Goal: Task Accomplishment & Management: Use online tool/utility

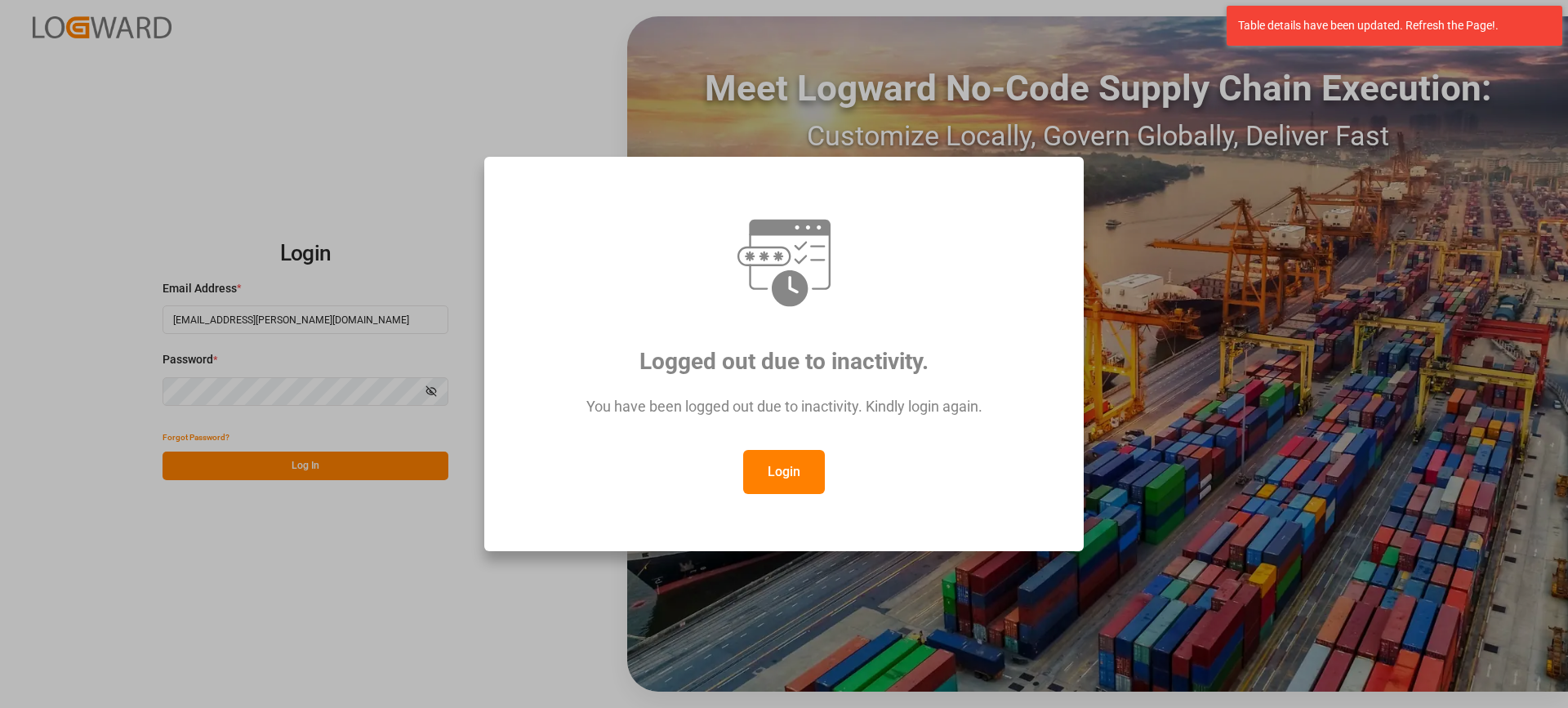
click at [774, 479] on button "Login" at bounding box center [783, 471] width 81 height 44
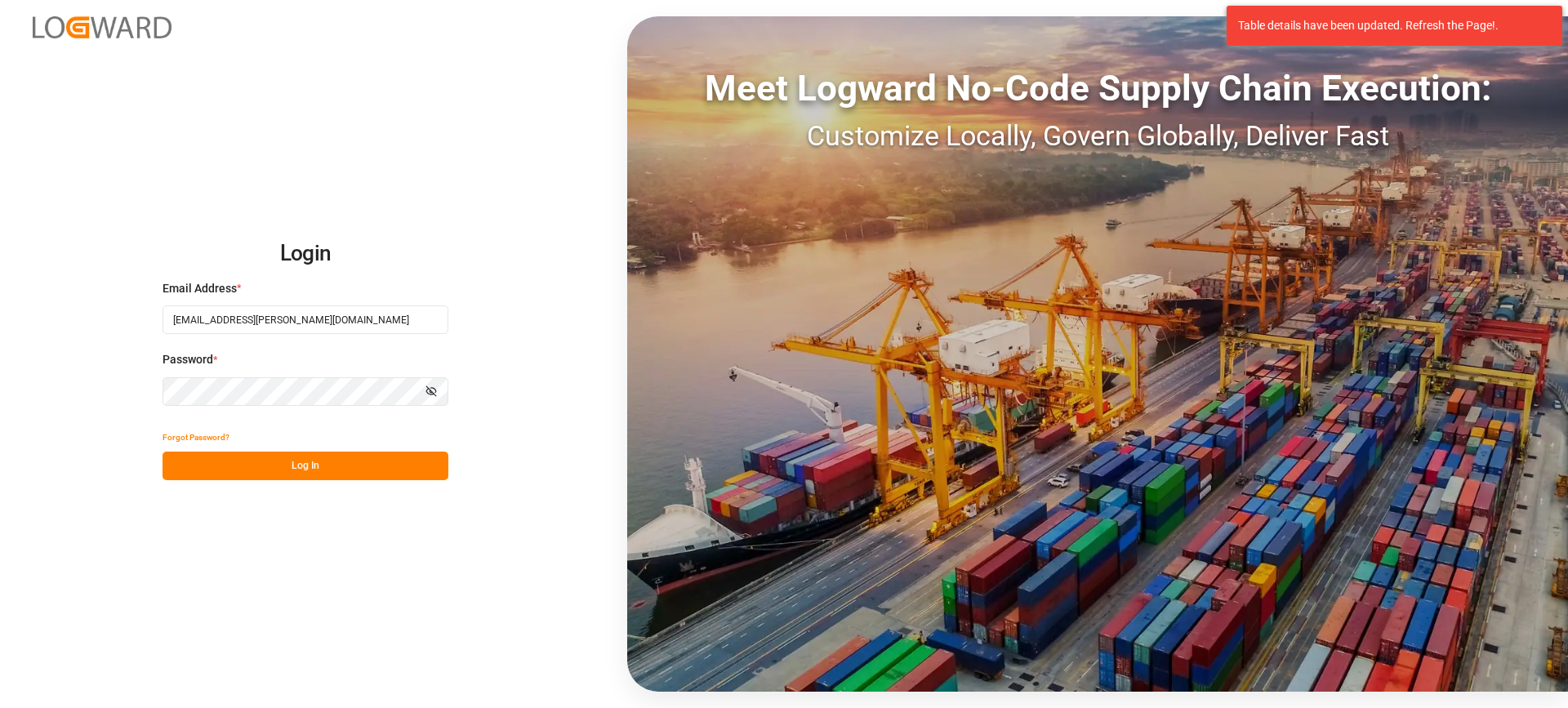
click at [334, 470] on button "Log In" at bounding box center [305, 466] width 286 height 29
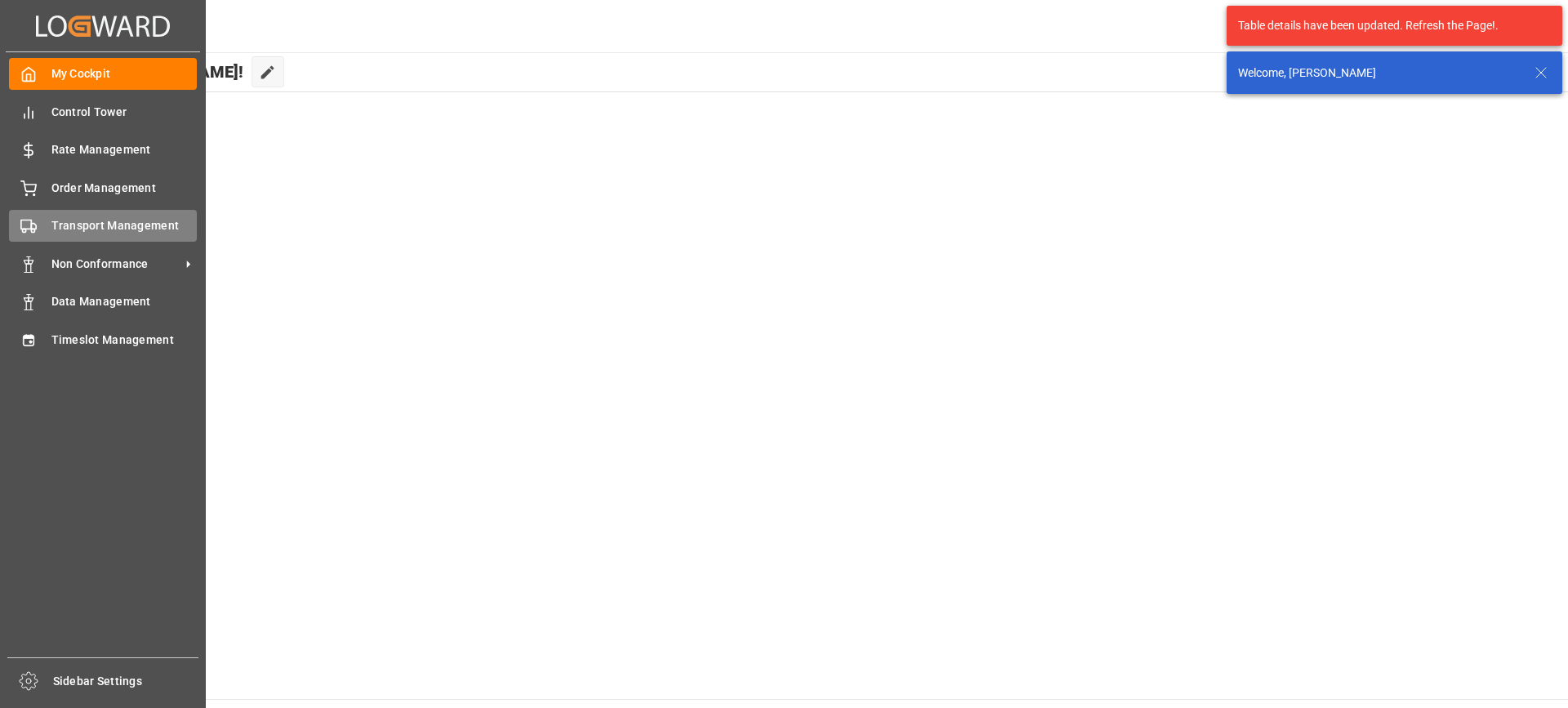
click at [42, 233] on div "Transport Management Transport Management" at bounding box center [103, 226] width 188 height 32
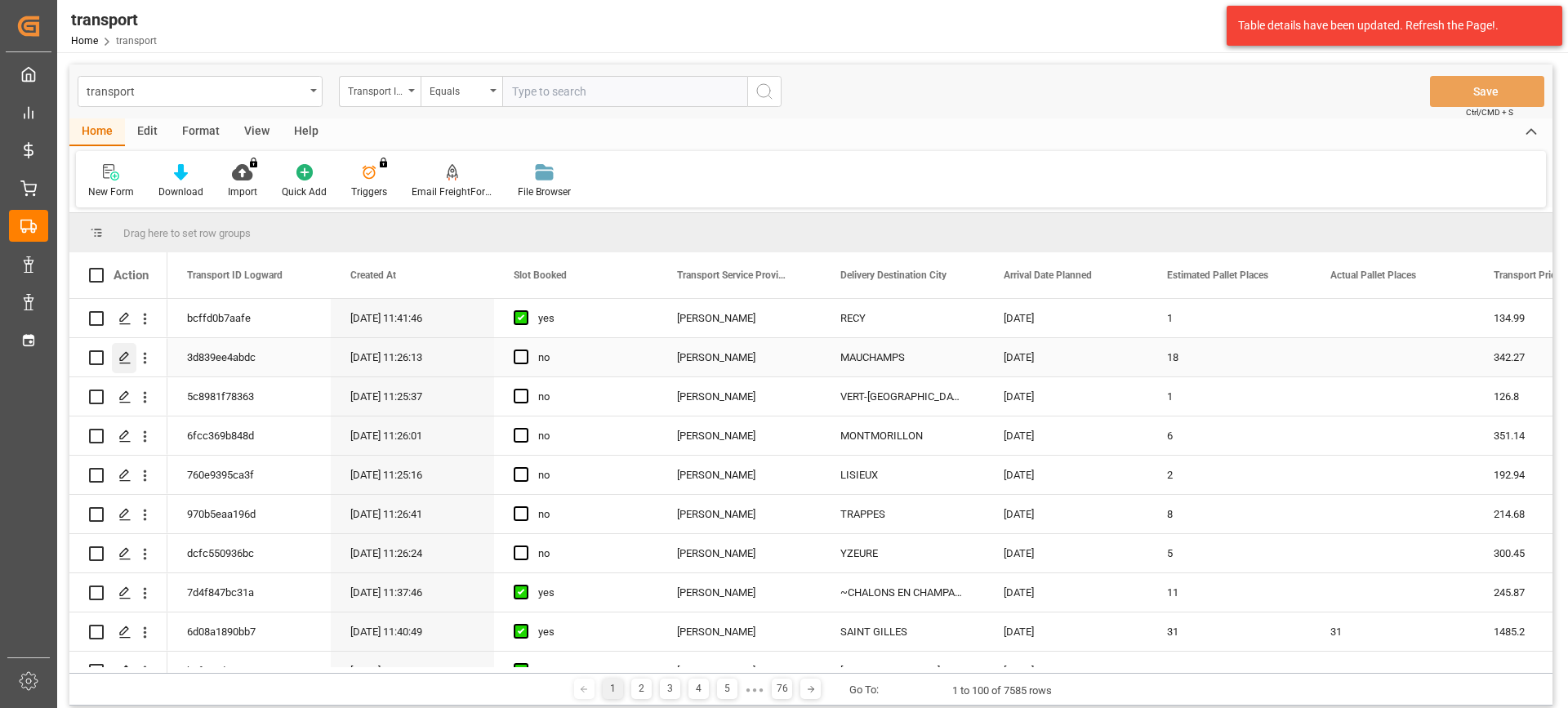
click at [125, 356] on icon "Press SPACE to select this row." at bounding box center [125, 357] width 13 height 13
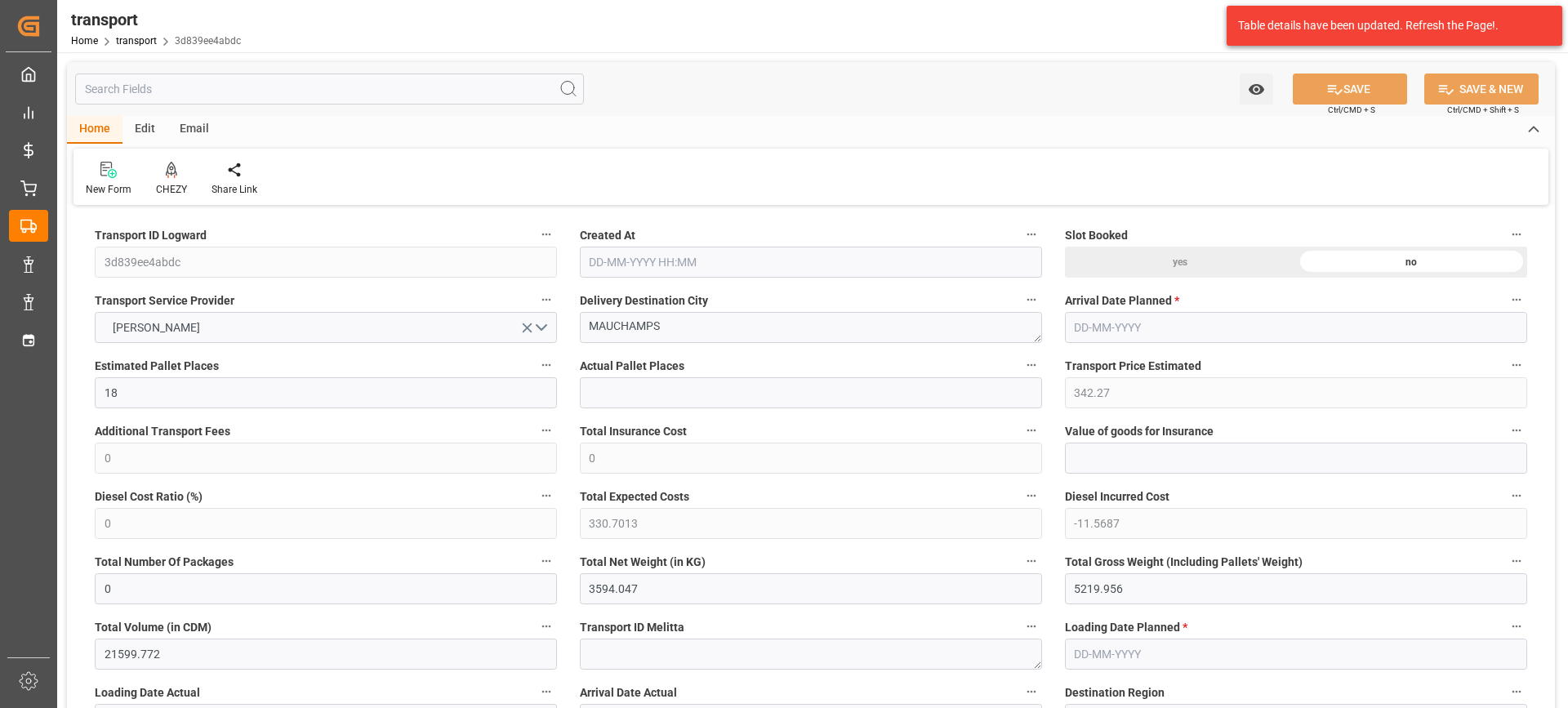
type input "18"
type input "342.27"
type input "0"
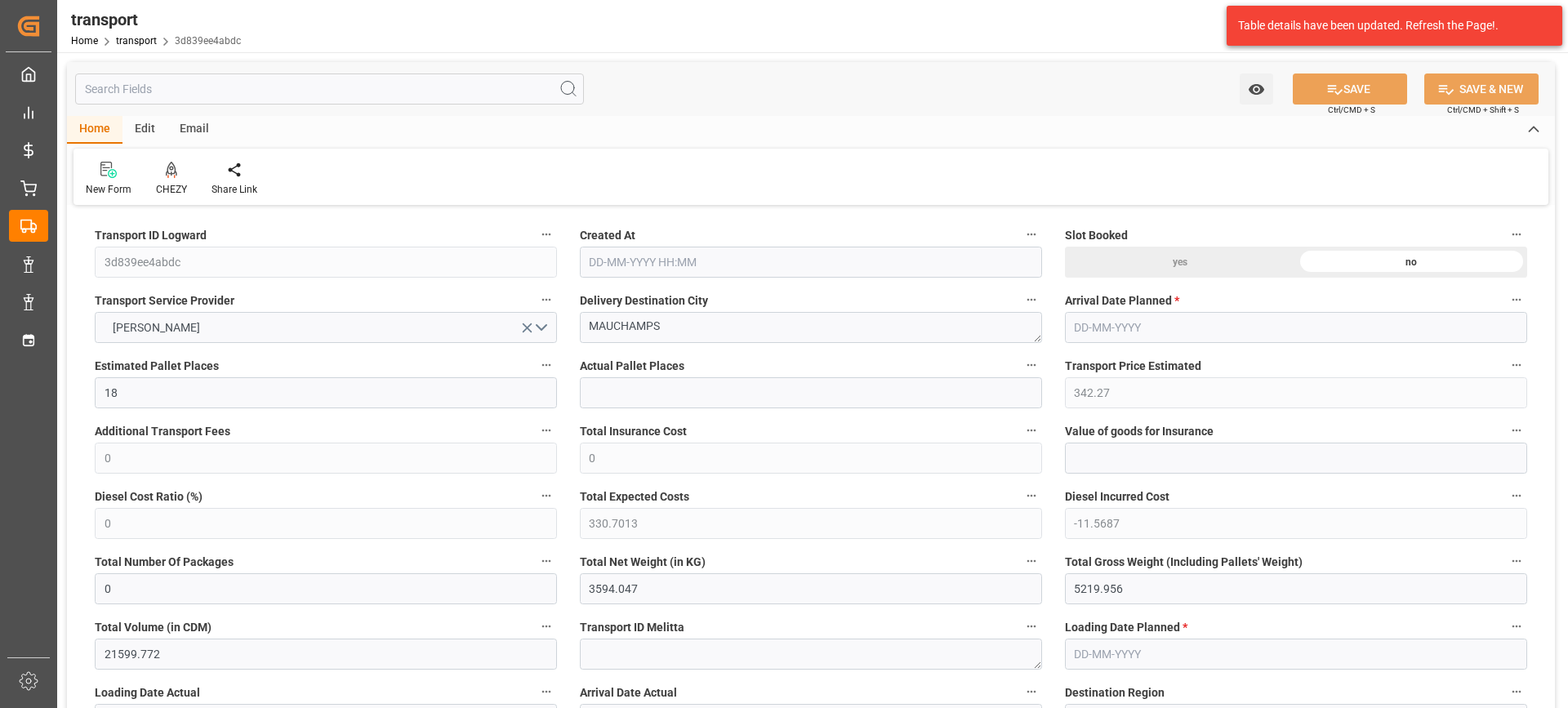
type input "330.7013"
type input "-11.5687"
type input "0"
type input "3594.047"
type input "5219.956"
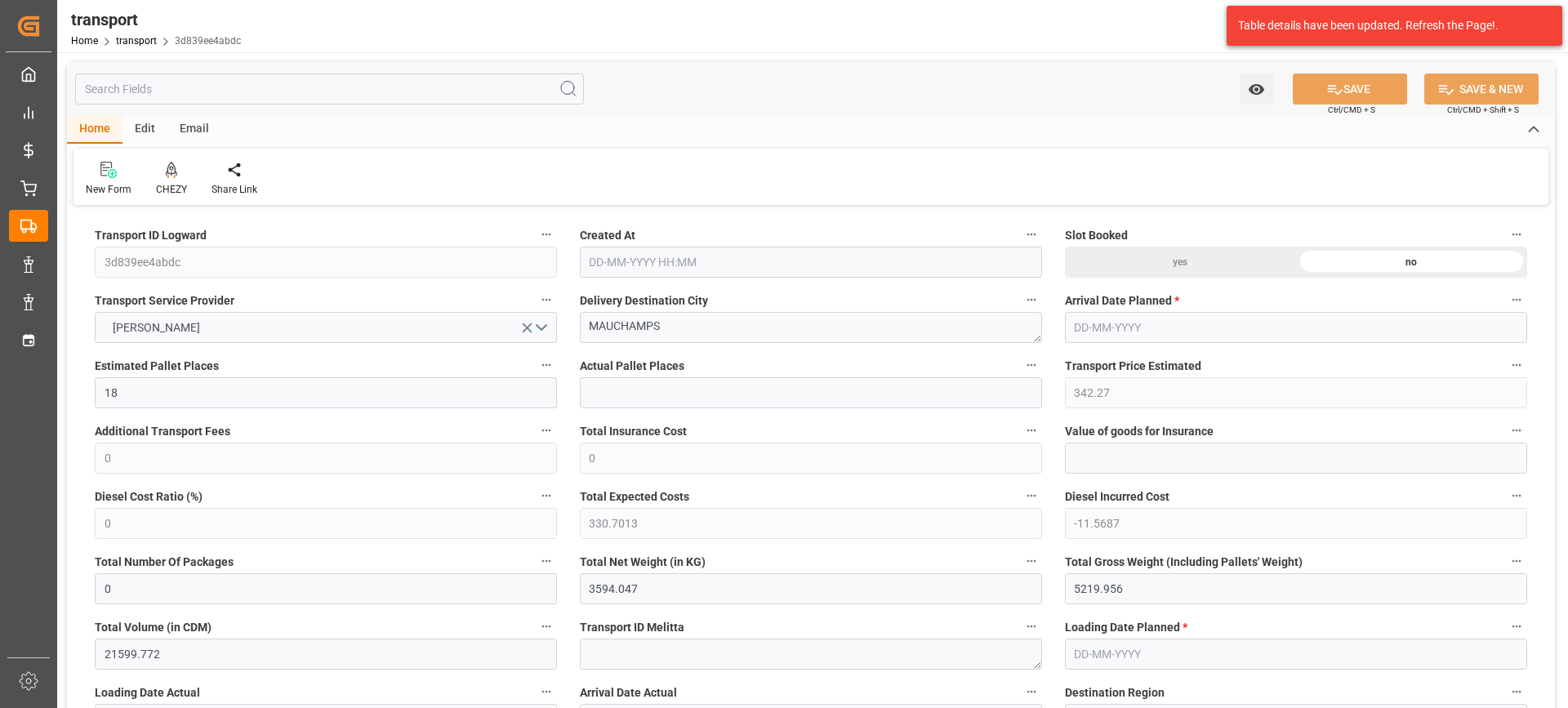
type input "21599.772"
type input "91"
type input "20"
type input "975"
type input "31"
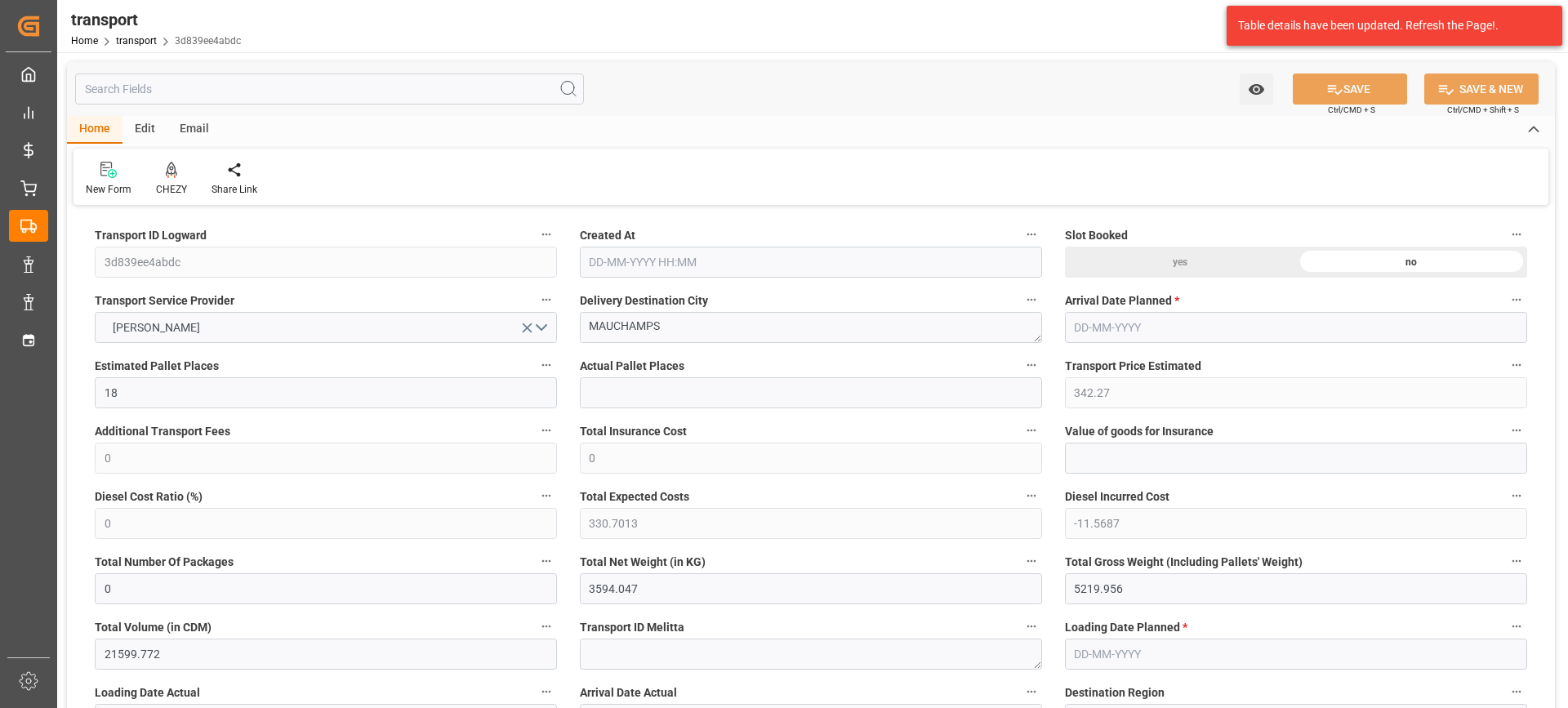
type input "101"
type input "4322.912"
type input "0"
type input "4710.8598"
type input "0"
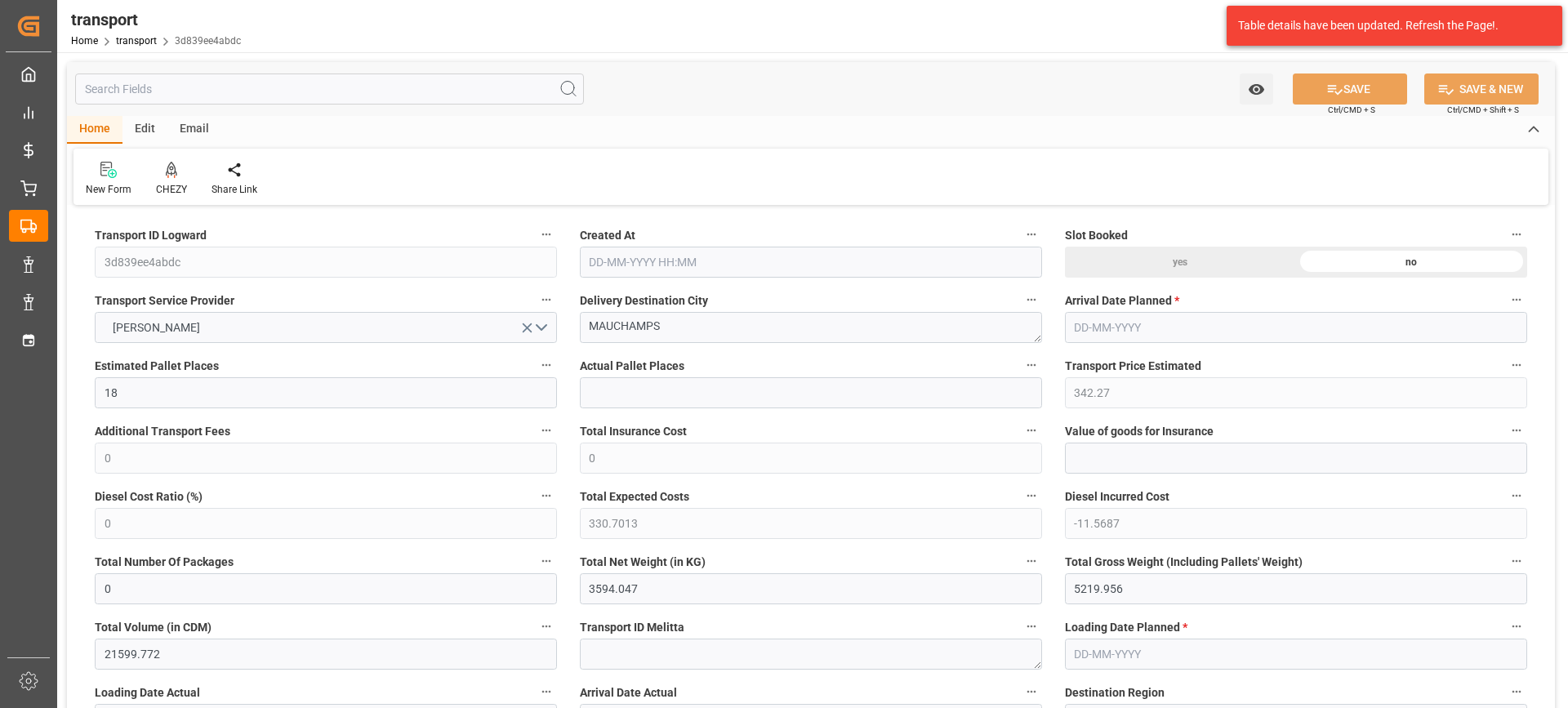
type input "0"
type input "21"
type input "35"
type input "22-09-2025 11:26"
type input "[DATE]"
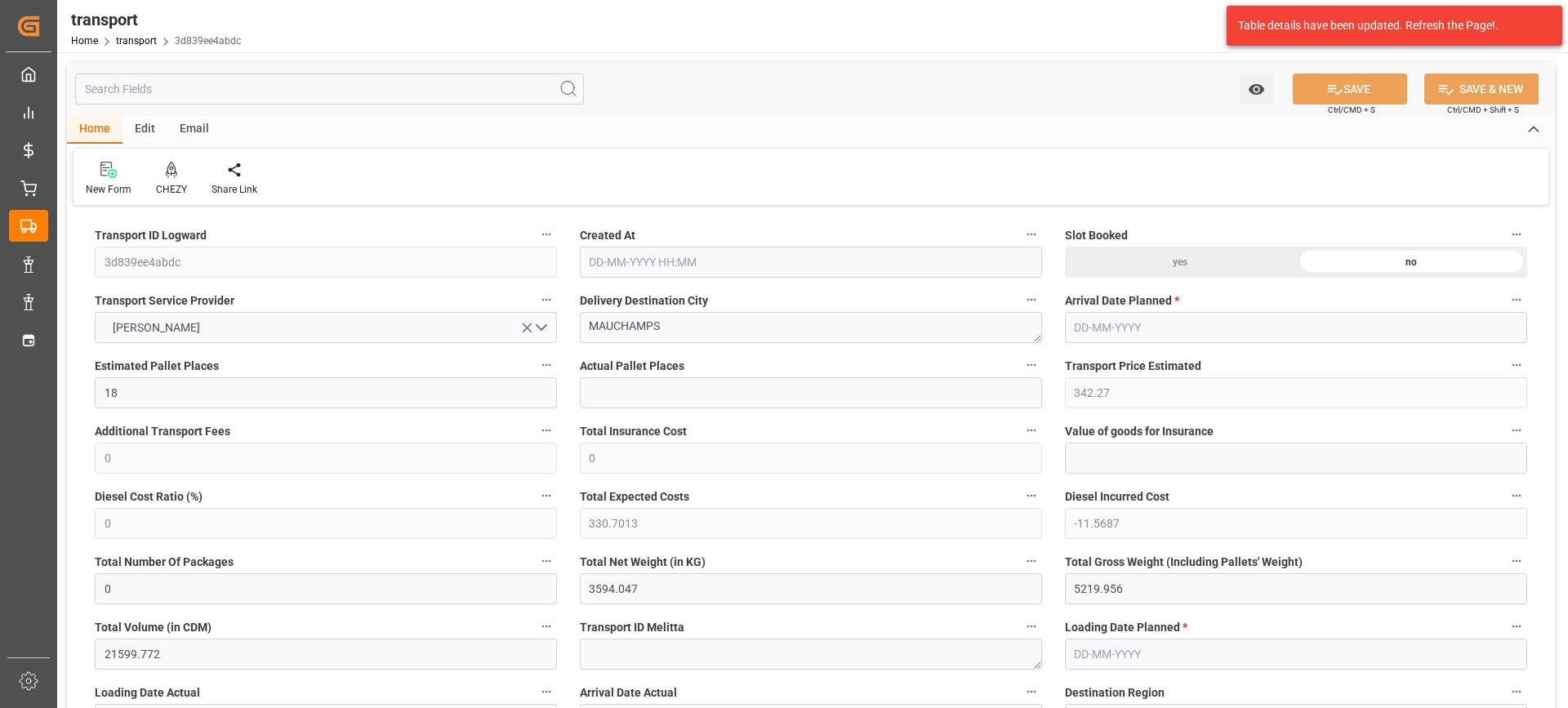
type input "[DATE]"
drag, startPoint x: 696, startPoint y: 320, endPoint x: 452, endPoint y: 338, distance: 244.7
click at [173, 173] on icon at bounding box center [171, 169] width 12 height 14
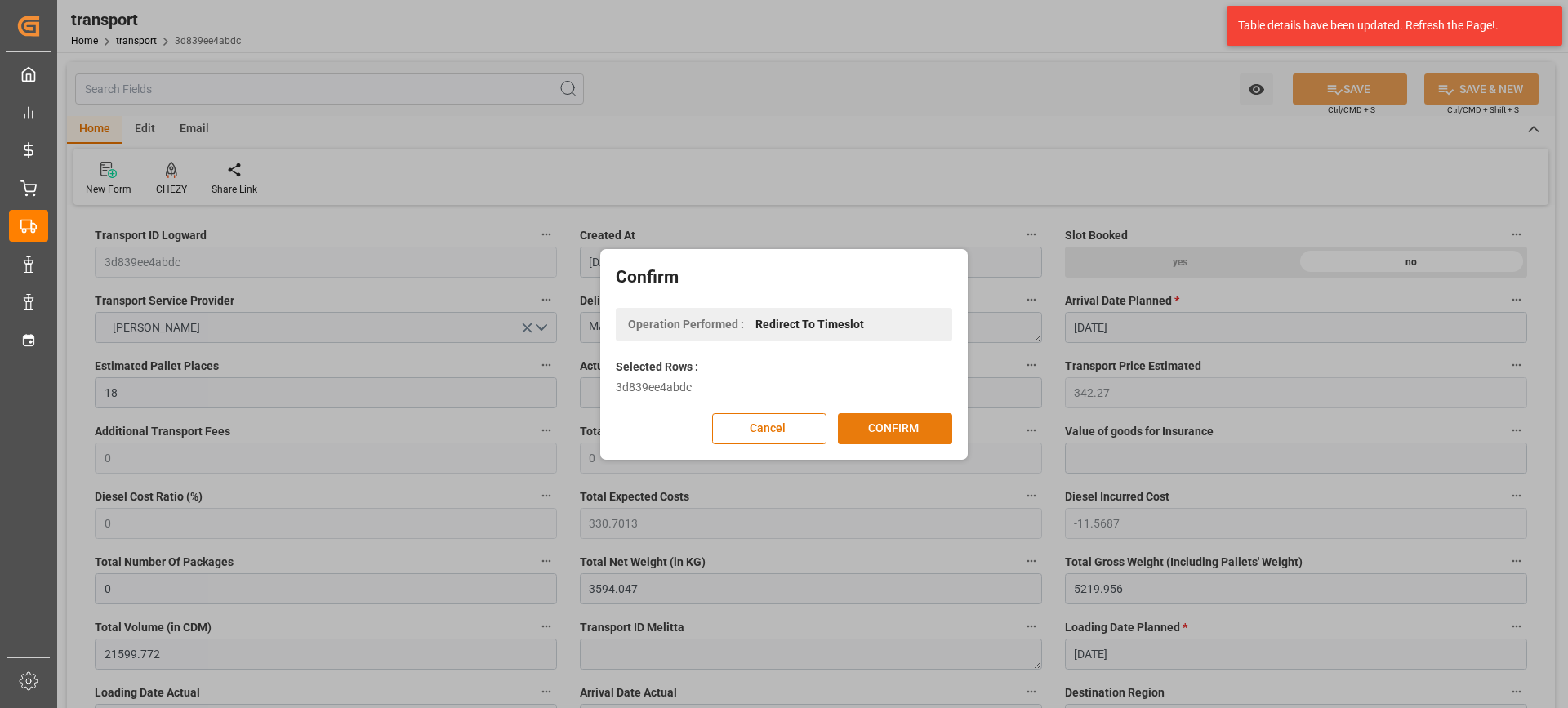
click at [902, 426] on button "CONFIRM" at bounding box center [895, 429] width 114 height 31
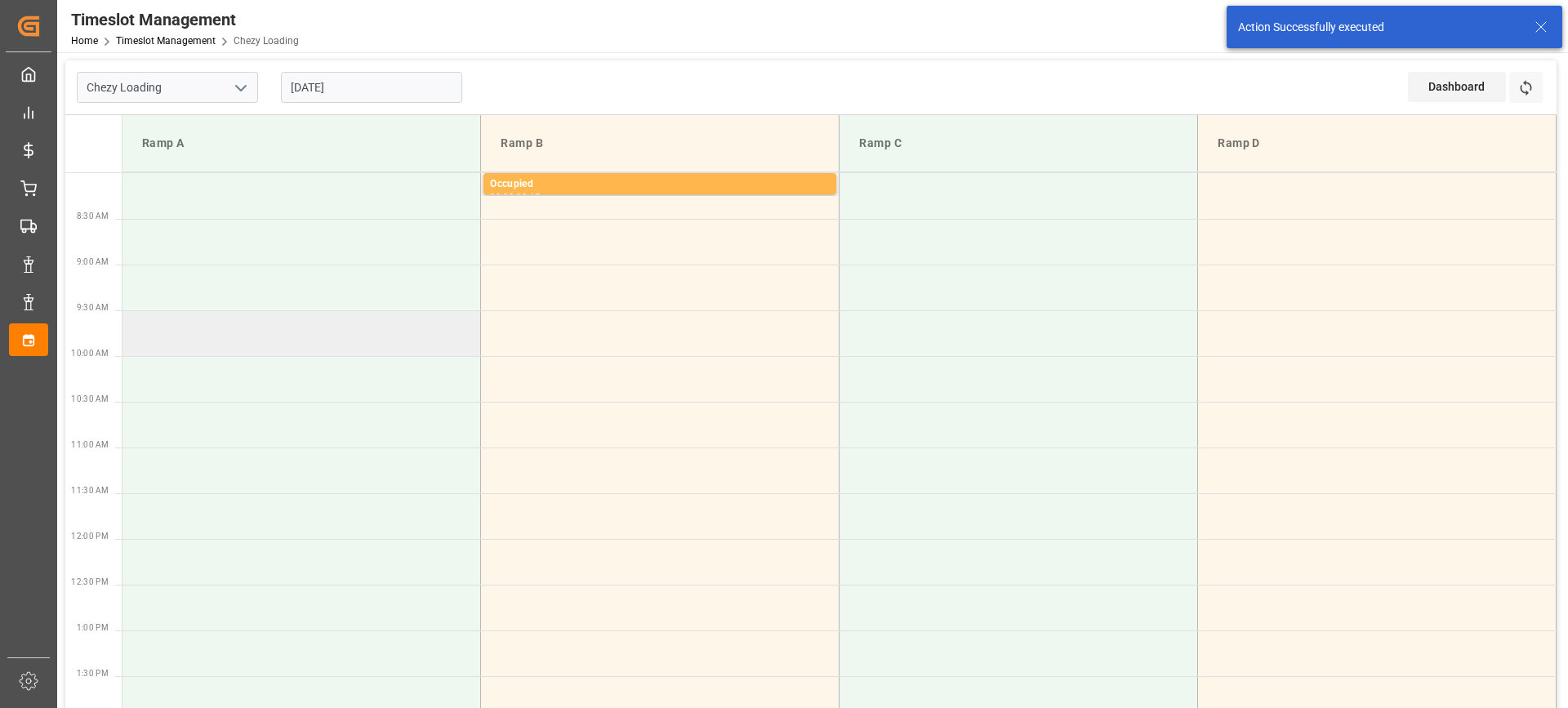
click at [328, 337] on td at bounding box center [301, 332] width 358 height 46
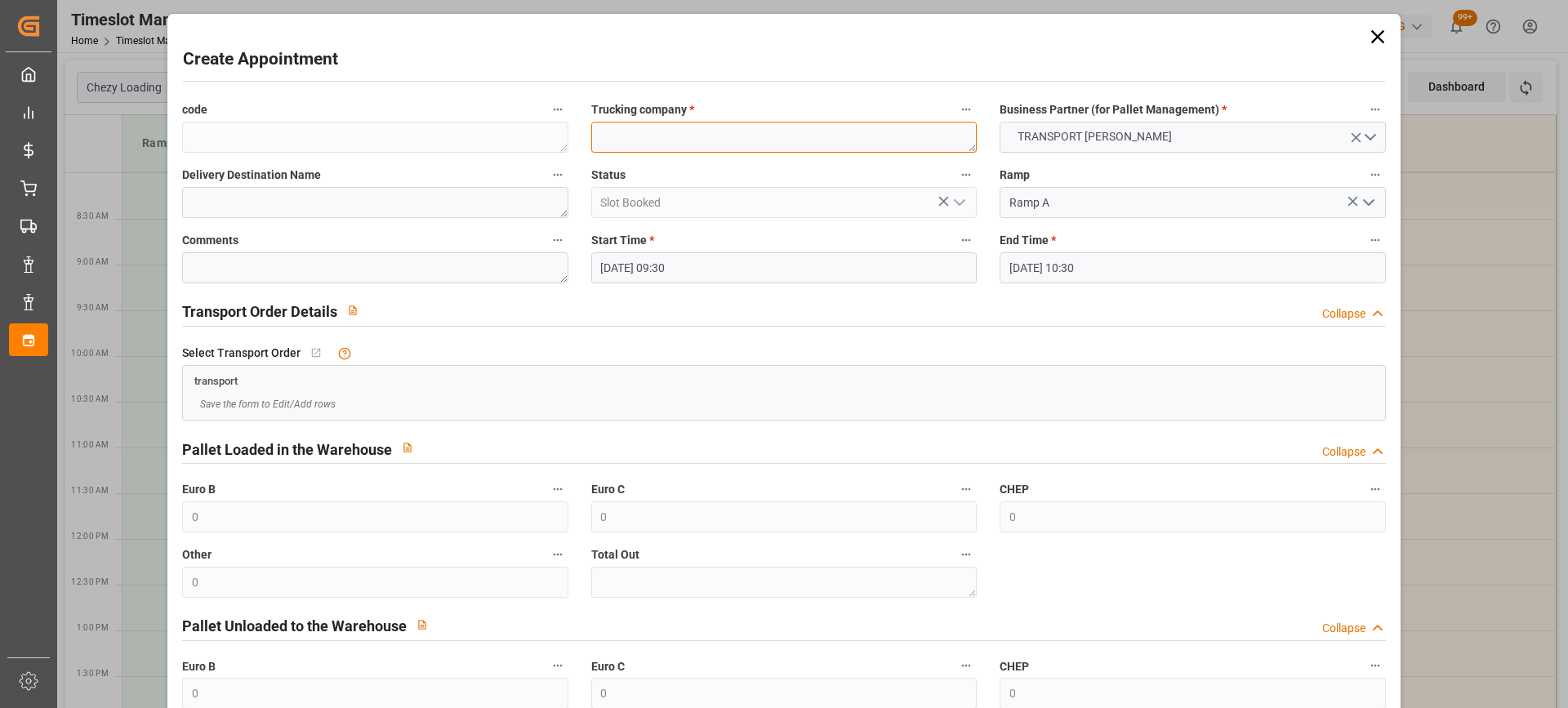
paste textarea "MAUCHAMPS"
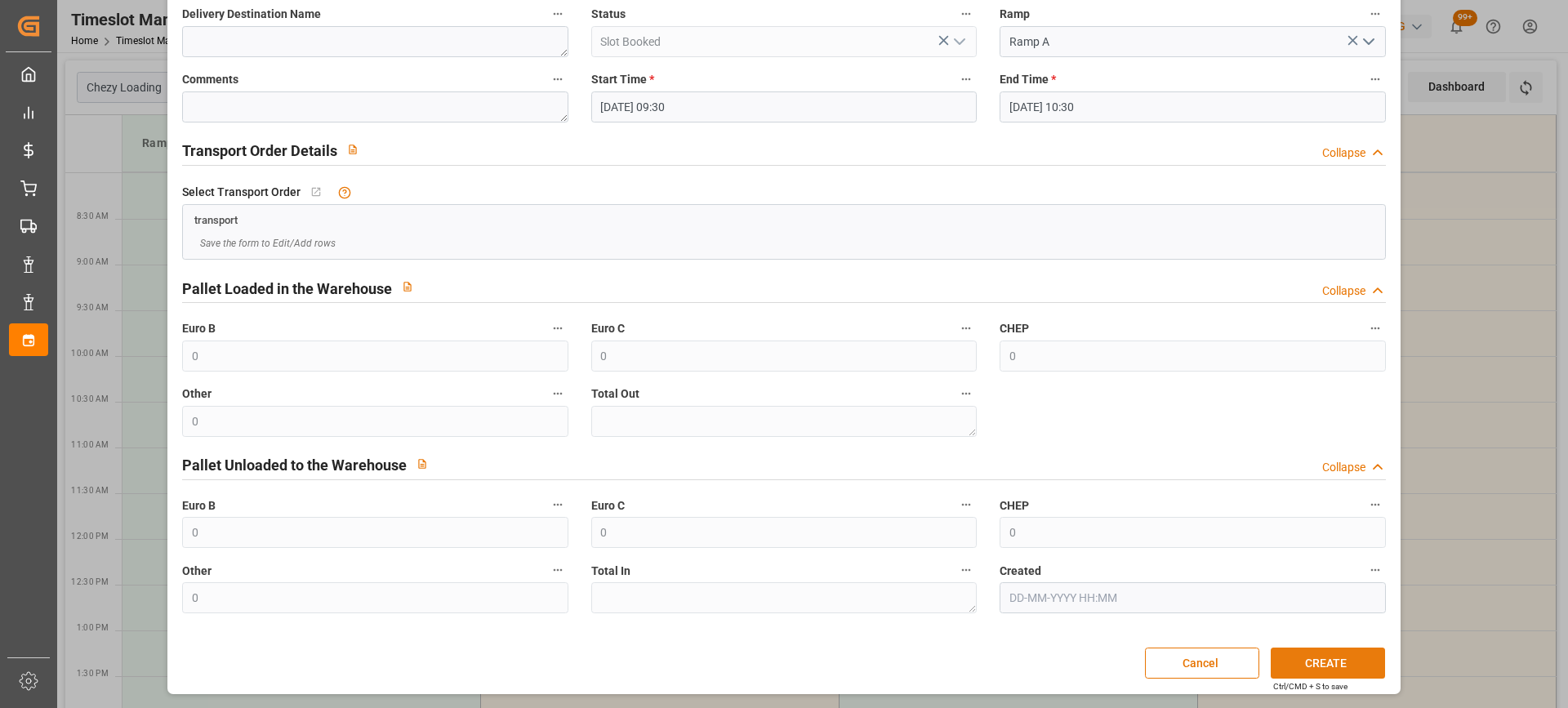
type textarea "MAUCHAMPS"
click at [1340, 658] on button "CREATE" at bounding box center [1328, 662] width 114 height 31
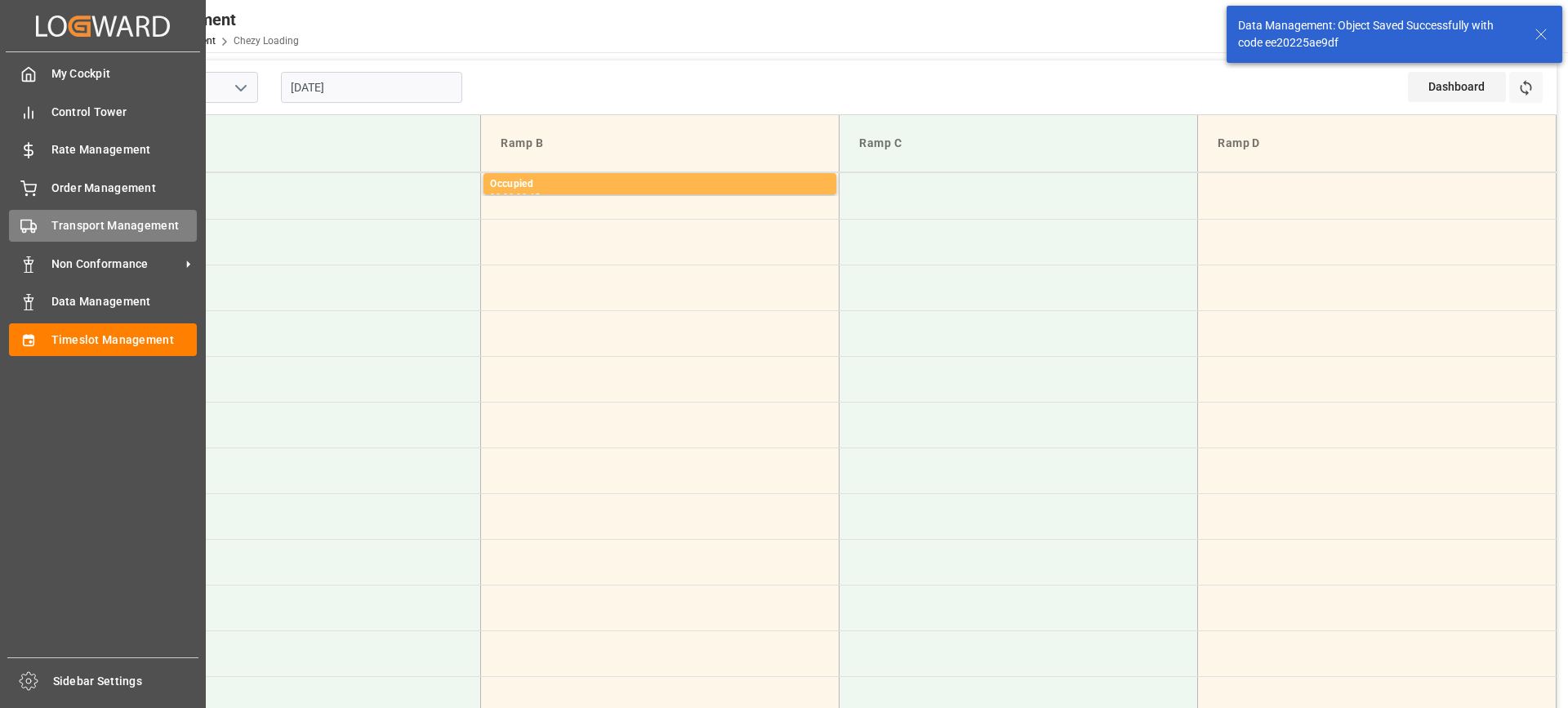
click at [26, 219] on icon at bounding box center [29, 226] width 16 height 16
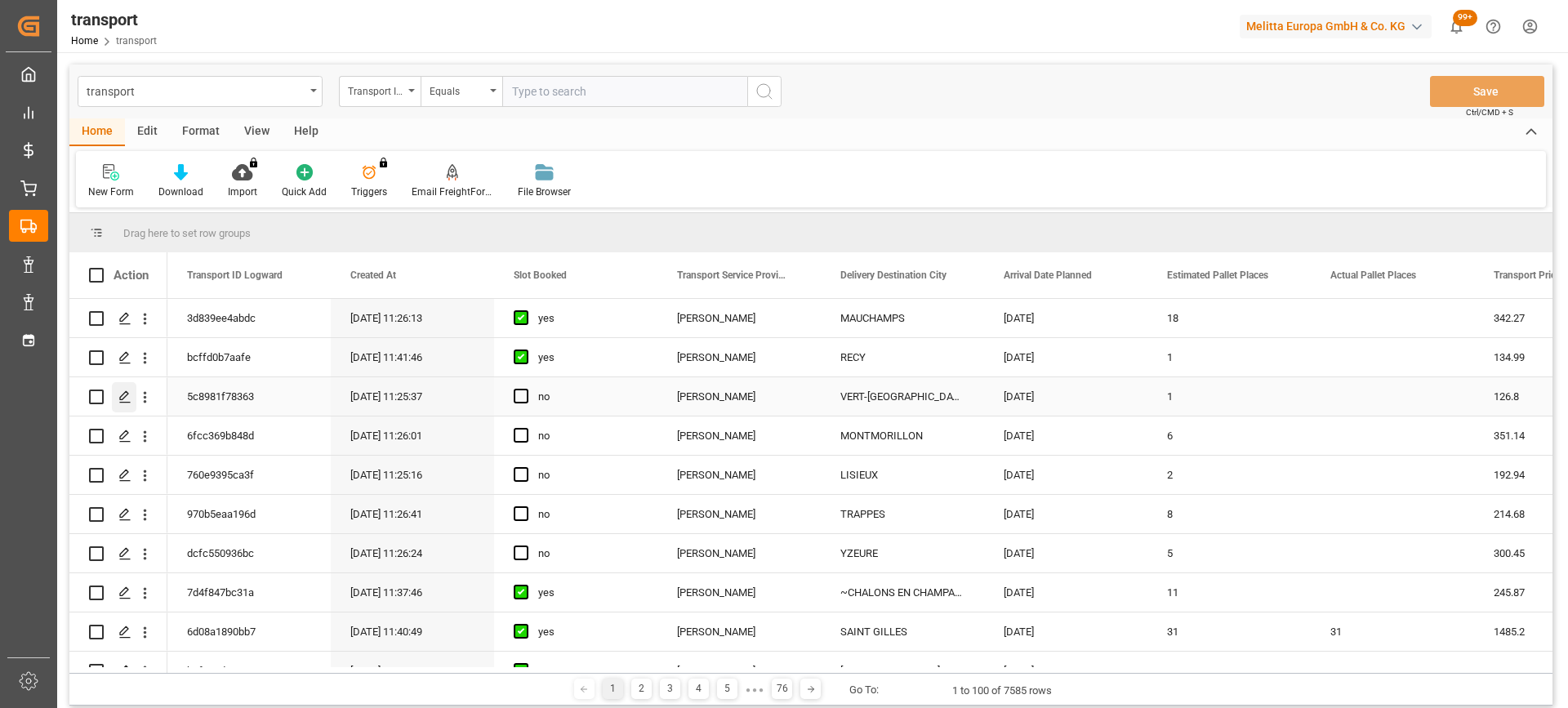
click at [129, 389] on div "Press SPACE to select this row." at bounding box center [123, 397] width 24 height 30
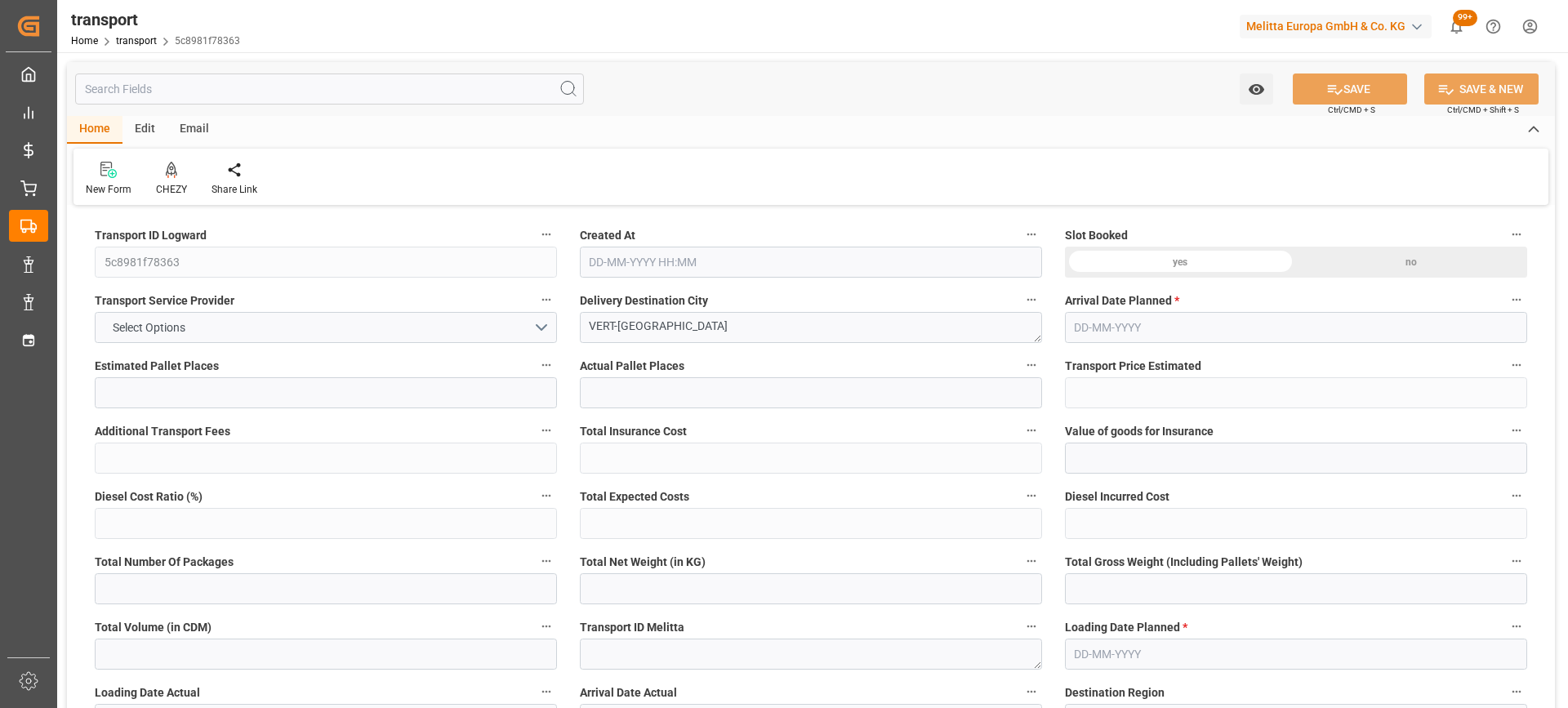
type input "1"
type input "126.8"
type input "0"
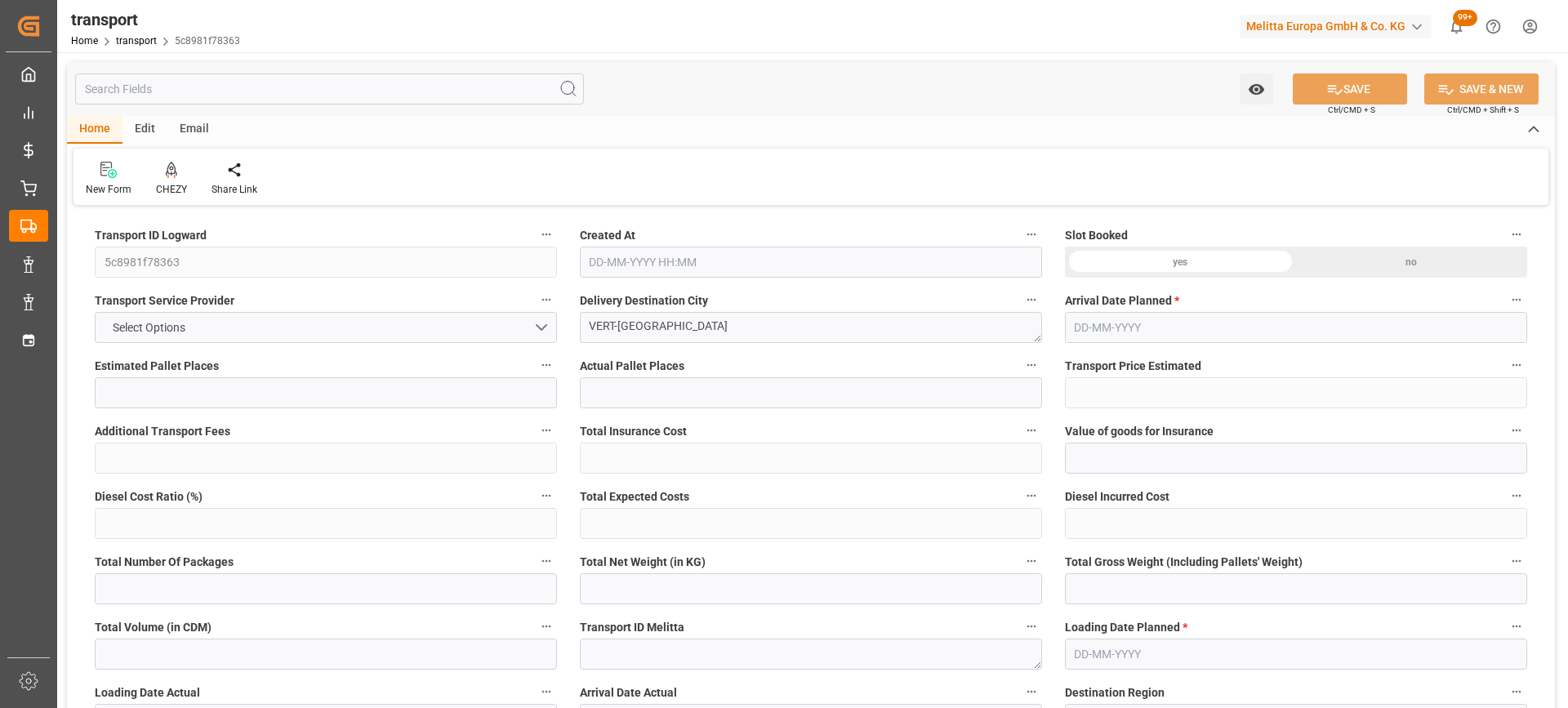
type input "122.5142"
type input "-4.2858"
type input "0"
type input "458.136"
type input "512"
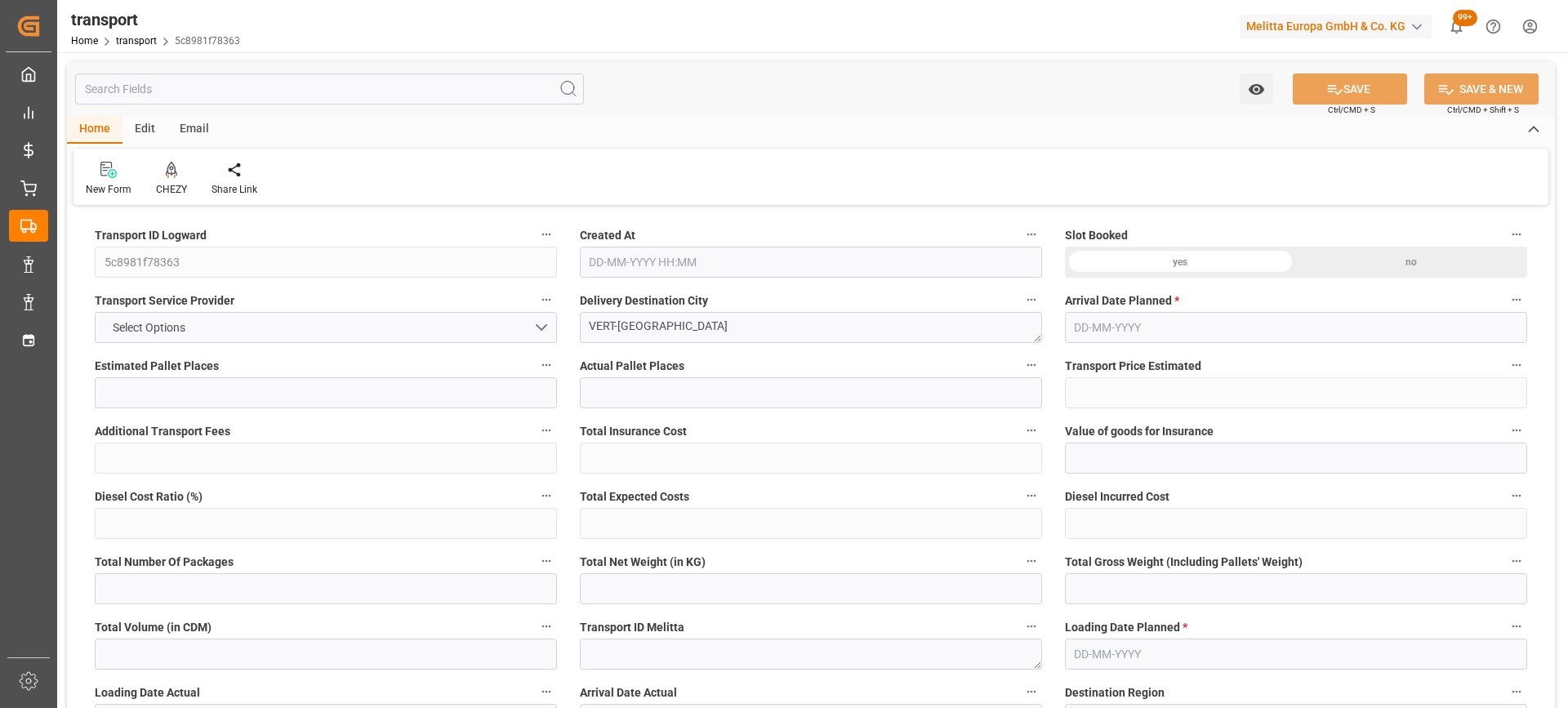
type input "1058.4"
type input "77"
type input "1"
type input "0"
type input "1"
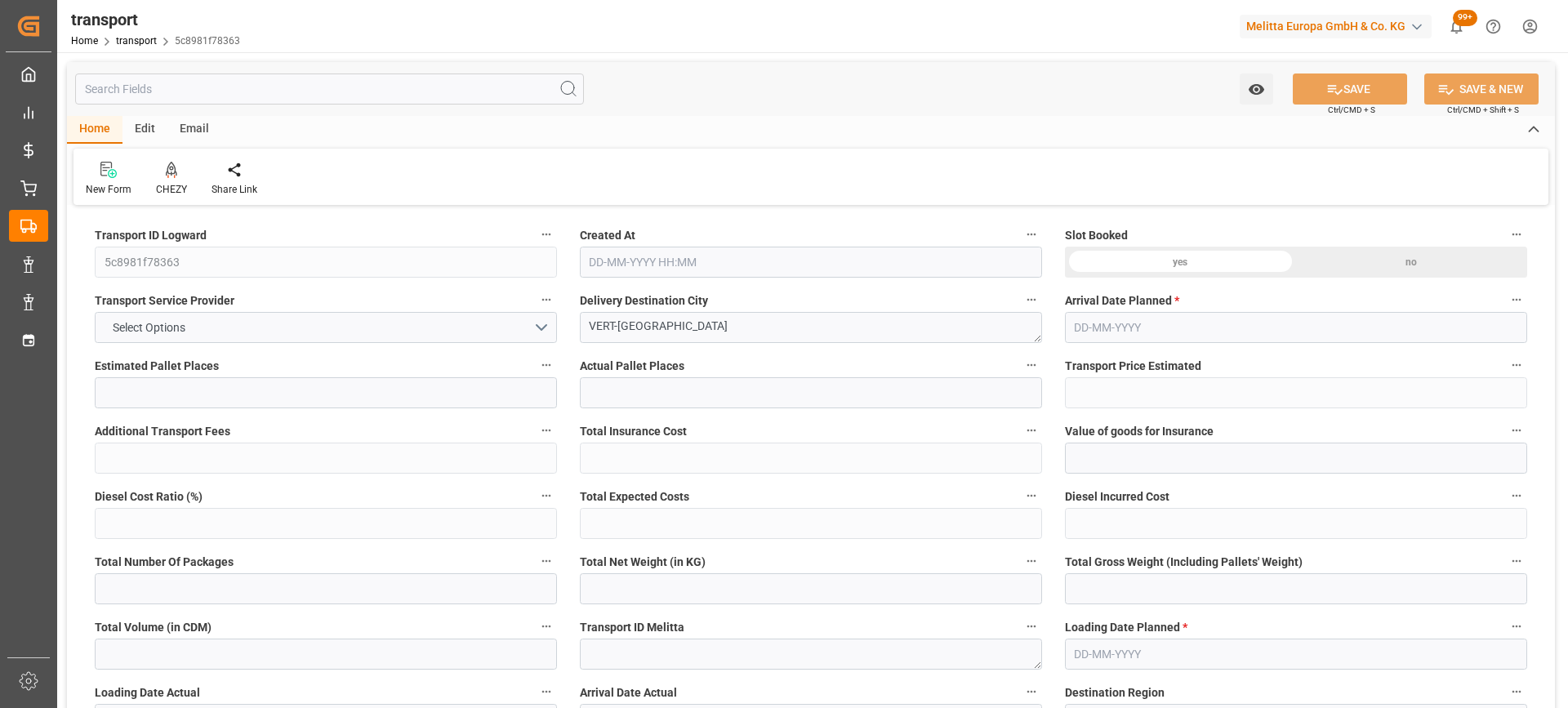
type input "101"
type input "464.184"
type input "0"
type input "4710.8598"
type input "0"
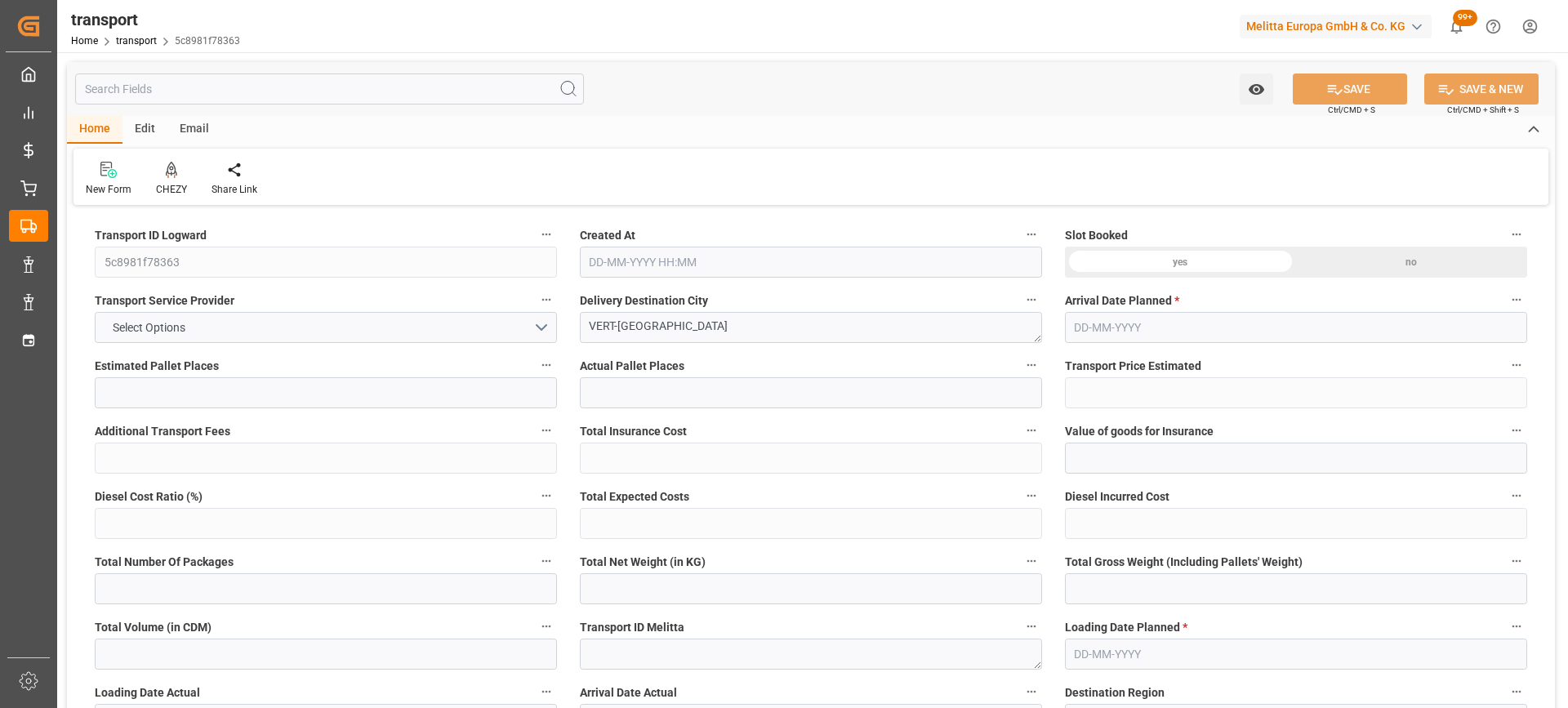
type input "0"
type input "21"
type input "35"
type input "22-09-2025 11:25"
type input "[DATE]"
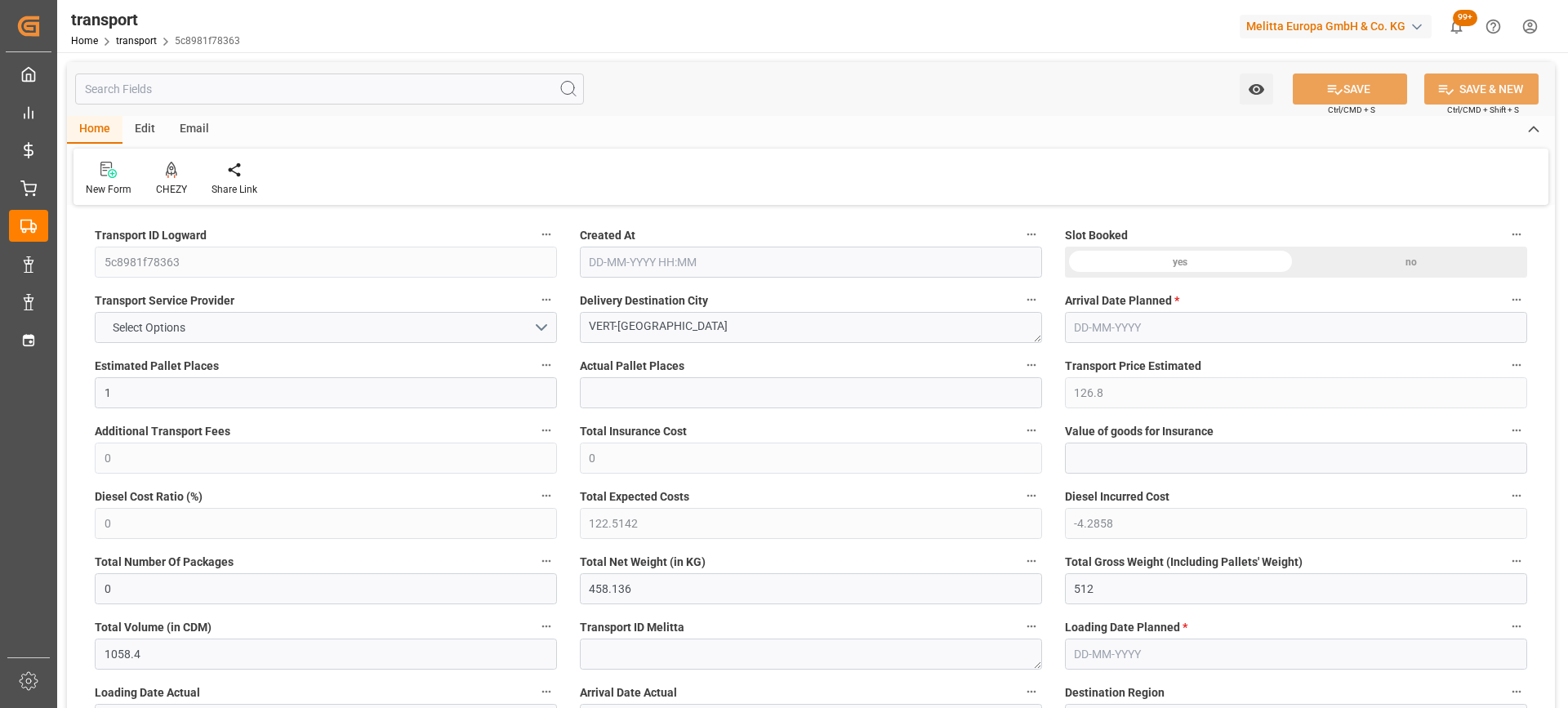
type input "[DATE]"
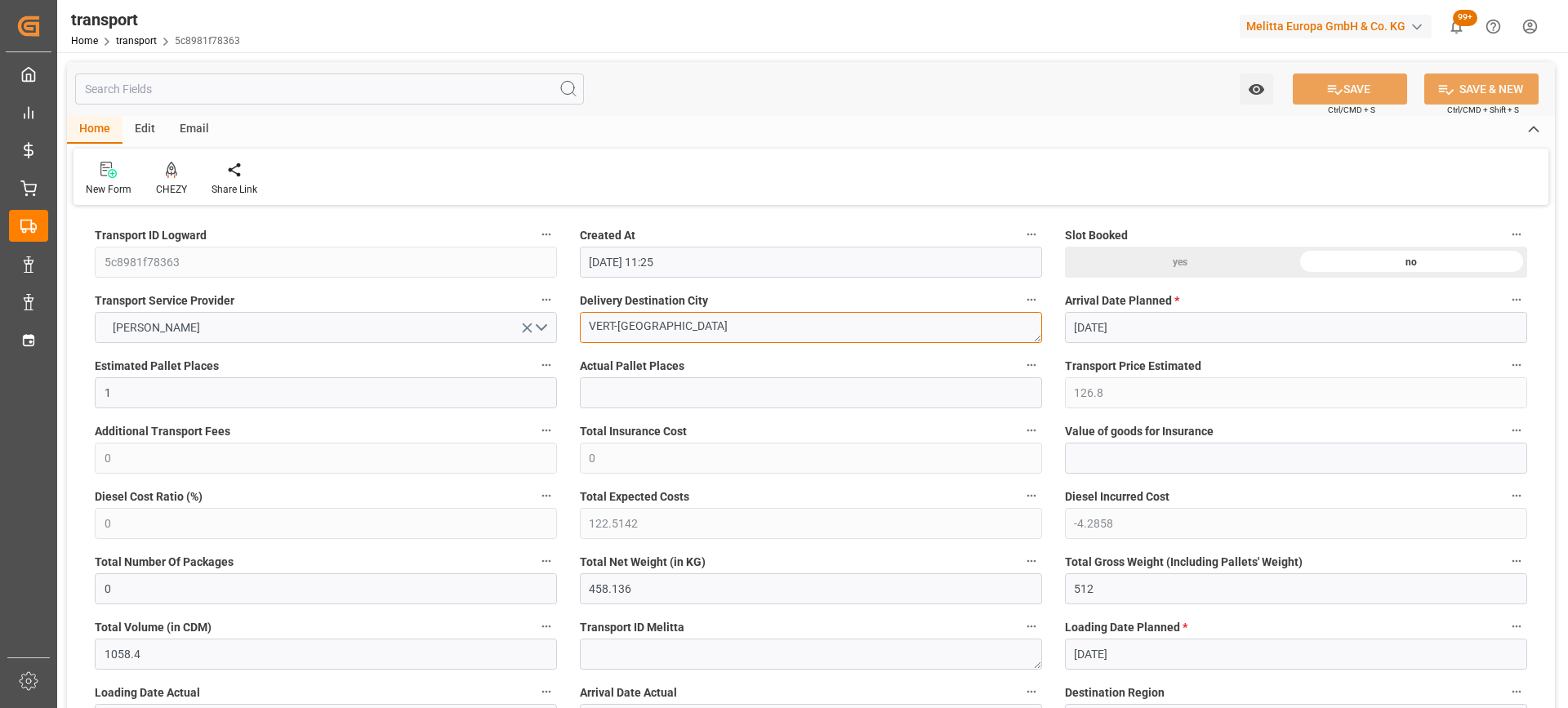
drag, startPoint x: 721, startPoint y: 328, endPoint x: 407, endPoint y: 354, distance: 315.1
click at [170, 177] on icon at bounding box center [171, 170] width 12 height 16
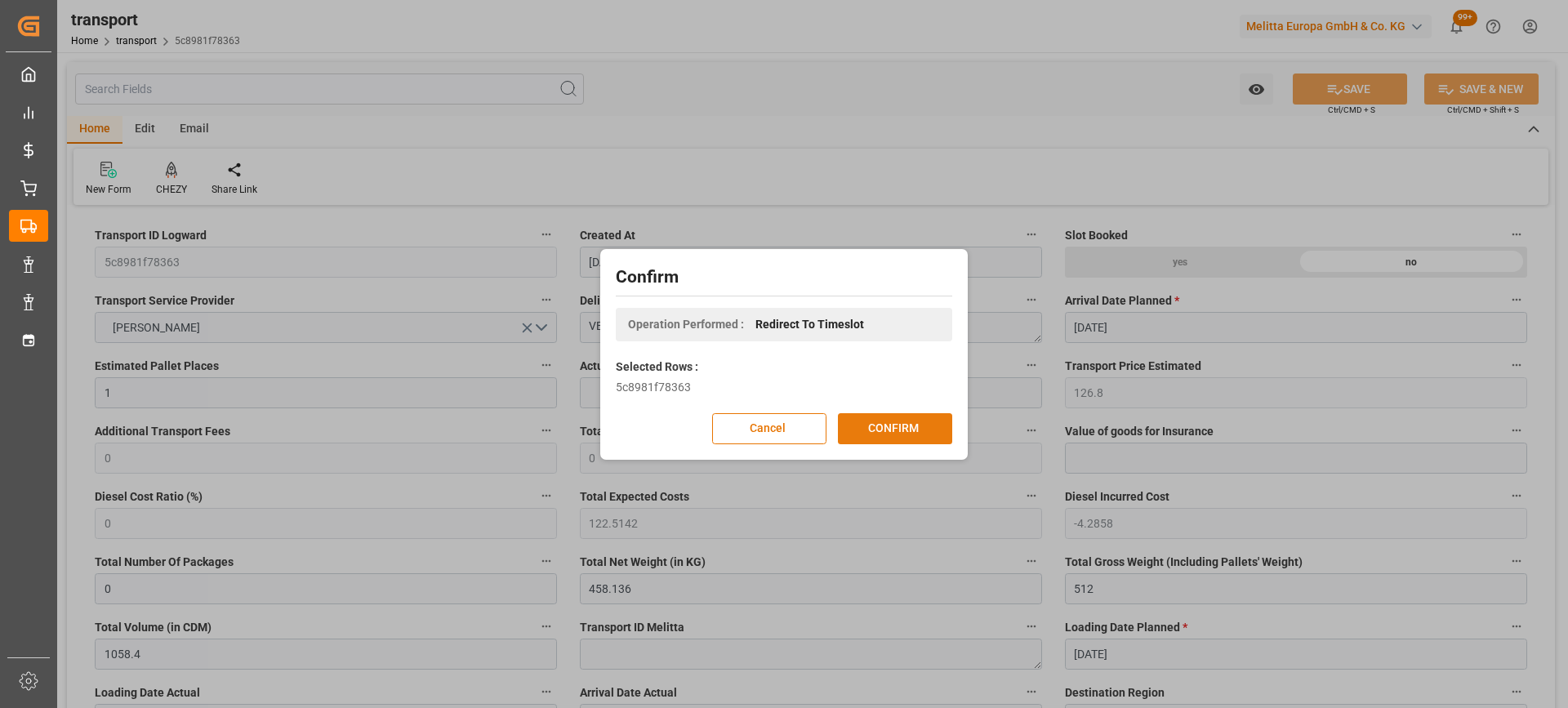
click at [864, 431] on button "CONFIRM" at bounding box center [895, 429] width 114 height 31
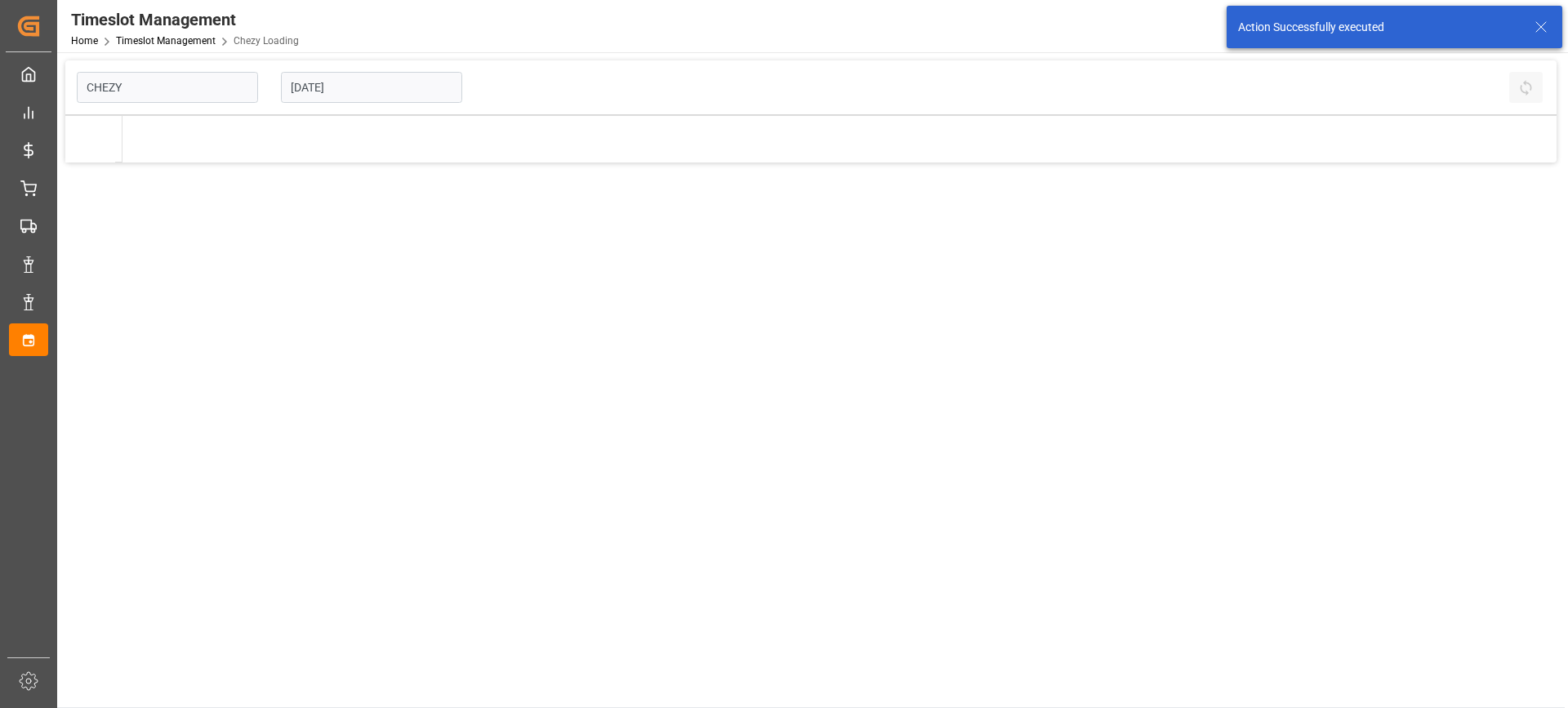
type input "Chezy Loading"
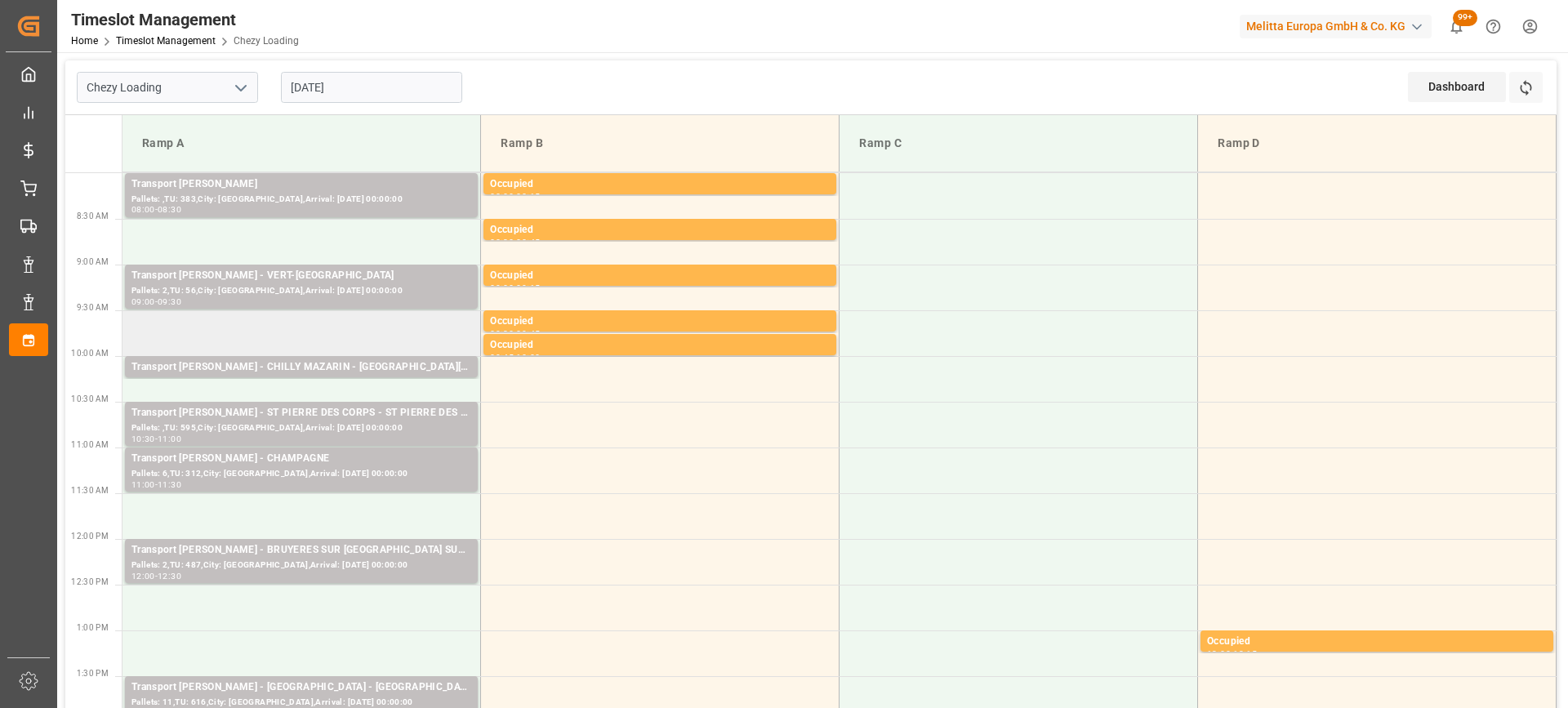
click at [301, 329] on td at bounding box center [301, 332] width 358 height 46
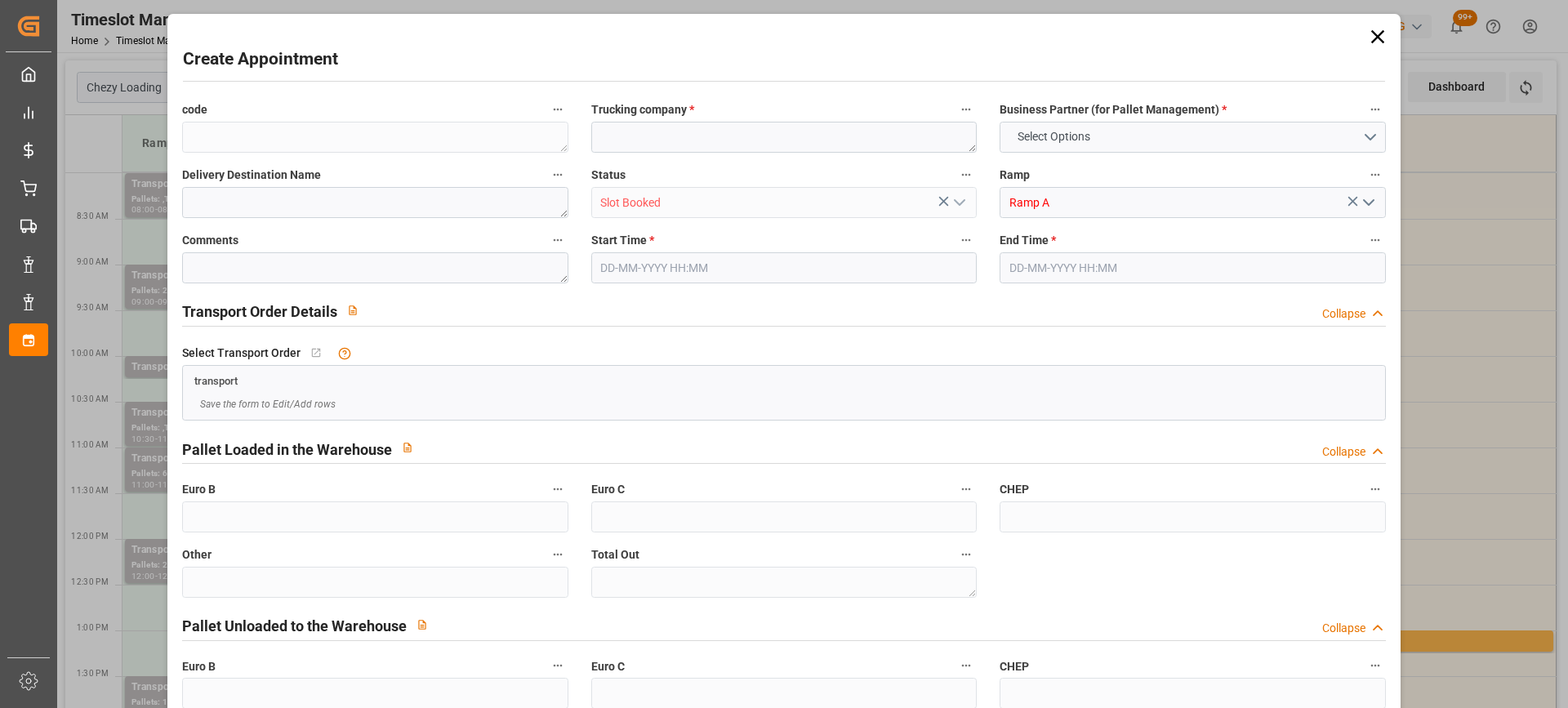
type input "0"
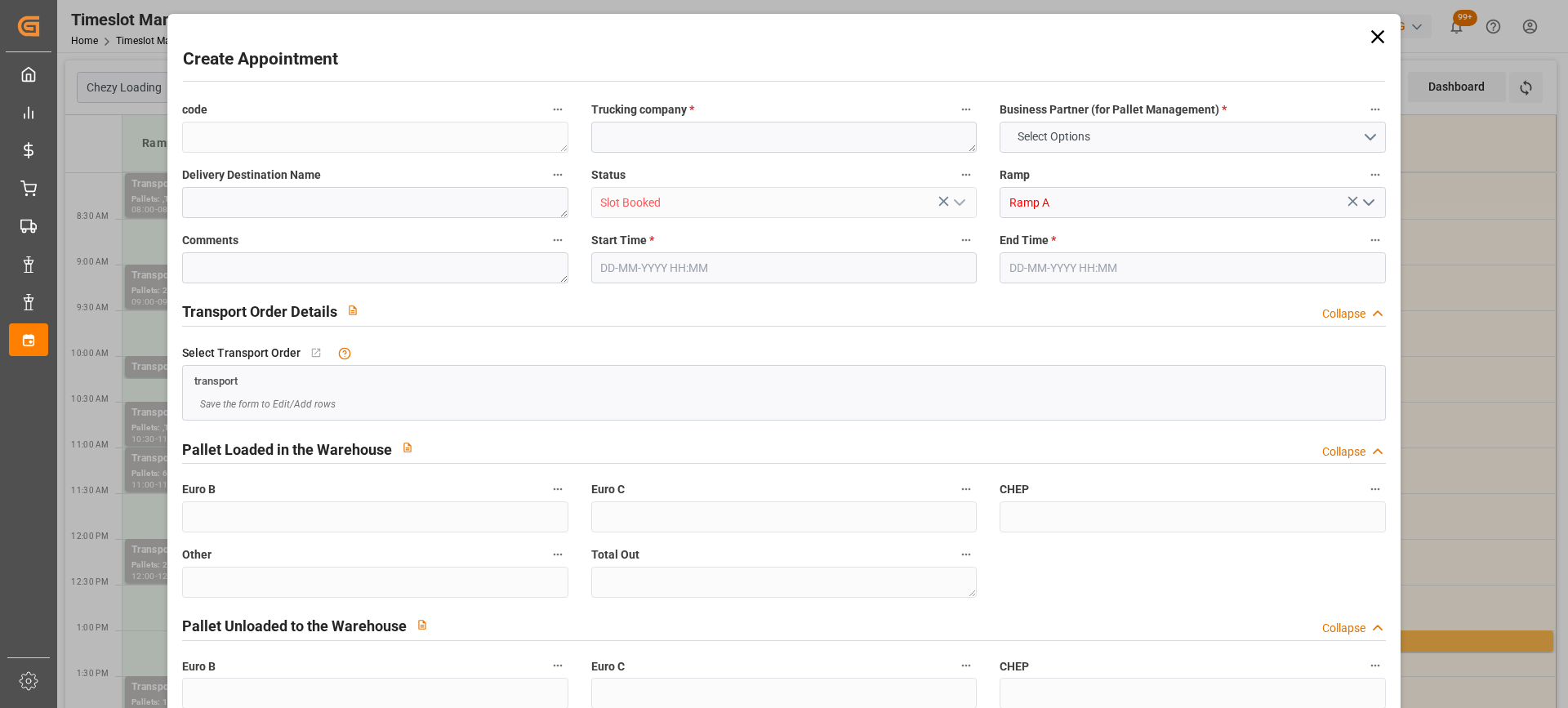
type input "0"
type input "24-09-2025 09:30"
type input "24-09-2025 09:45"
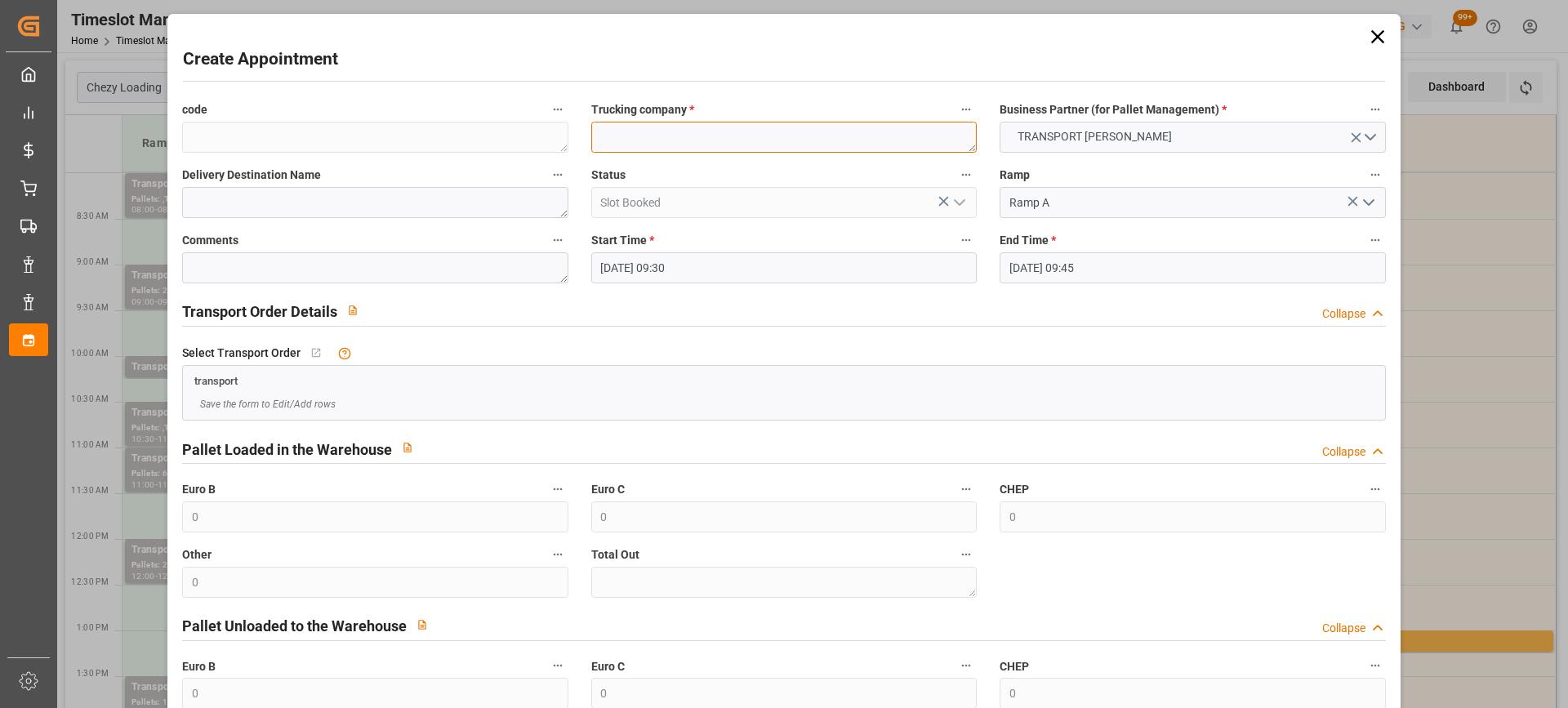
paste textarea "VERT-[GEOGRAPHIC_DATA]"
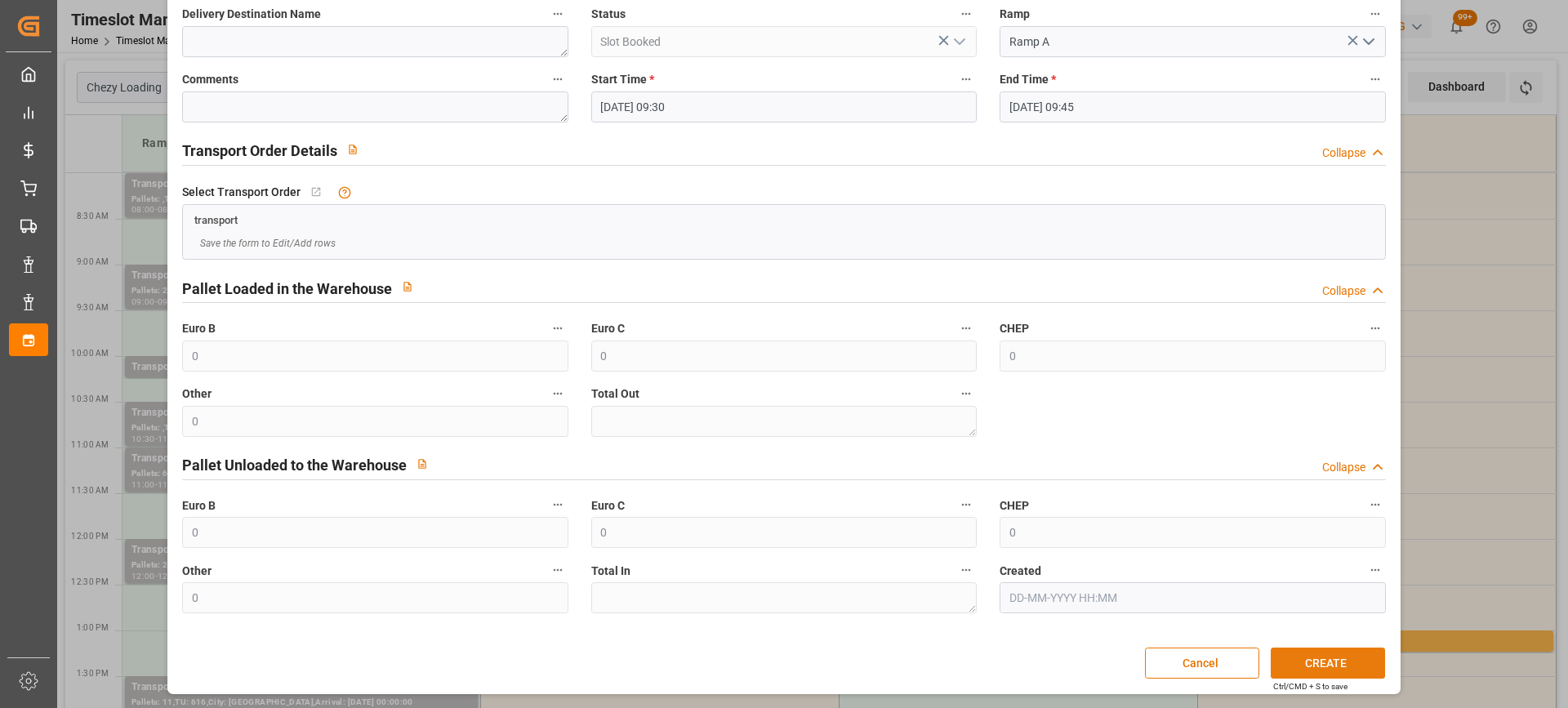
type textarea "VERT-[GEOGRAPHIC_DATA]"
click at [1360, 663] on button "CREATE" at bounding box center [1328, 662] width 114 height 31
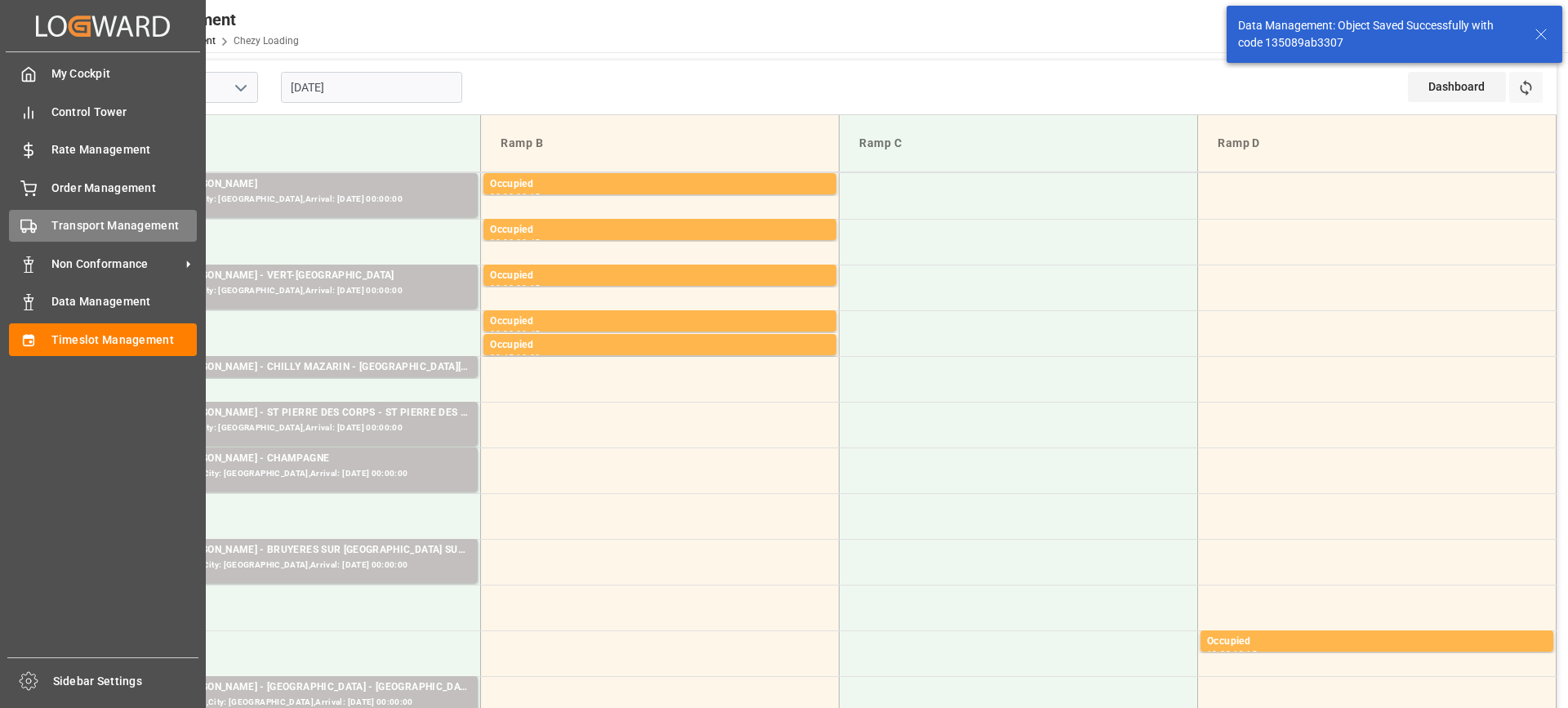
click at [34, 221] on icon at bounding box center [29, 226] width 16 height 16
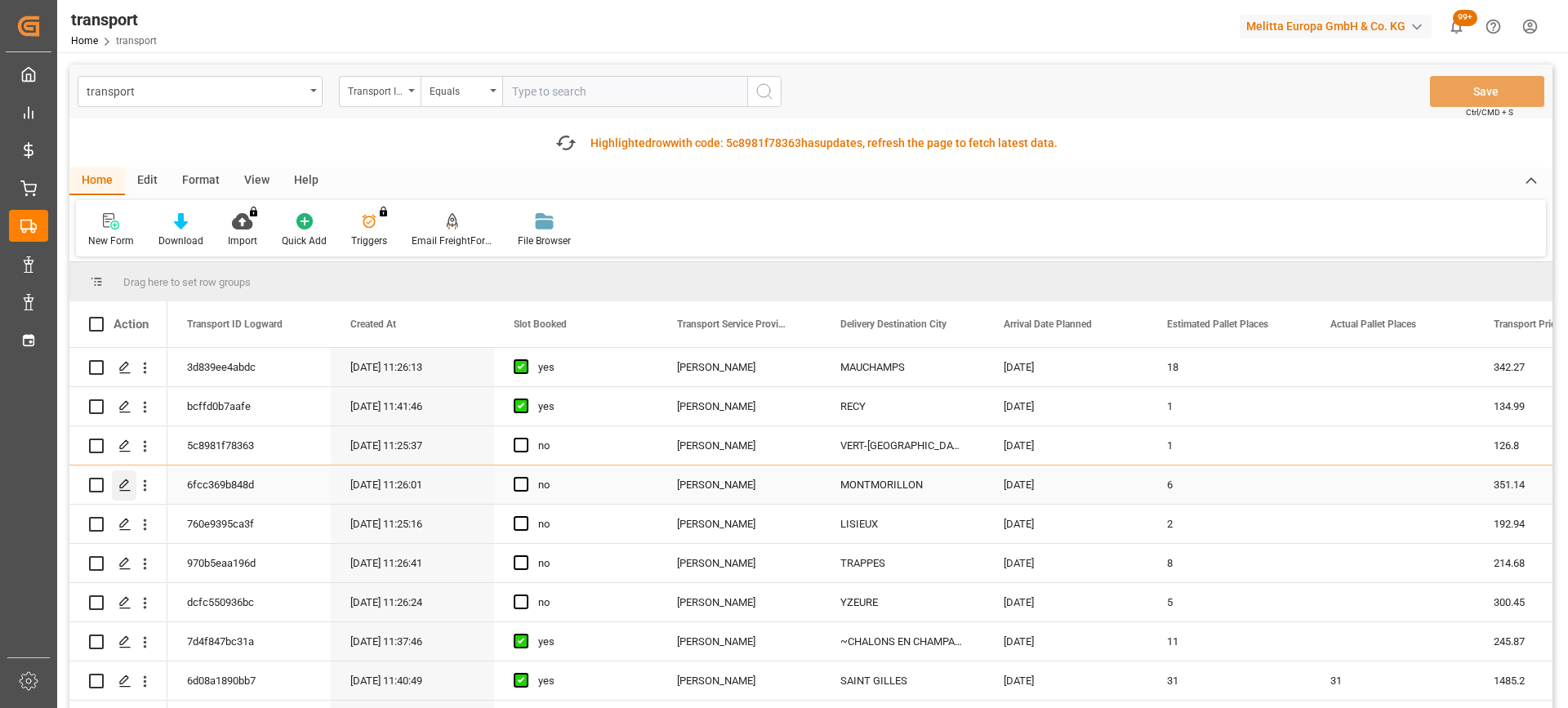
click at [122, 478] on div "Press SPACE to select this row." at bounding box center [123, 486] width 24 height 30
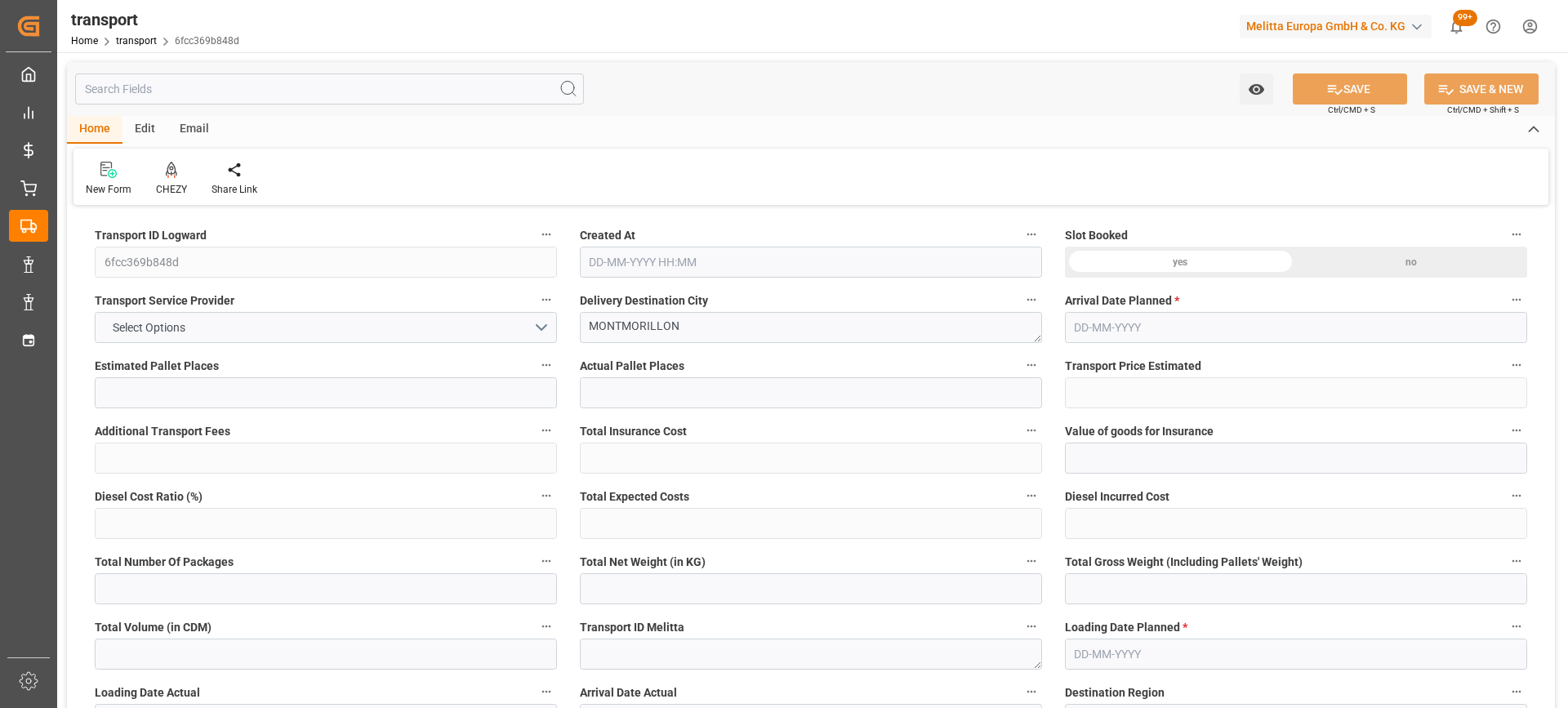
type input "6"
type input "351.14"
type input "0"
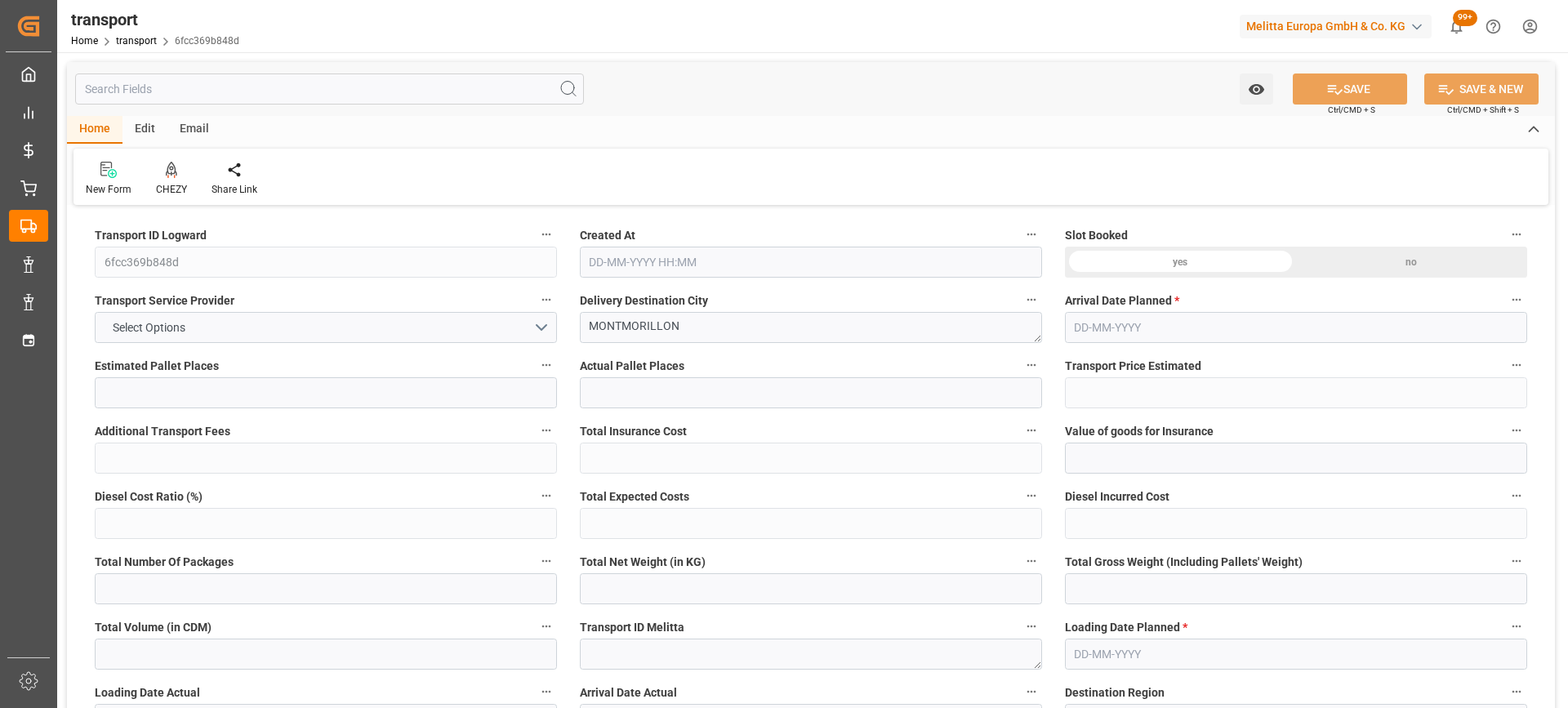
type input "339.2715"
type input "-11.8685"
type input "0"
type input "1209.332"
type input "1894.048"
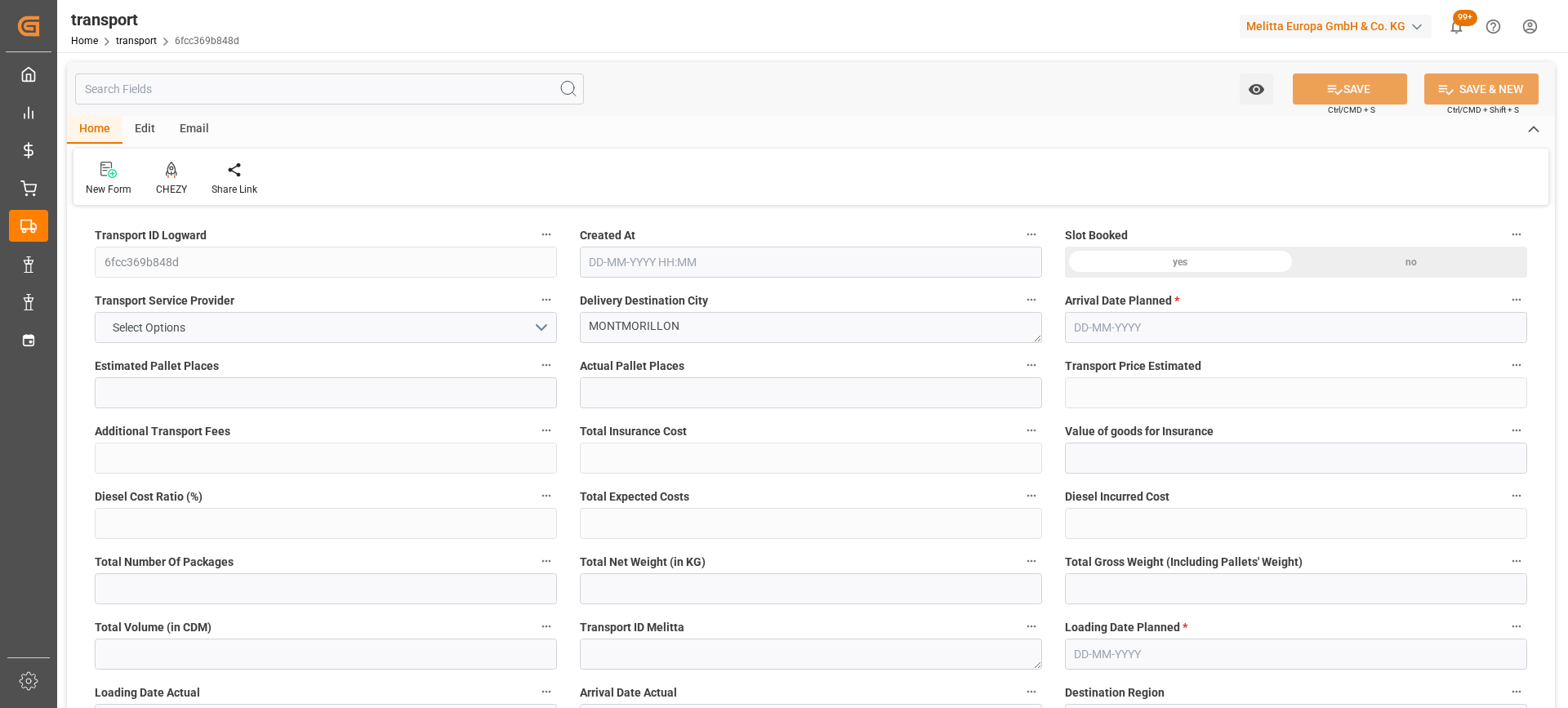
type input "6245.928"
type input "86"
type input "3"
type input "462"
type input "17"
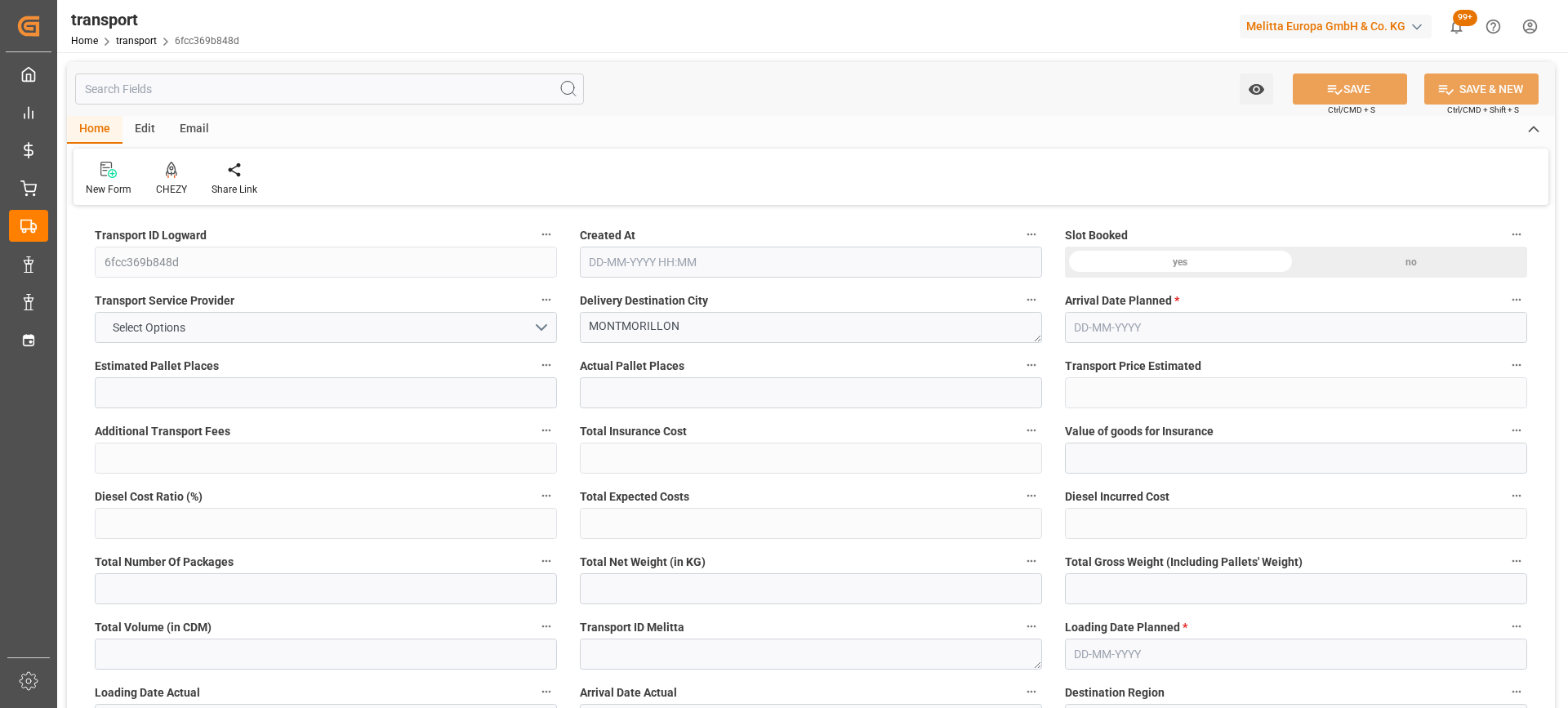
type input "101"
type input "1473.192"
type input "0"
type input "4710.8598"
type input "0"
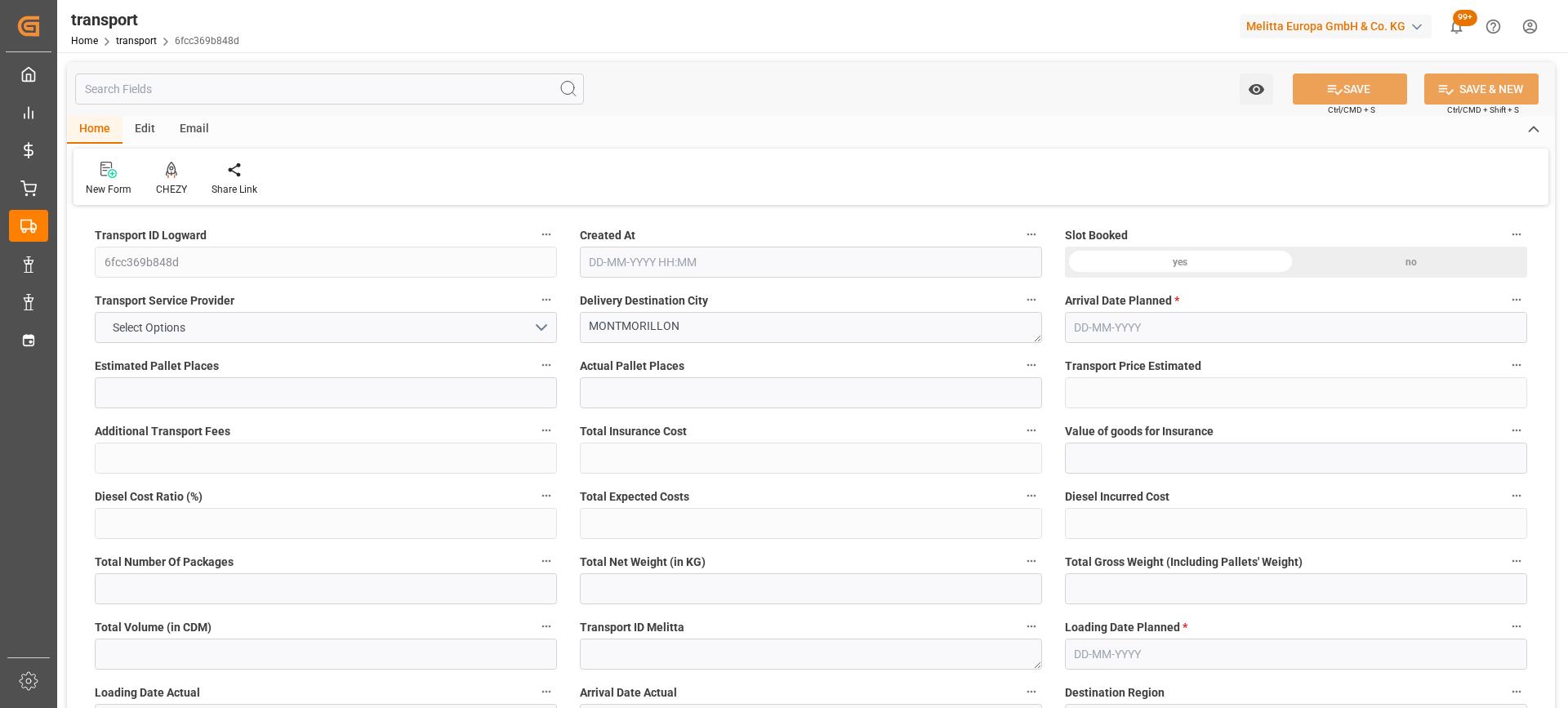
type input "0"
type input "21"
type input "35"
type input "[DATE] 11:26"
type input "[DATE]"
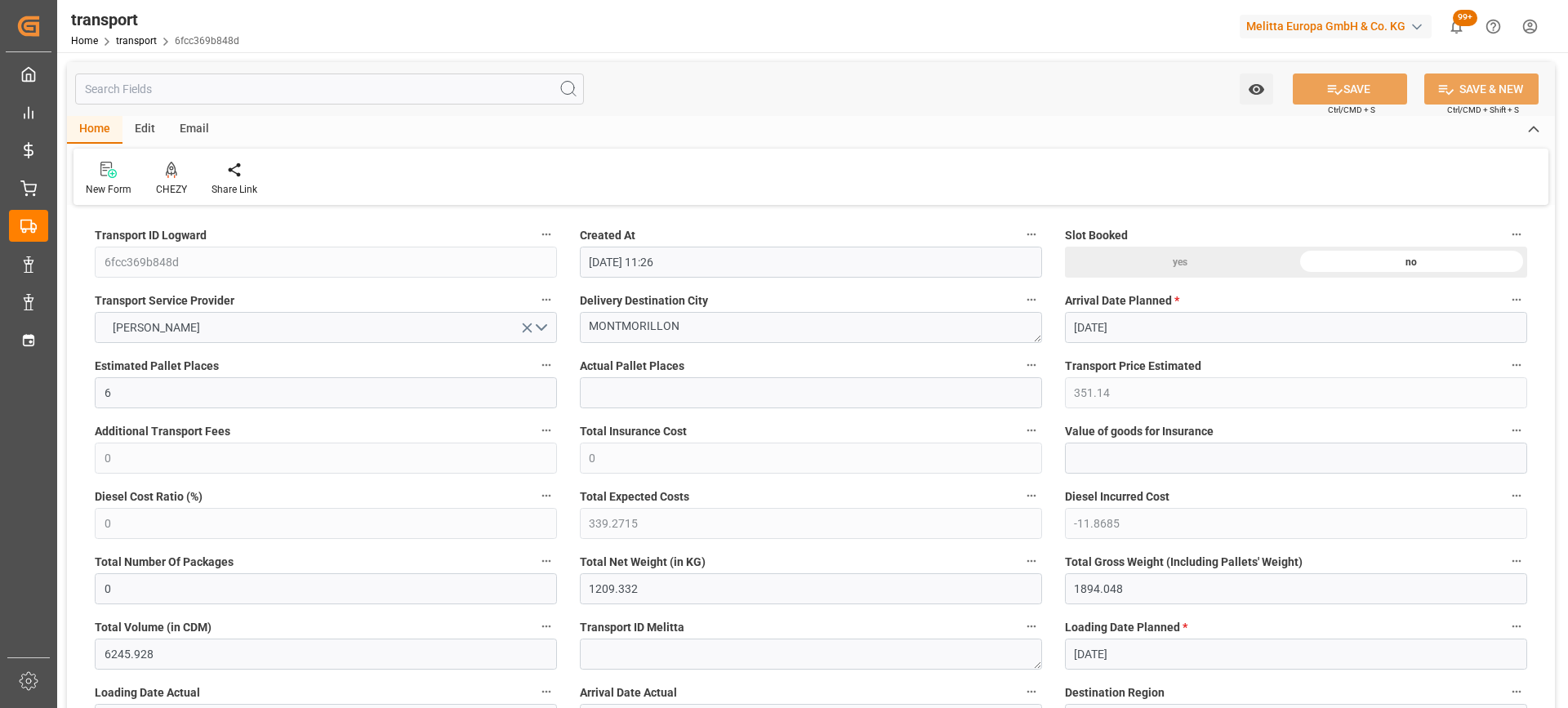
type input "[DATE]"
drag, startPoint x: 694, startPoint y: 323, endPoint x: 379, endPoint y: 335, distance: 315.2
click at [173, 171] on icon at bounding box center [171, 170] width 12 height 16
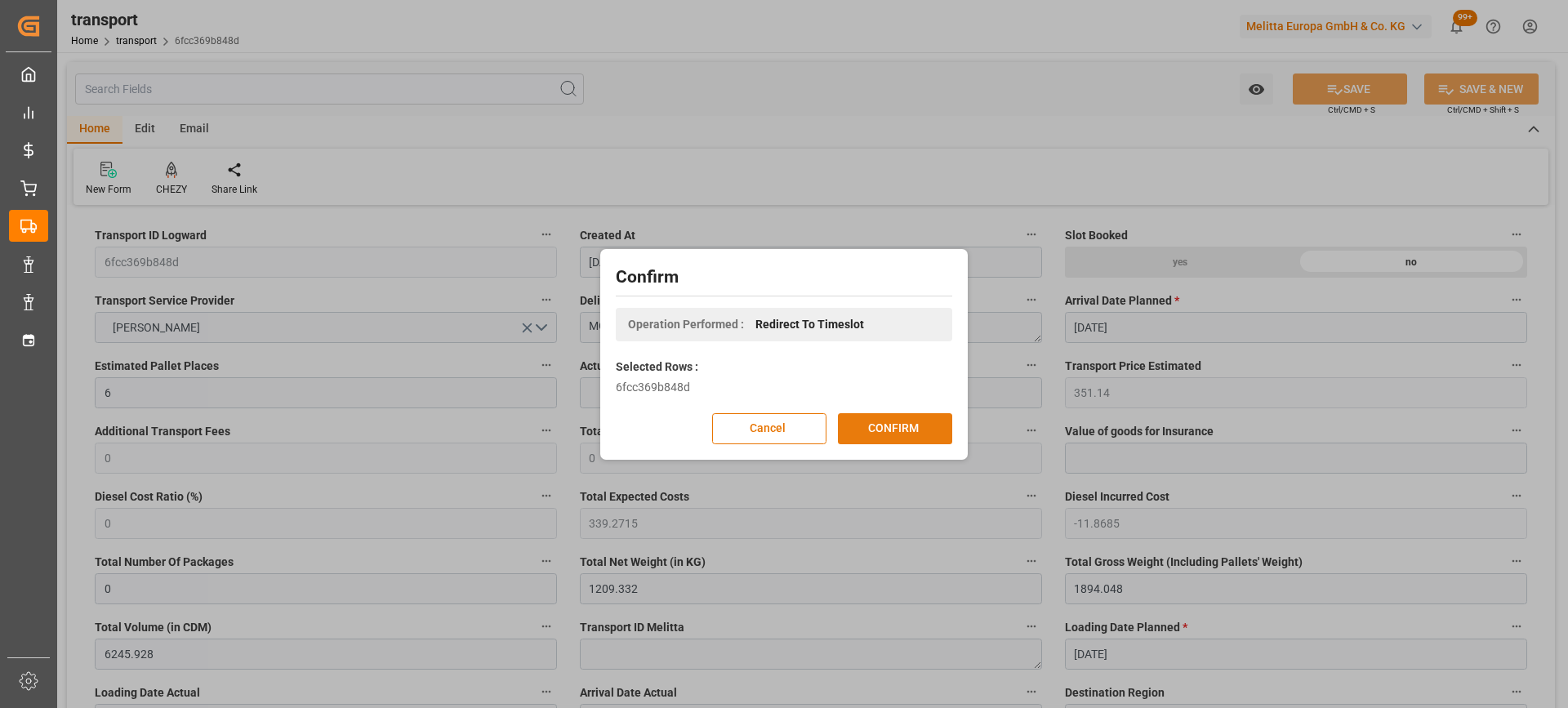
click at [881, 435] on button "CONFIRM" at bounding box center [895, 429] width 114 height 31
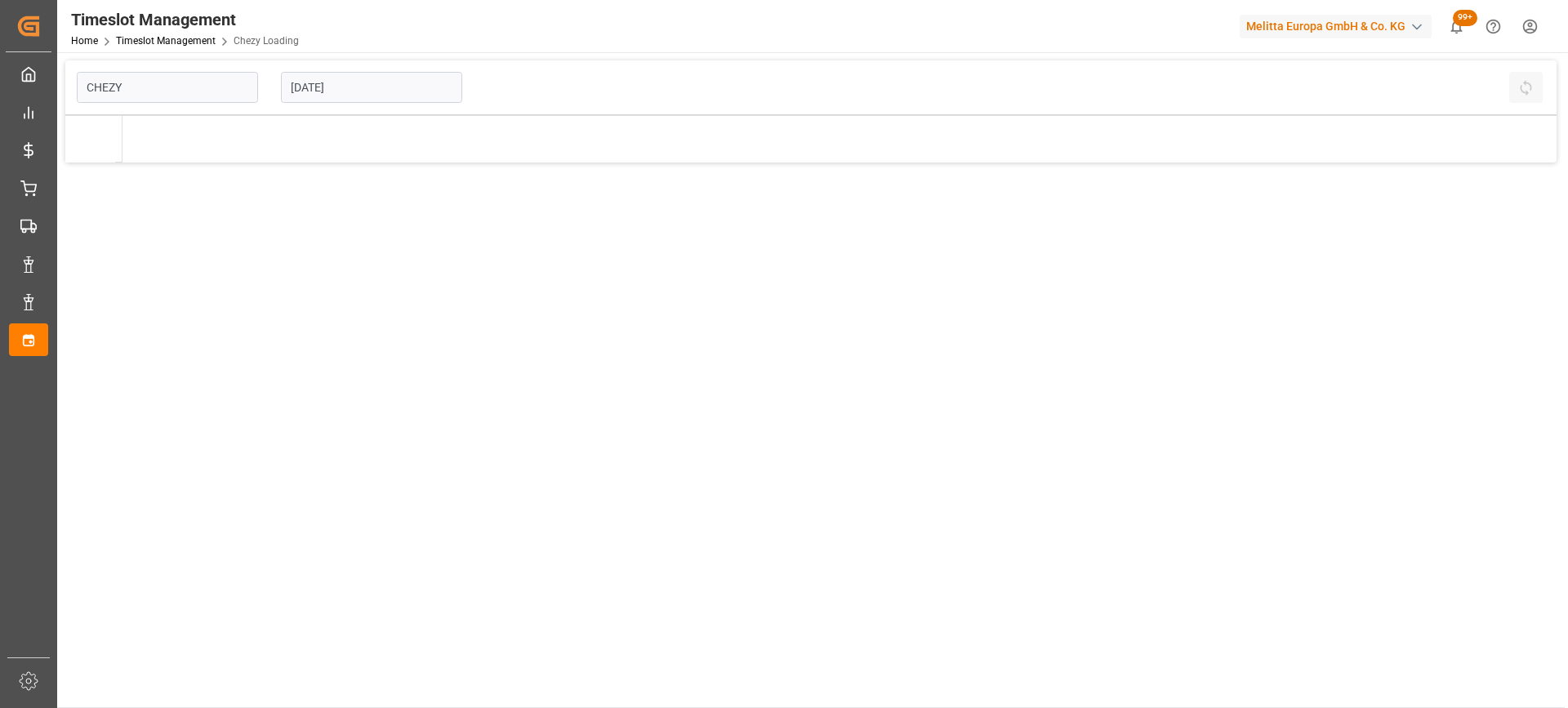
type input "Chezy Loading"
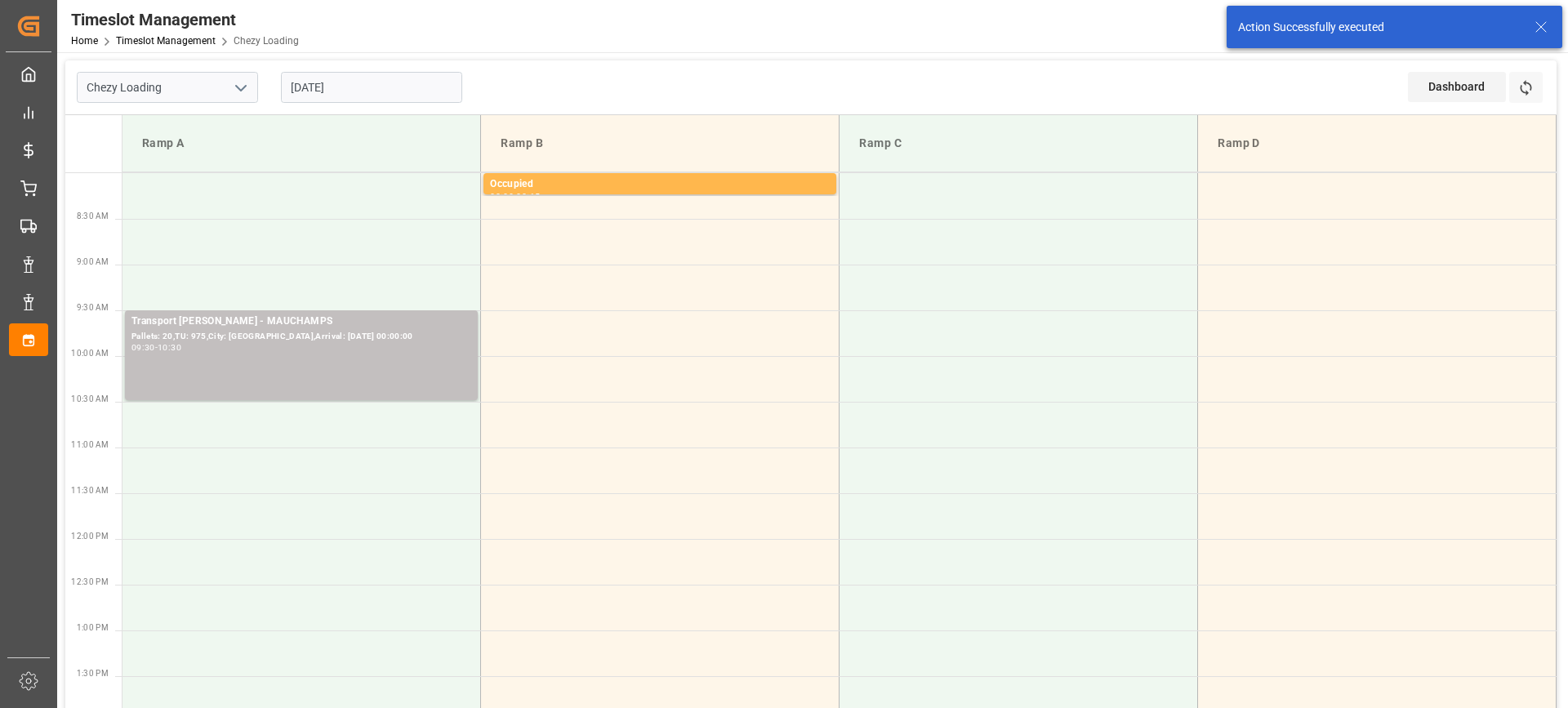
click at [400, 87] on input "[DATE]" at bounding box center [371, 87] width 181 height 31
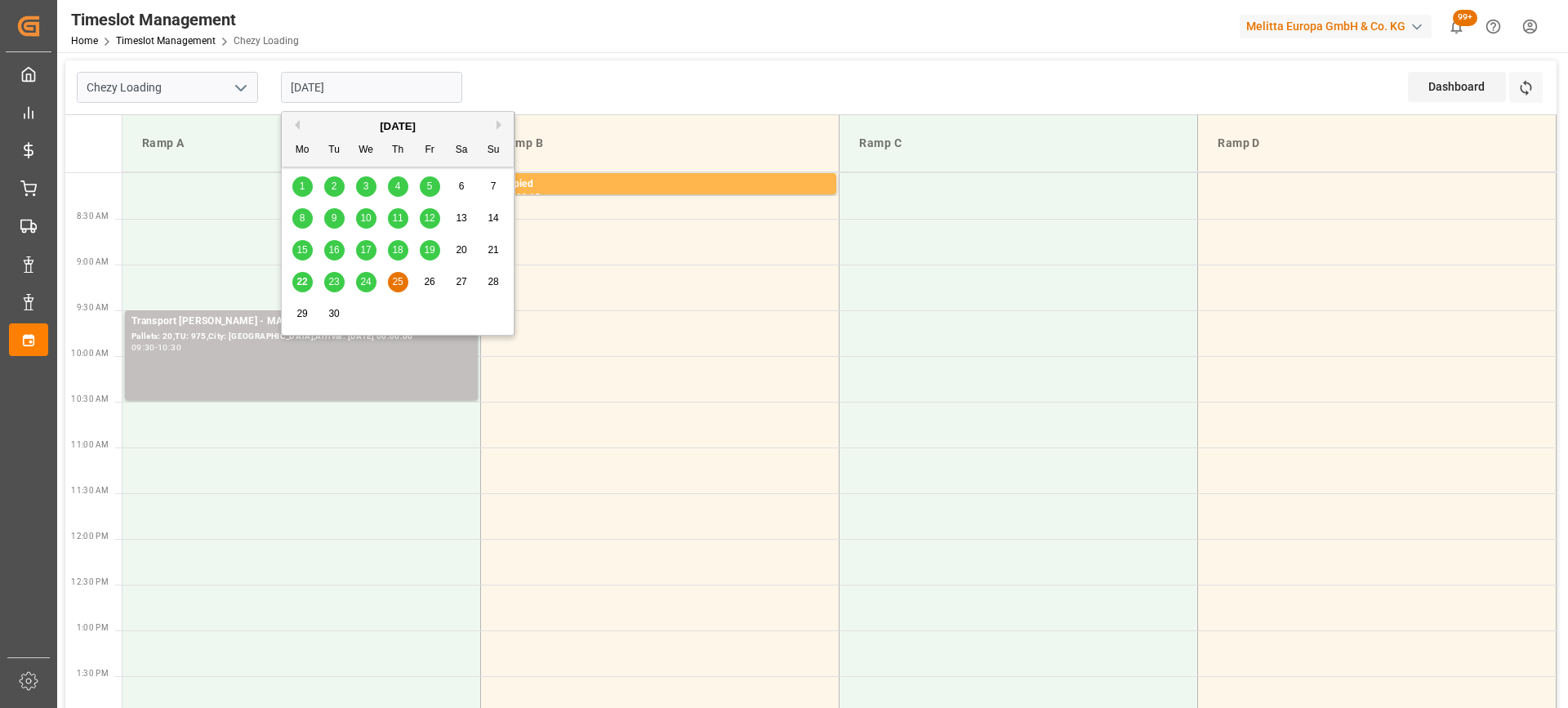
click at [358, 276] on div "24" at bounding box center [366, 282] width 21 height 20
type input "[DATE]"
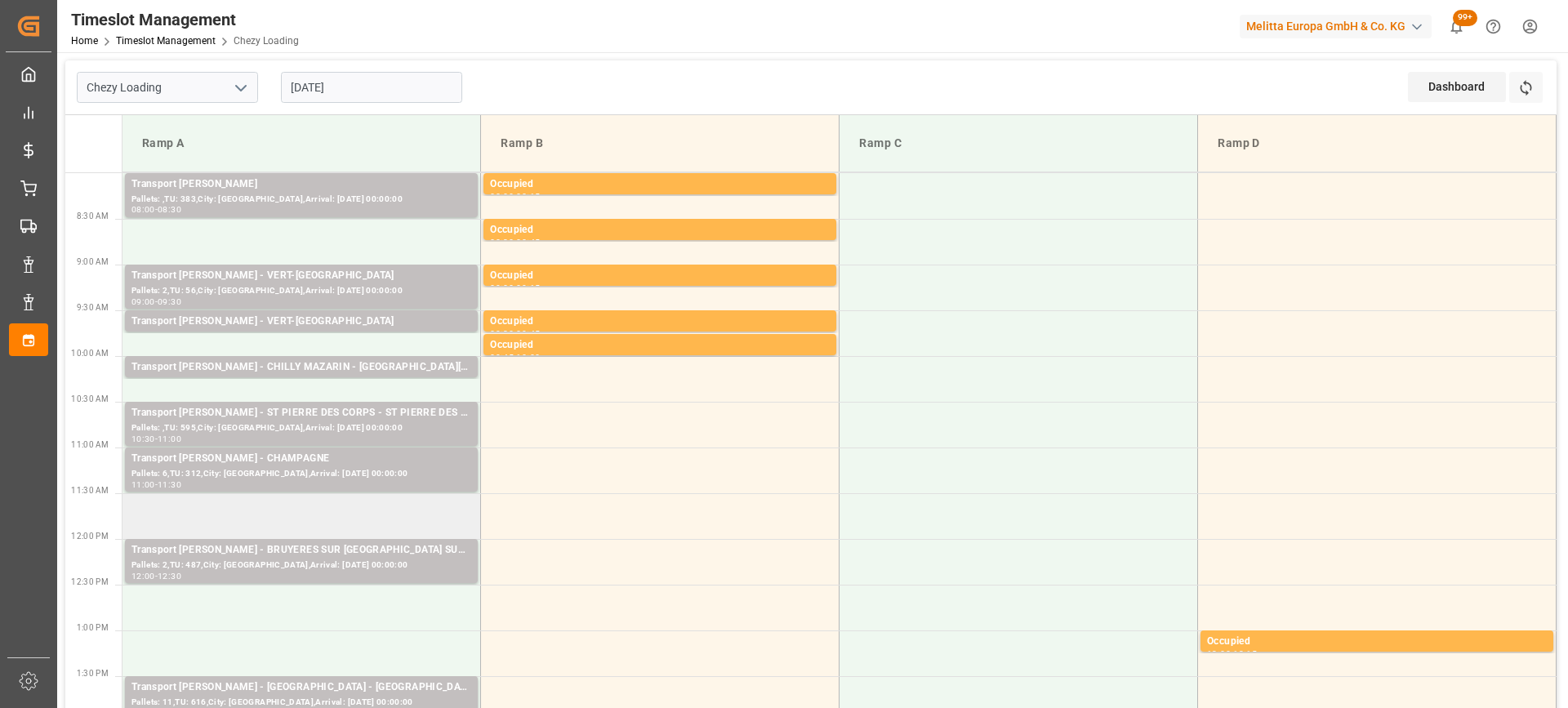
click at [333, 513] on td at bounding box center [301, 515] width 358 height 46
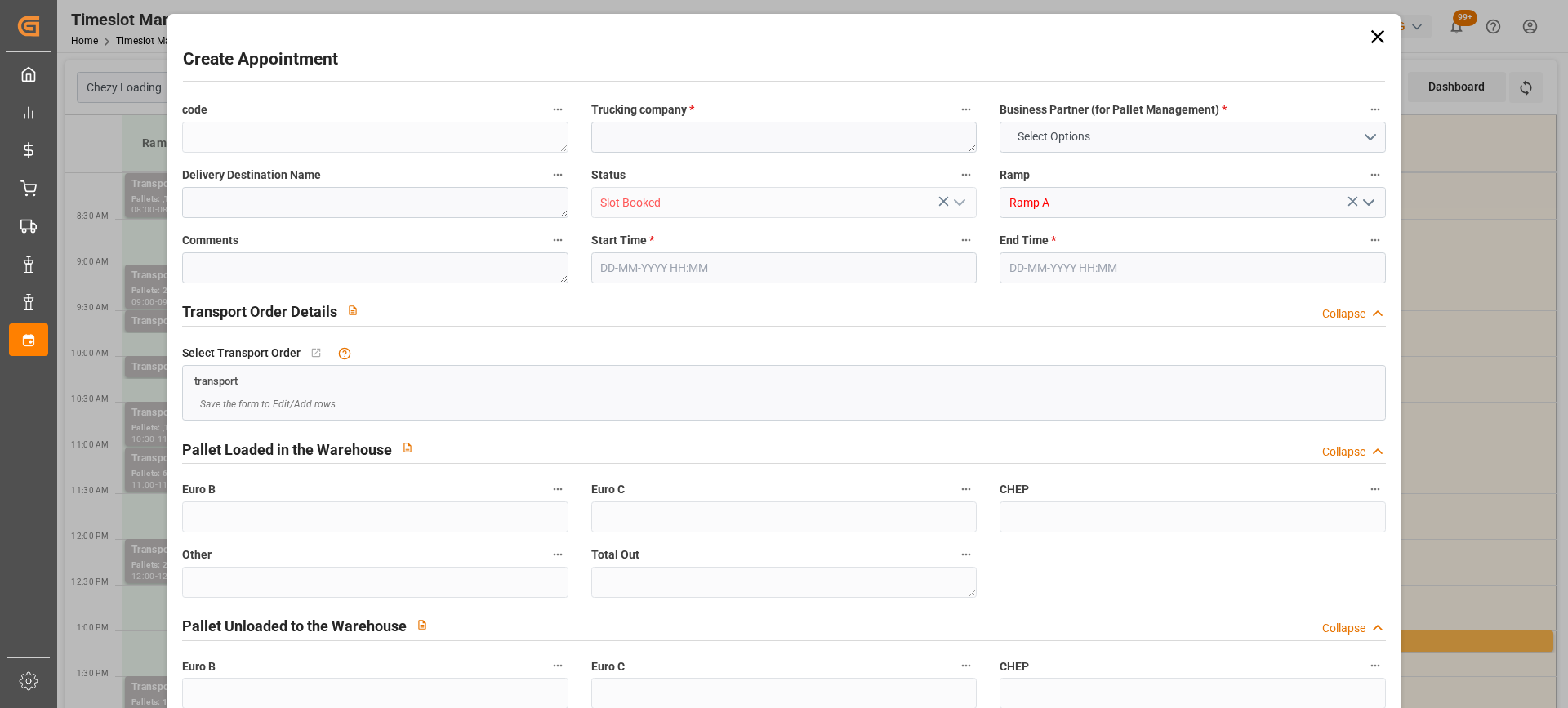
type input "0"
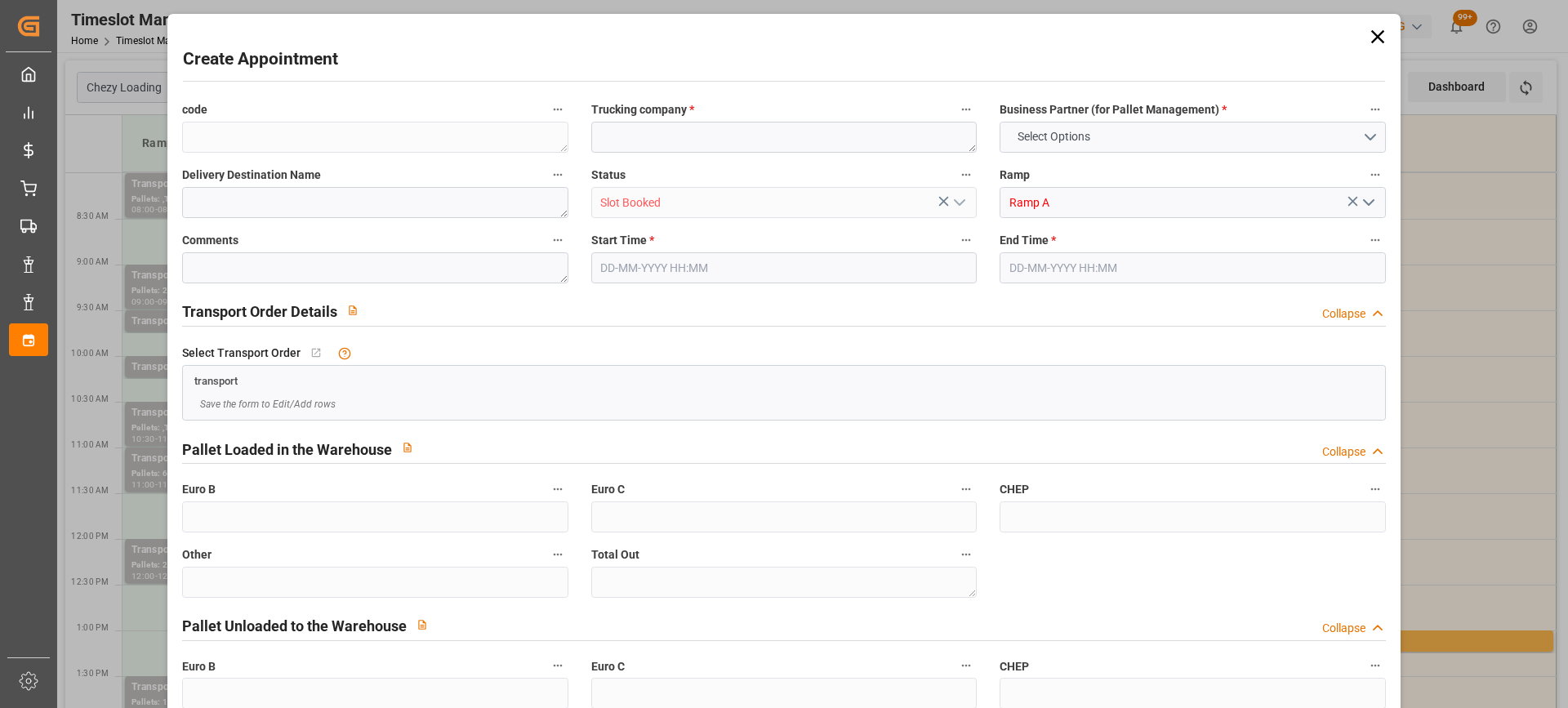
type input "0"
type input "24-09-2025 11:30"
type input "24-09-2025 12:00"
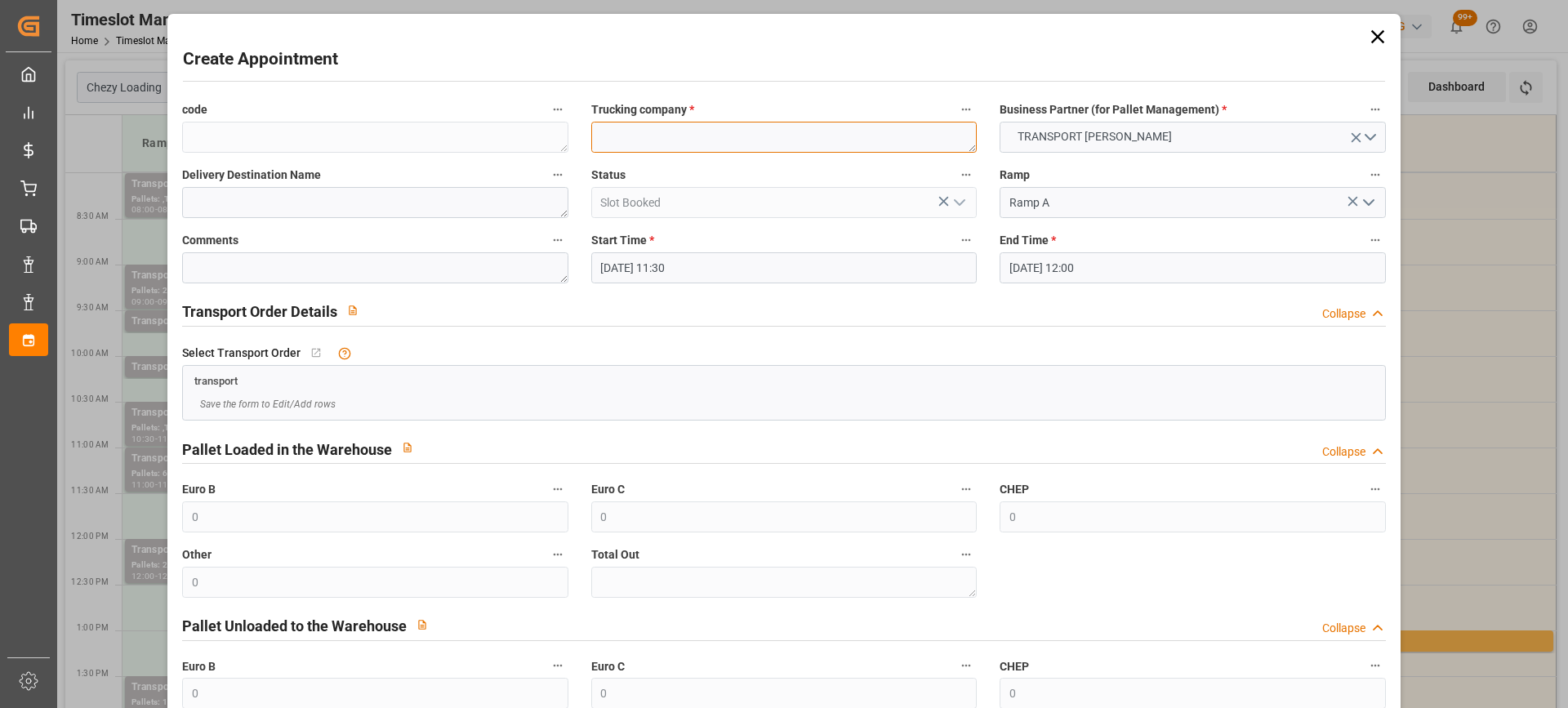
paste textarea "MONTMORILLON"
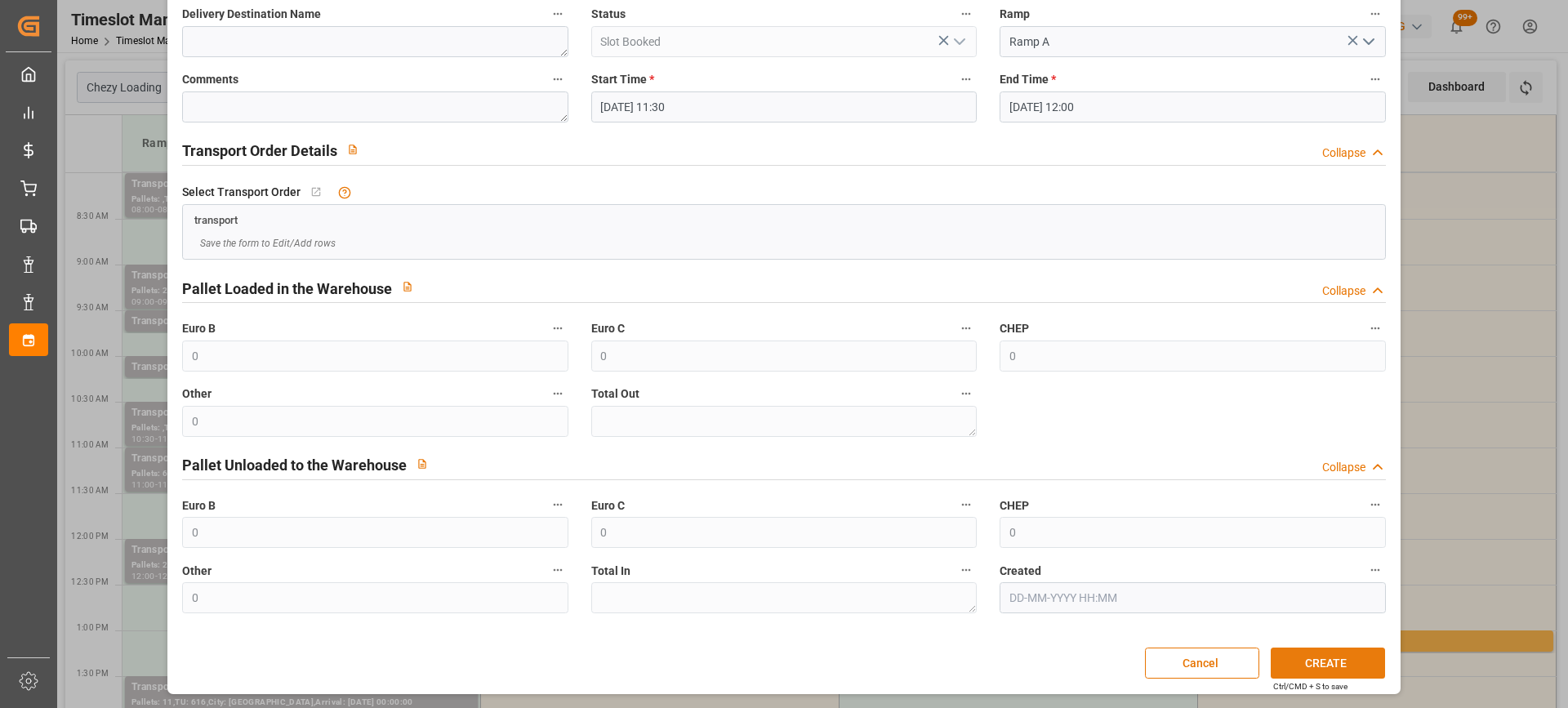
type textarea "MONTMORILLON"
click at [1345, 656] on button "CREATE" at bounding box center [1328, 662] width 114 height 31
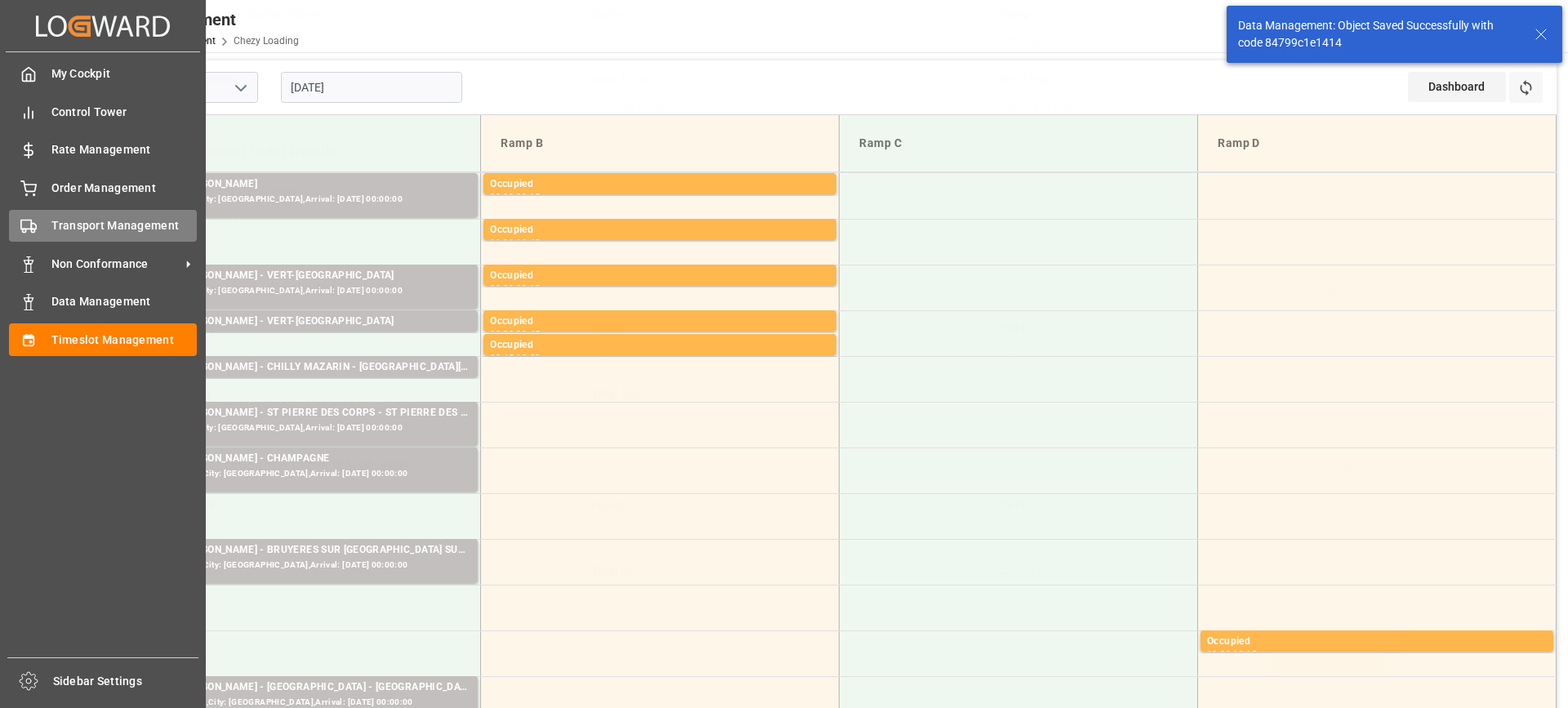
click at [50, 221] on div "Transport Management Transport Management" at bounding box center [103, 226] width 188 height 32
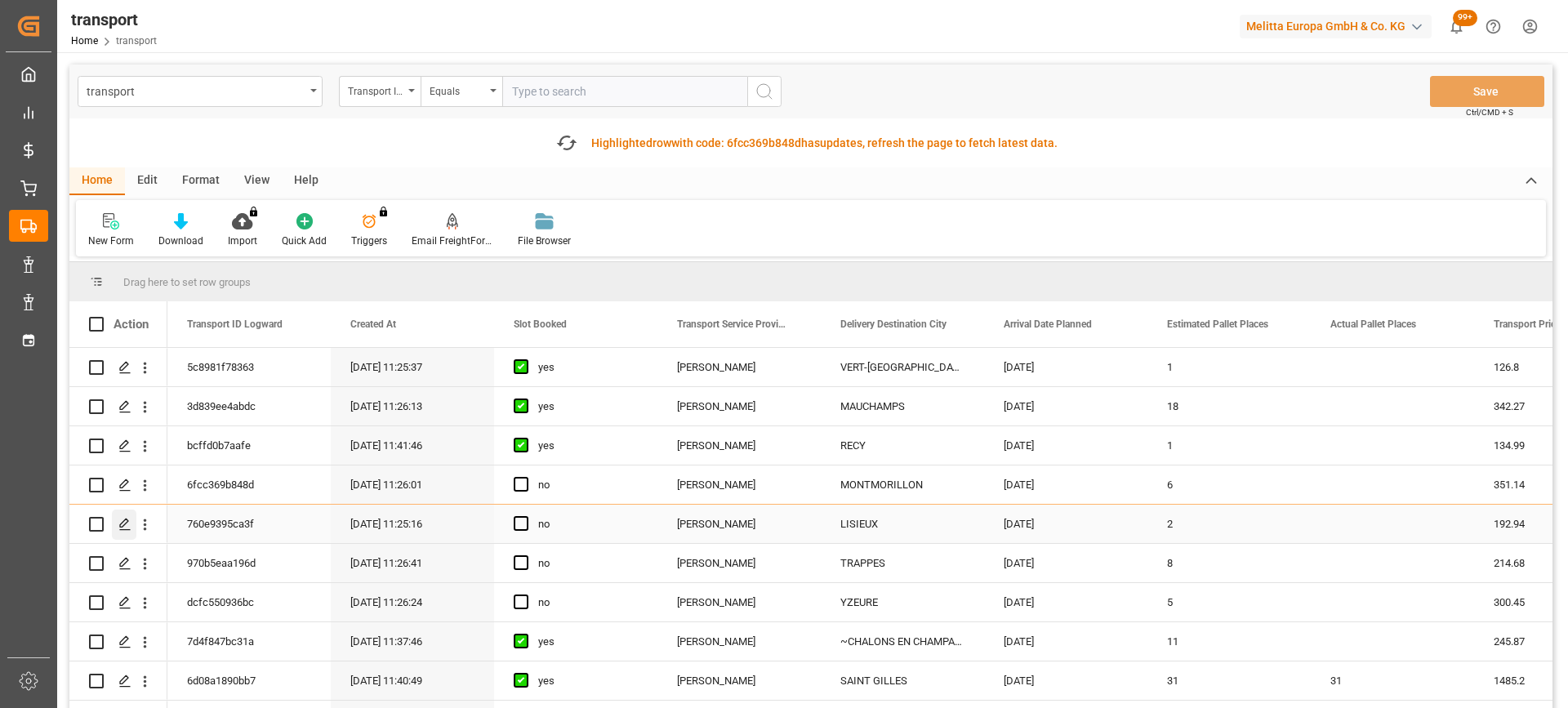
click at [126, 520] on polygon "Press SPACE to select this row." at bounding box center [123, 523] width 8 height 8
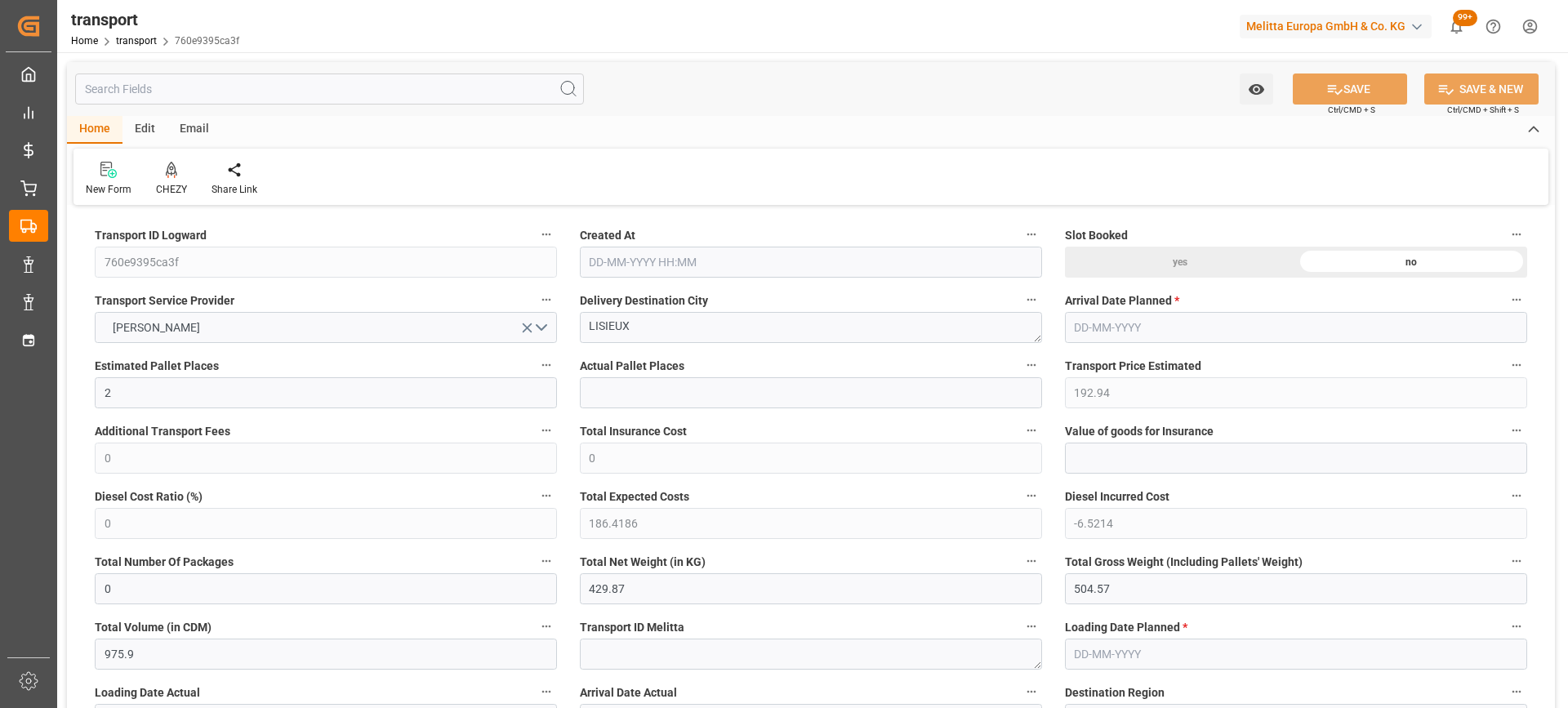
type input "22-09-2025 11:25"
type input "[DATE]"
drag, startPoint x: 666, startPoint y: 329, endPoint x: 411, endPoint y: 357, distance: 256.5
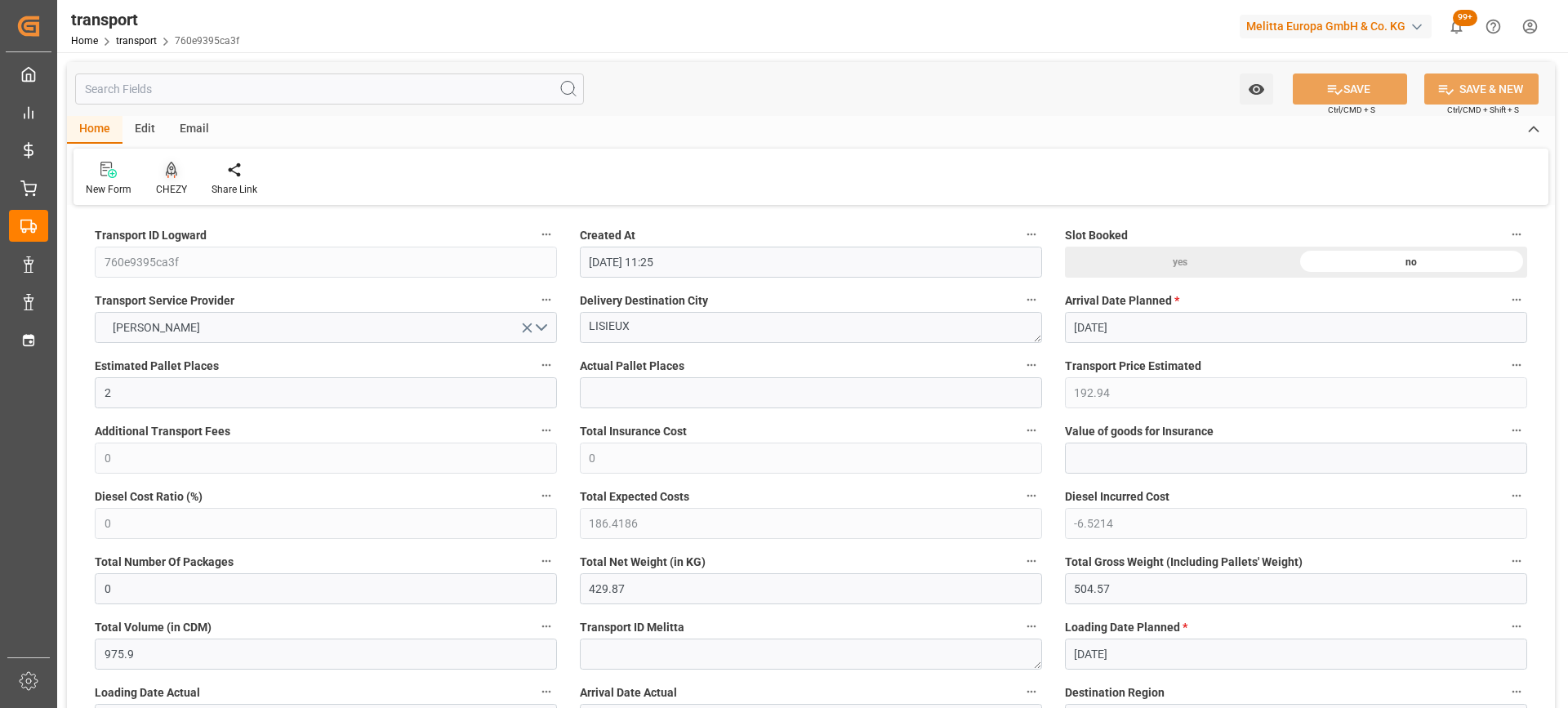
click at [169, 167] on icon at bounding box center [171, 169] width 12 height 14
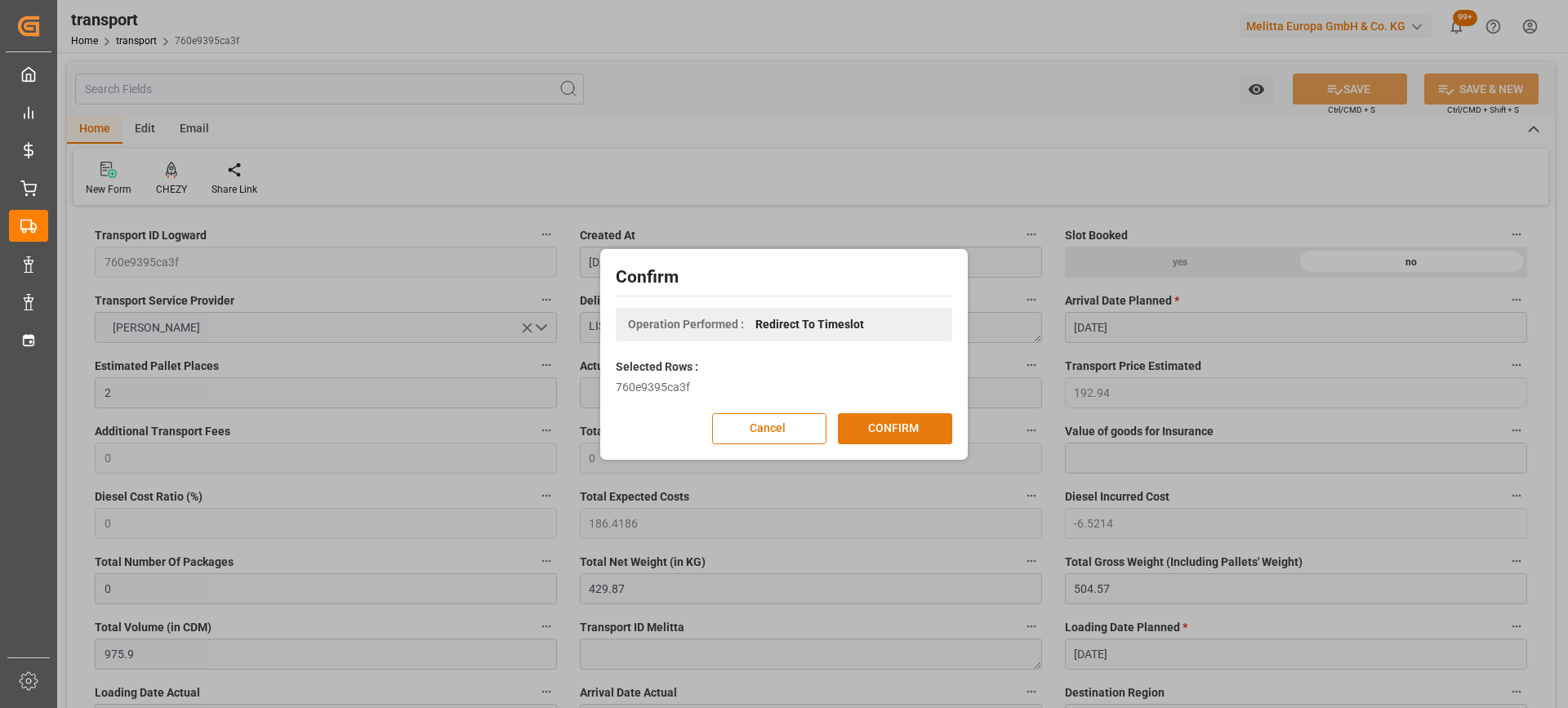
click at [922, 434] on button "CONFIRM" at bounding box center [895, 429] width 114 height 31
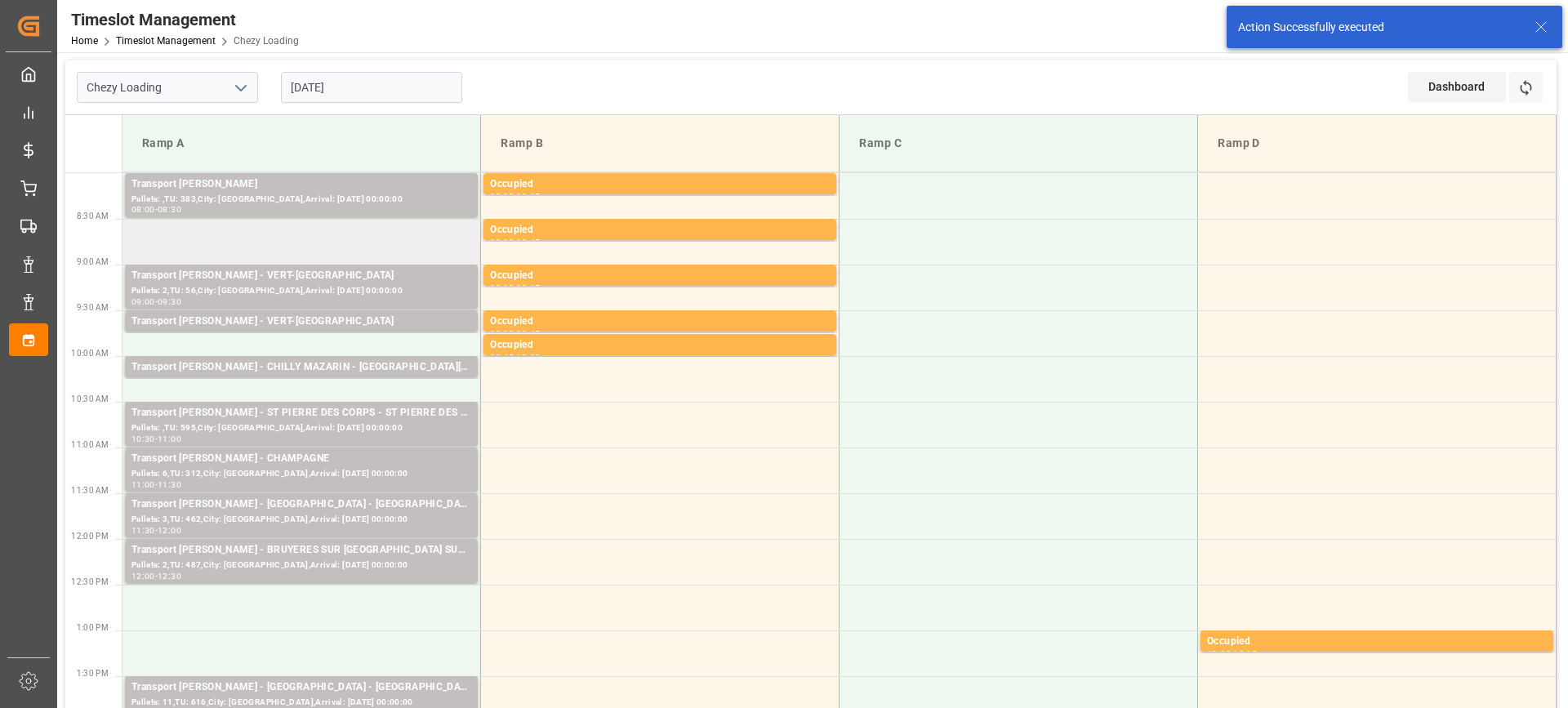
click at [346, 247] on td at bounding box center [301, 241] width 358 height 46
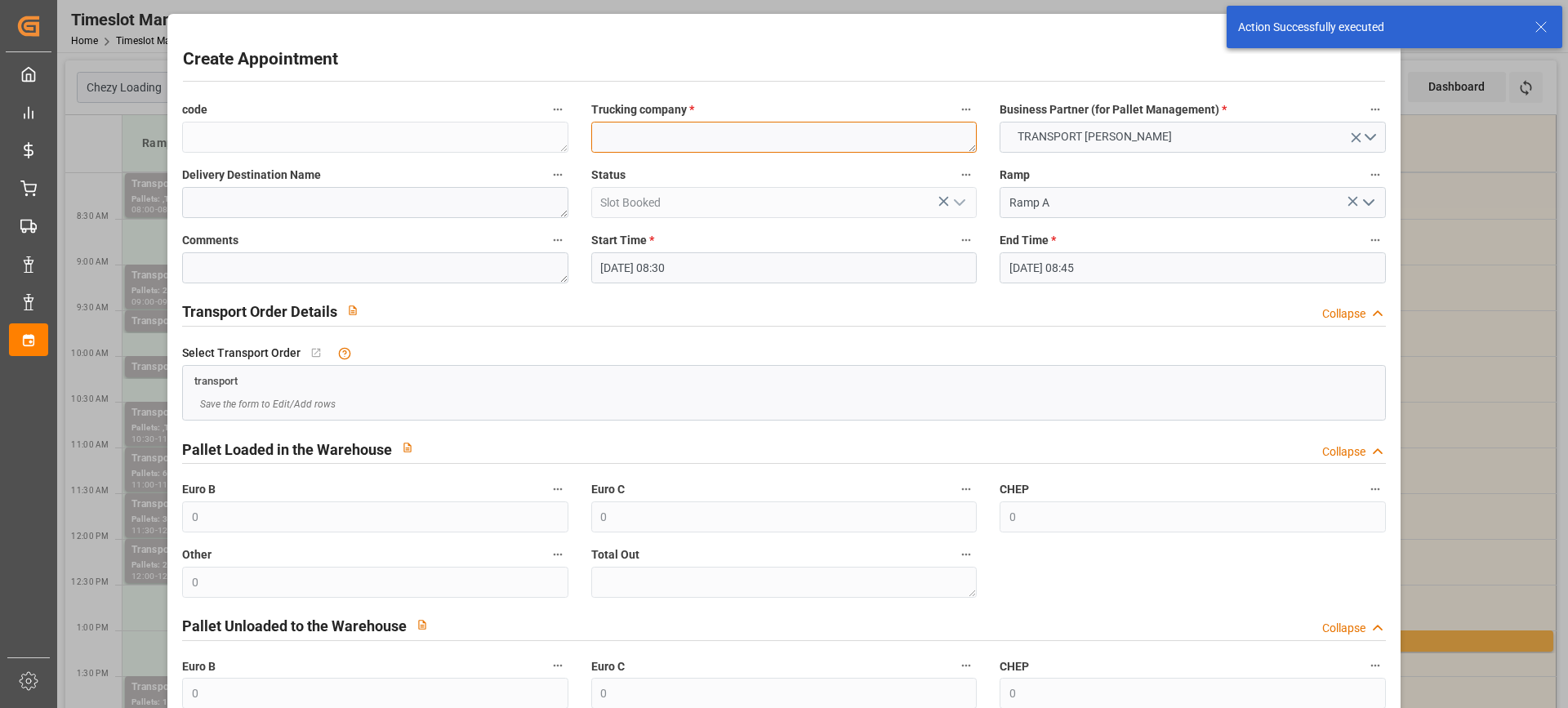
paste textarea "LISIEUX"
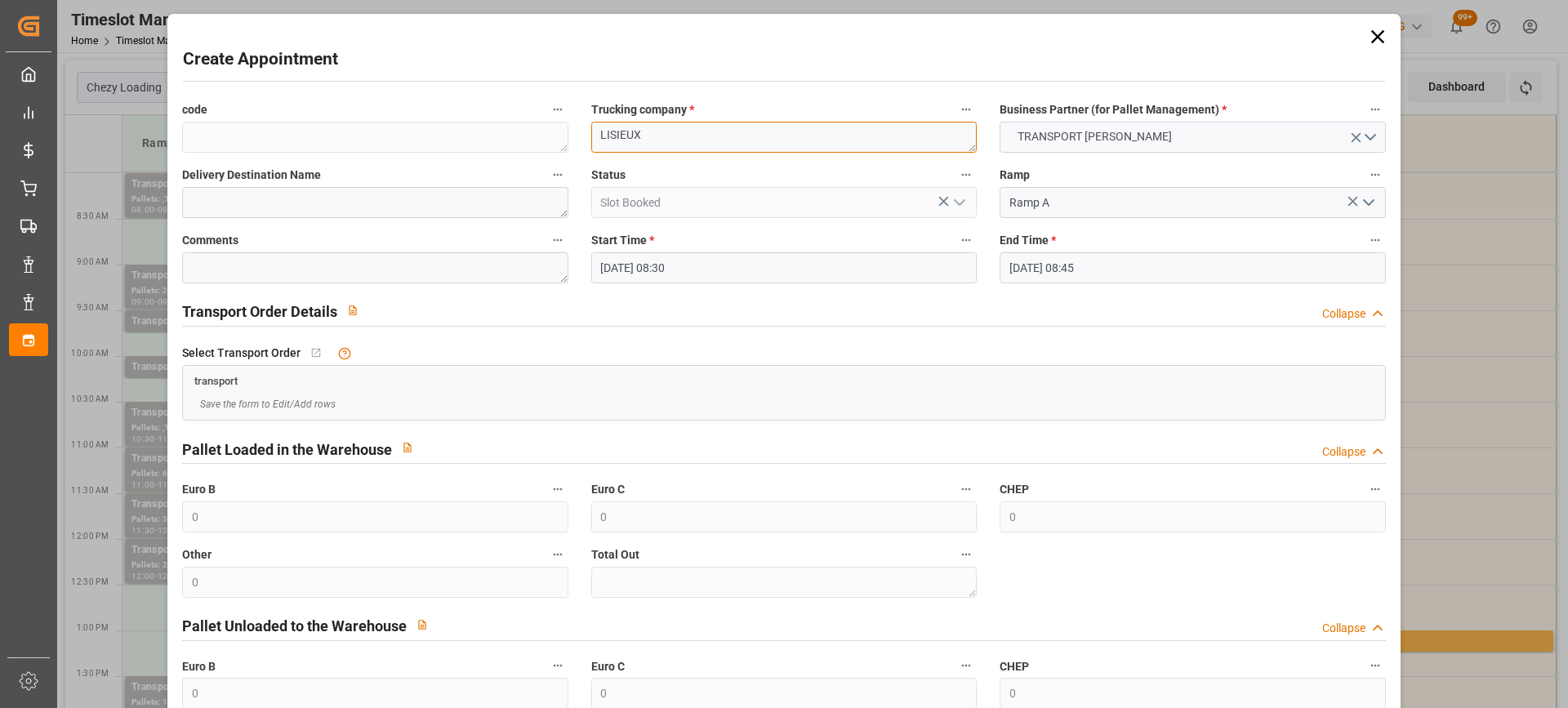
scroll to position [161, 0]
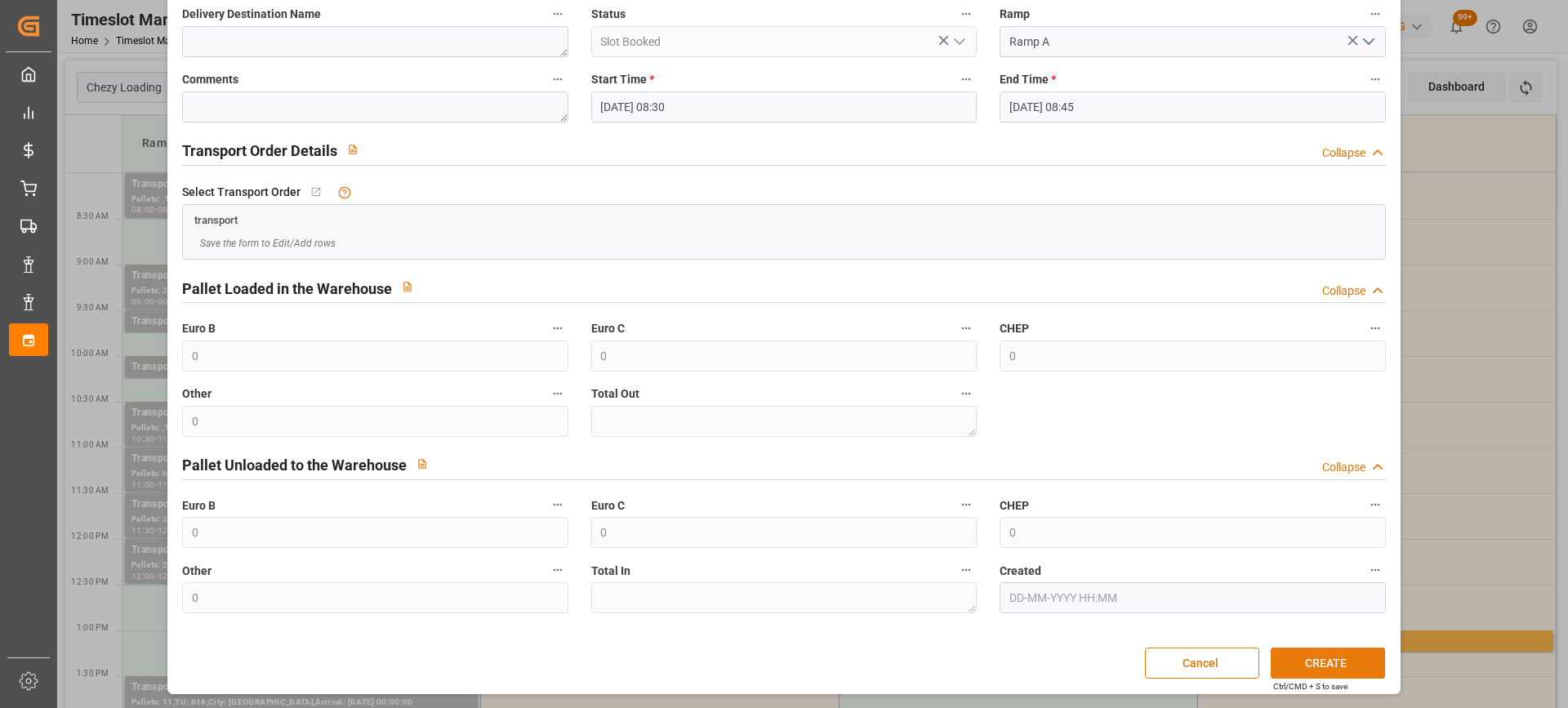
type textarea "LISIEUX"
click at [1320, 657] on button "CREATE" at bounding box center [1328, 662] width 114 height 31
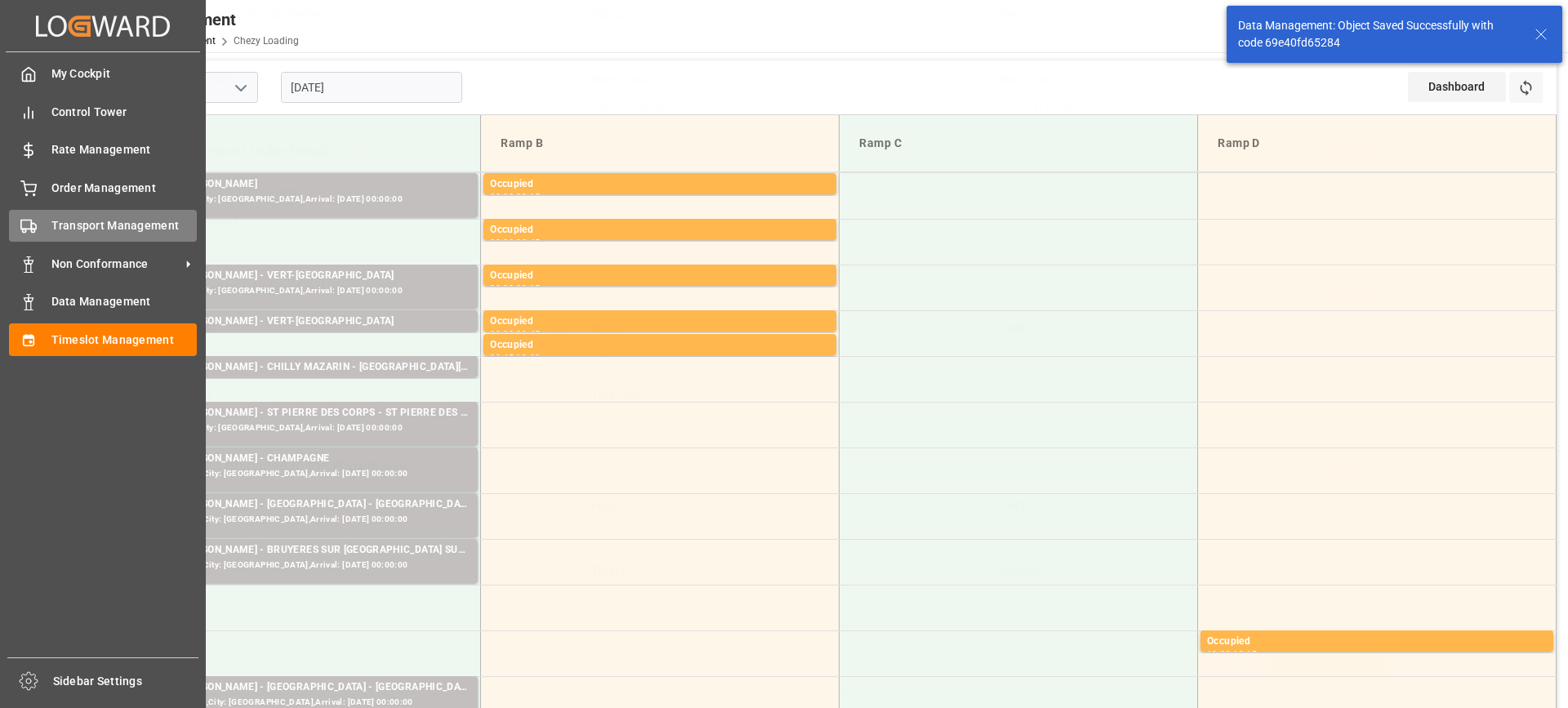
click at [33, 218] on icon at bounding box center [29, 226] width 16 height 16
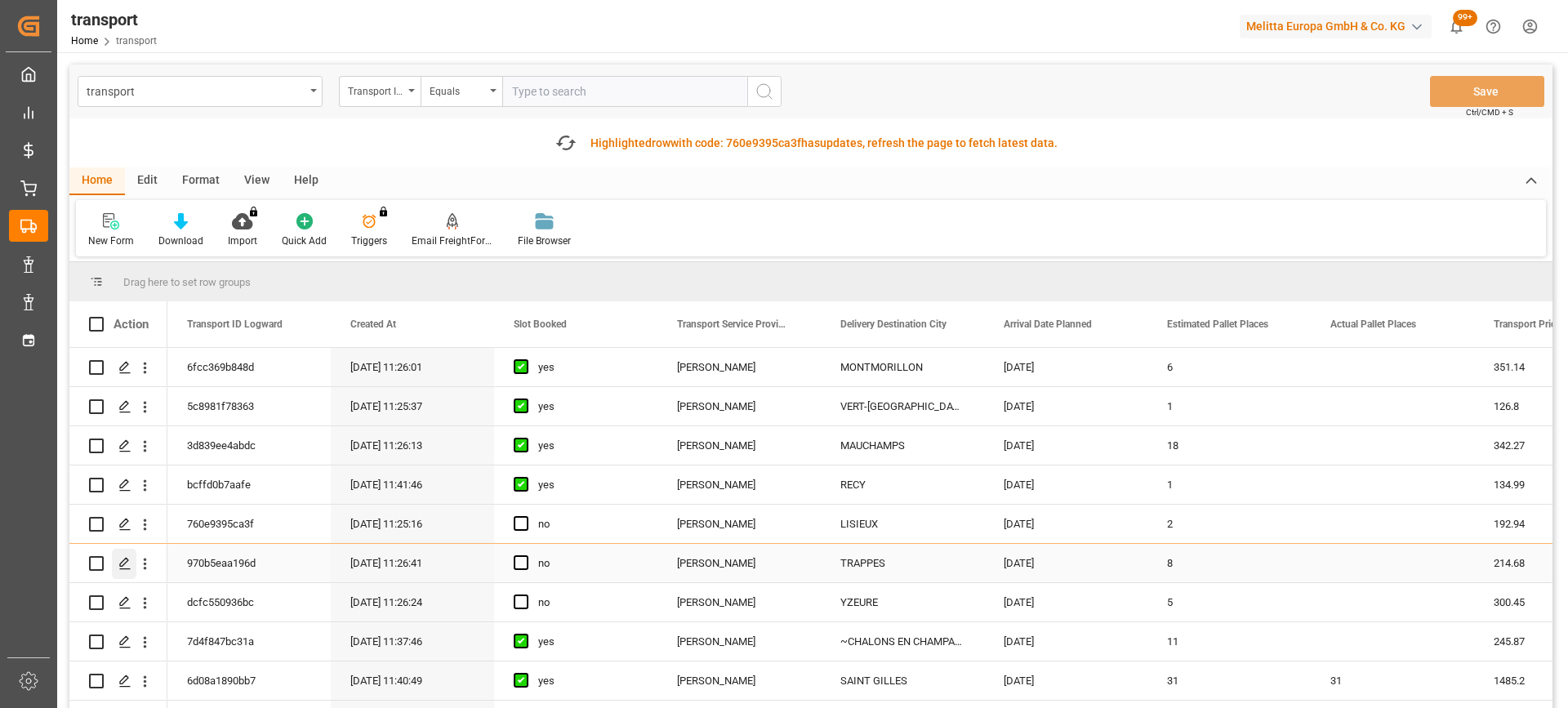
click at [118, 558] on div "Press SPACE to select this row." at bounding box center [123, 564] width 24 height 30
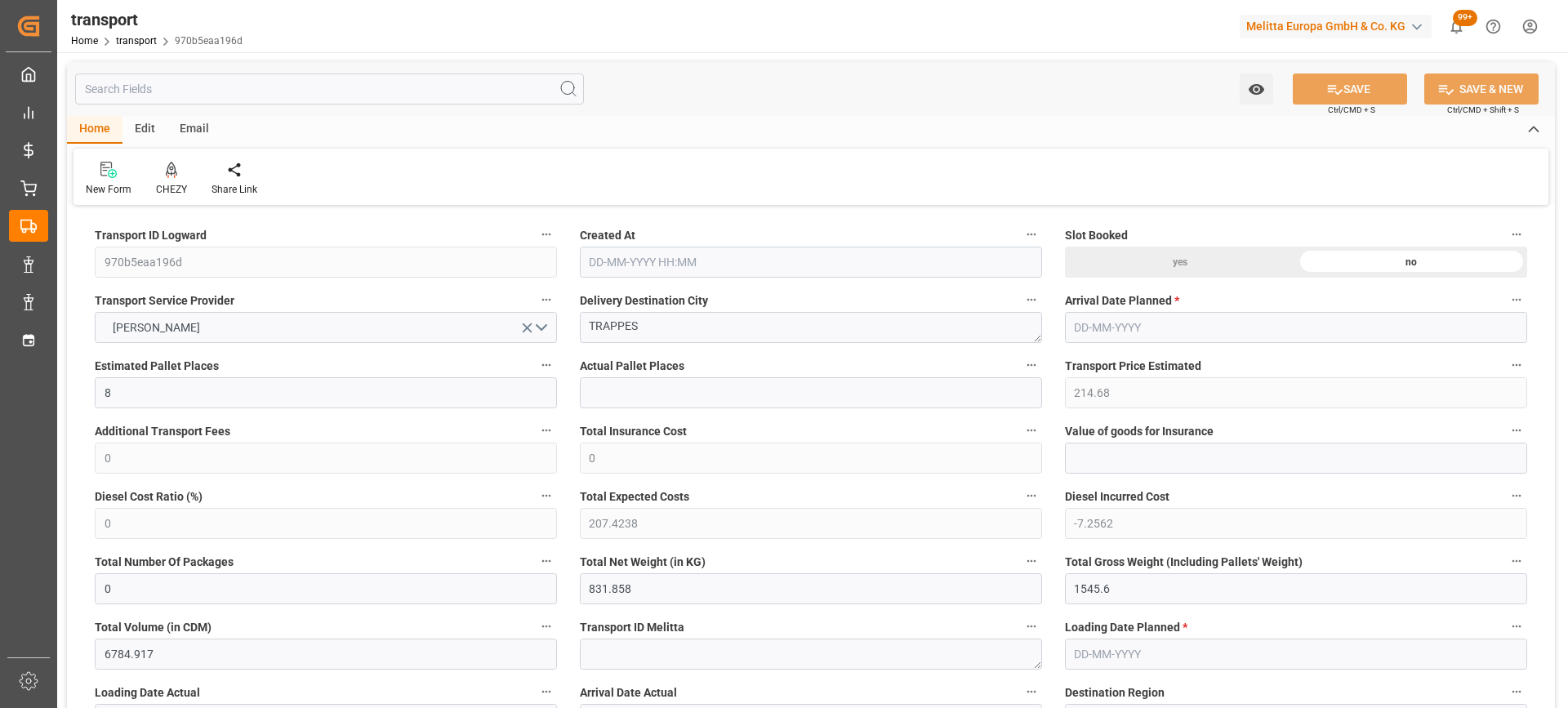
type input "22-09-2025 11:26"
type input "29-09-2025"
type input "[DATE]"
drag, startPoint x: 683, startPoint y: 337, endPoint x: 418, endPoint y: 362, distance: 266.2
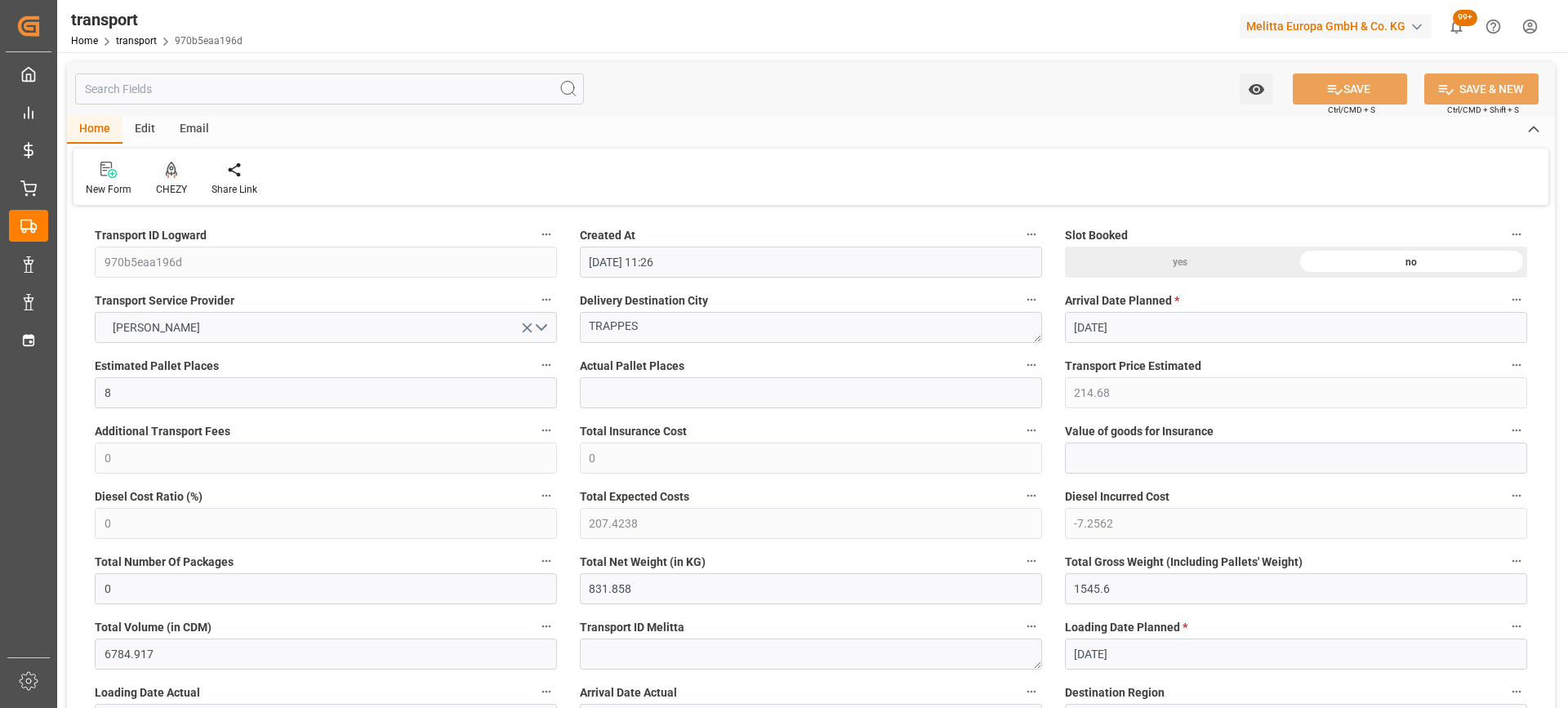
click at [177, 162] on div at bounding box center [171, 169] width 31 height 17
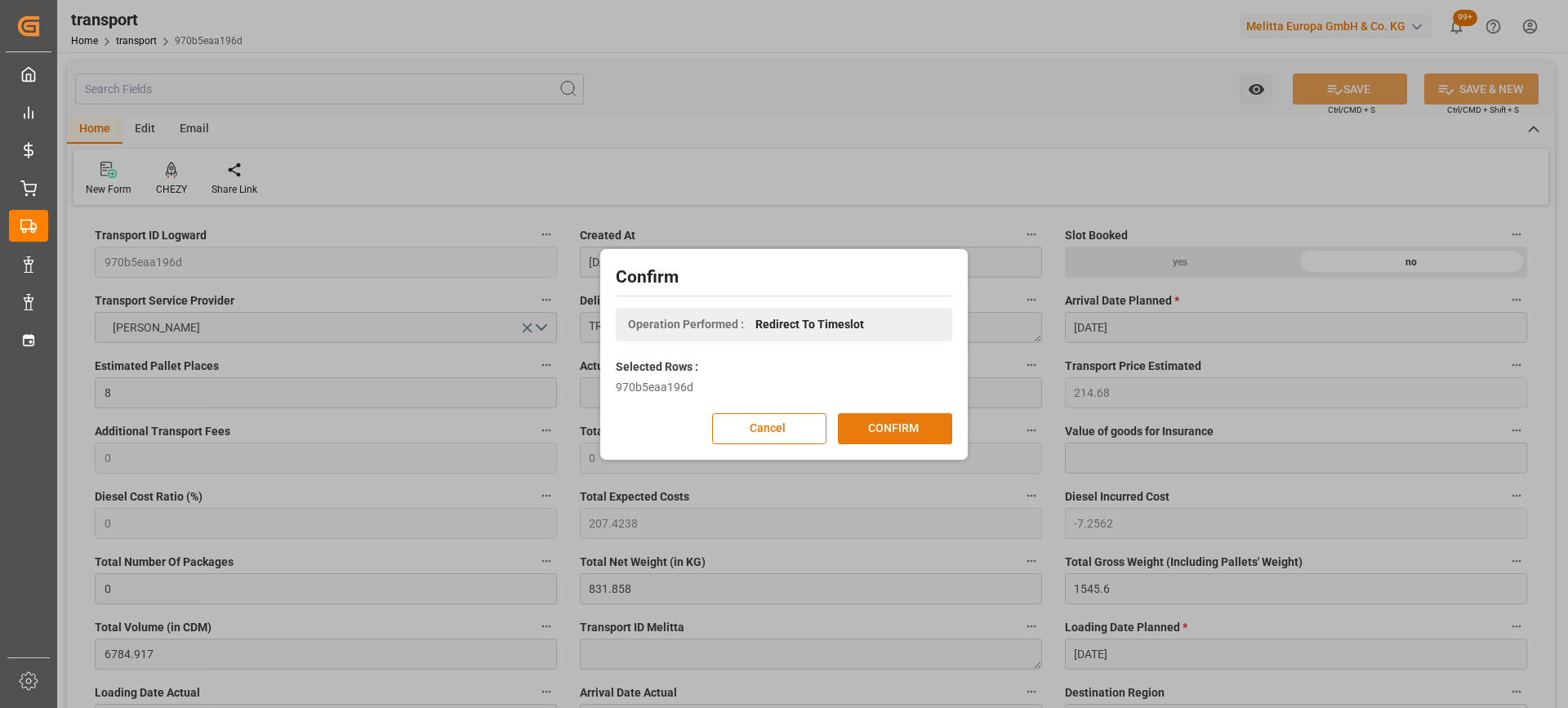
click at [889, 417] on button "CONFIRM" at bounding box center [895, 429] width 114 height 31
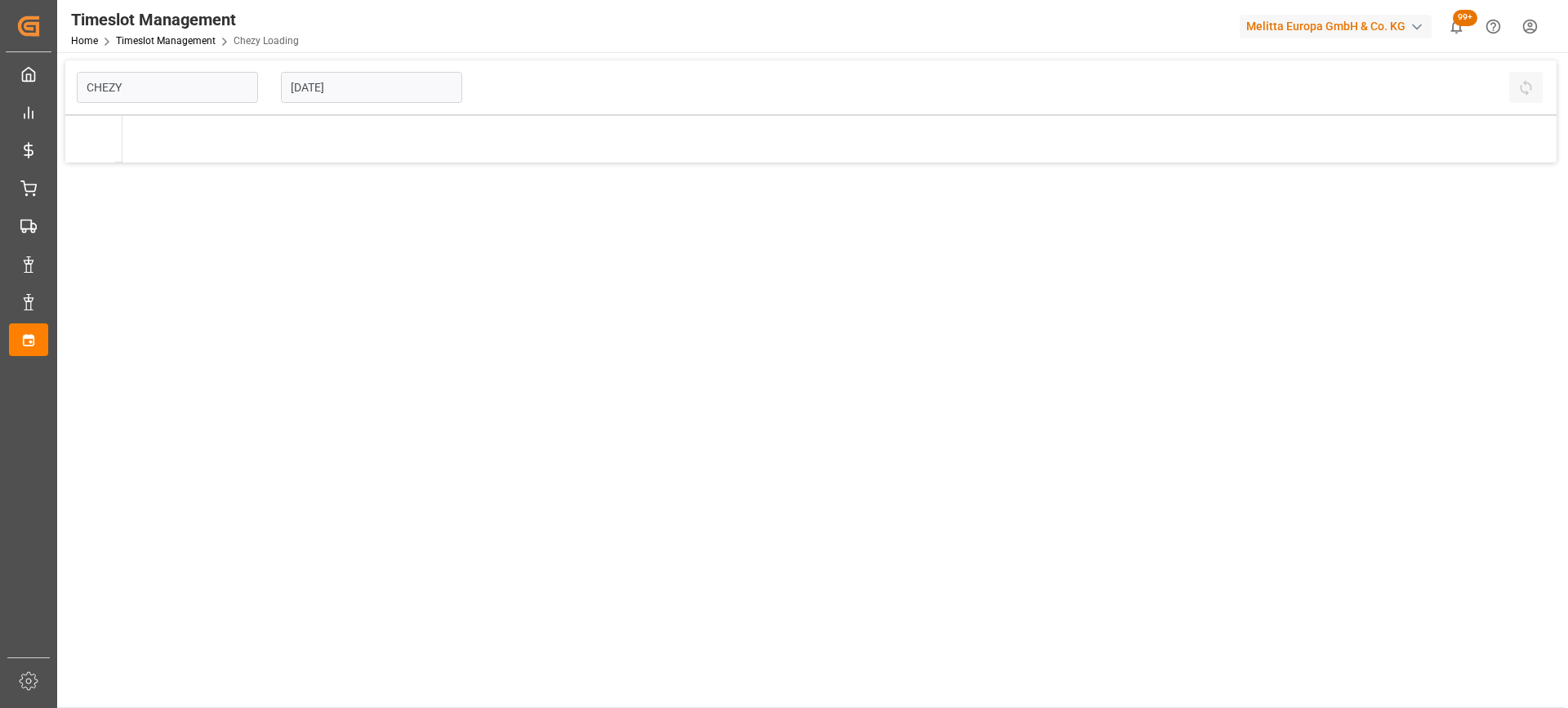
type input "Chezy Loading"
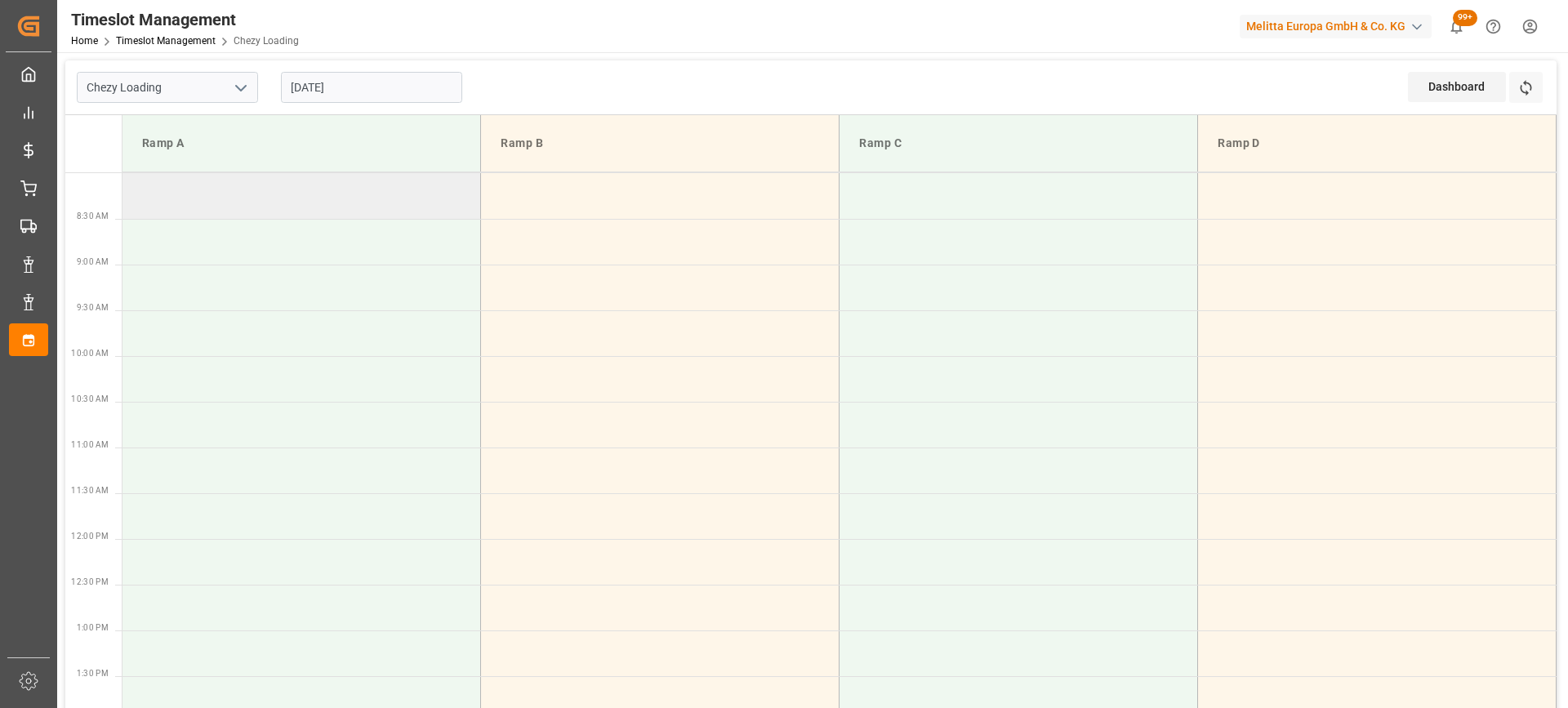
click at [330, 196] on td at bounding box center [301, 196] width 358 height 46
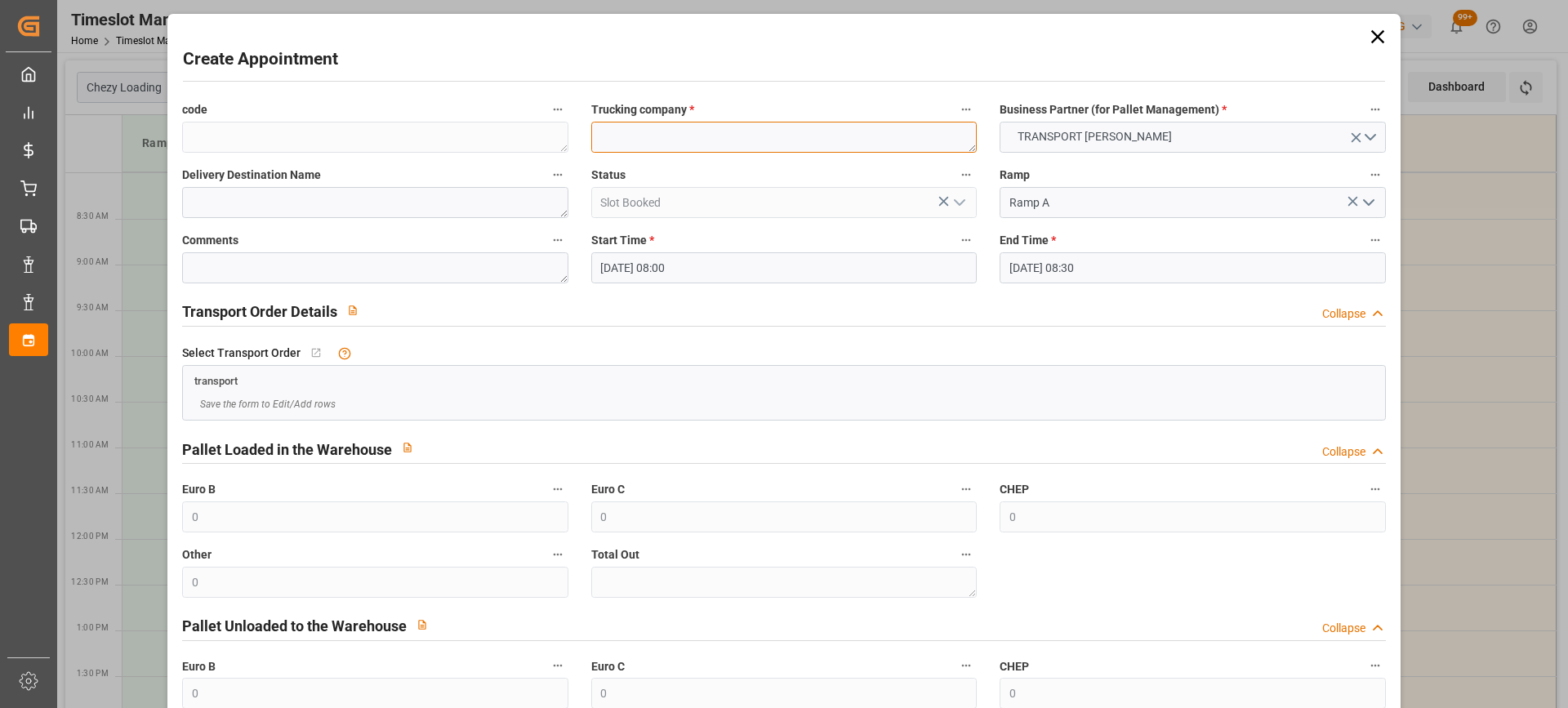
paste textarea "TRAPPES"
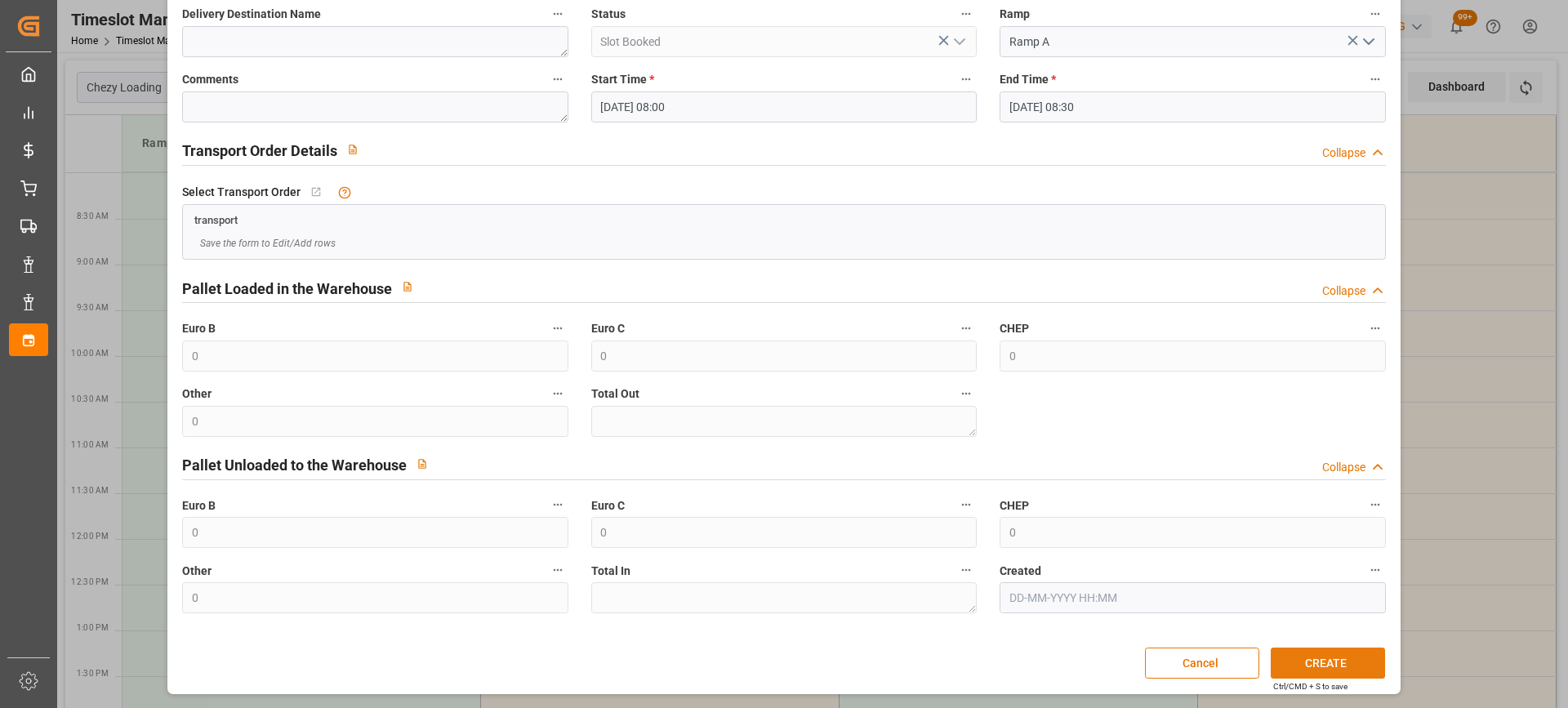
type textarea "TRAPPES"
click at [1337, 660] on button "CREATE" at bounding box center [1328, 662] width 114 height 31
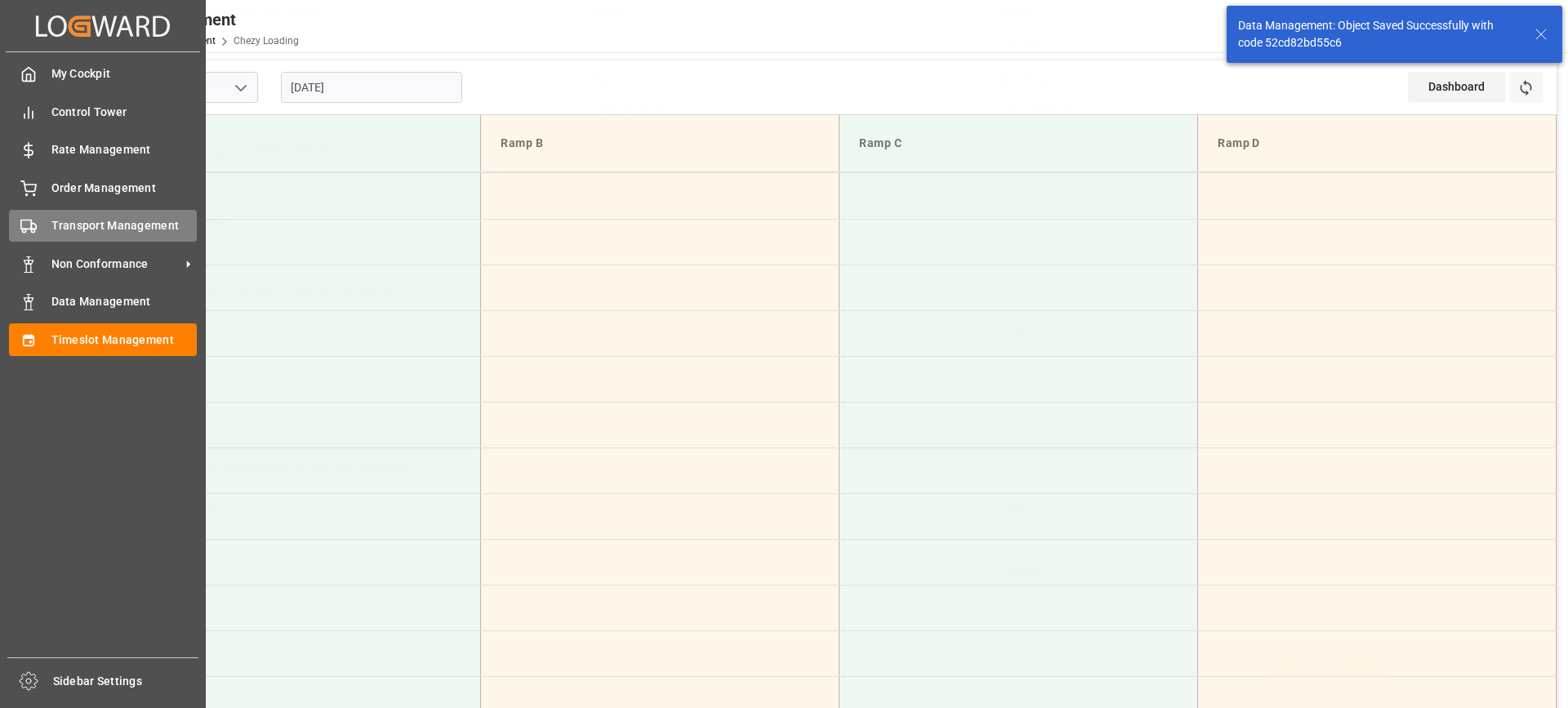
click at [59, 218] on span "Transport Management" at bounding box center [125, 225] width 146 height 17
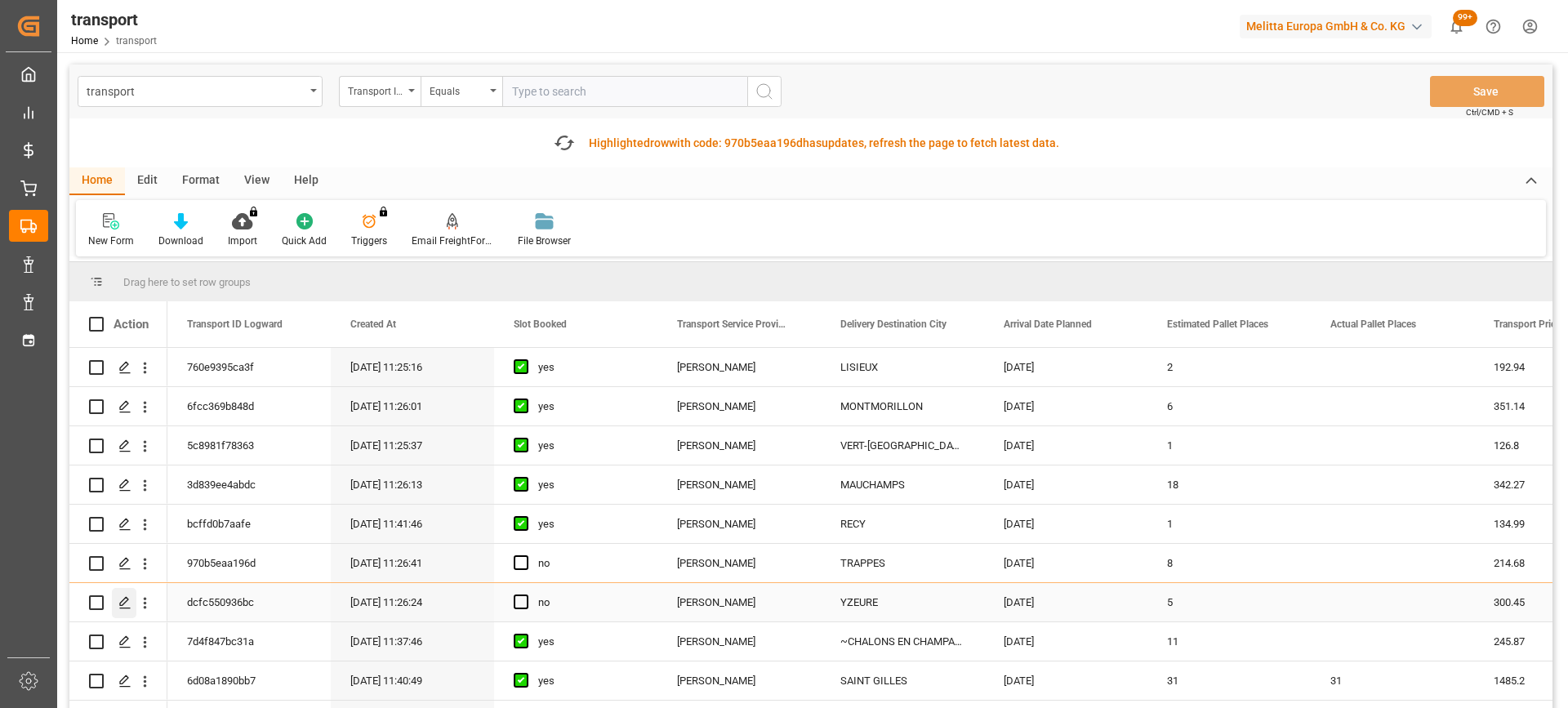
click at [121, 601] on icon "Press SPACE to select this row." at bounding box center [125, 603] width 13 height 13
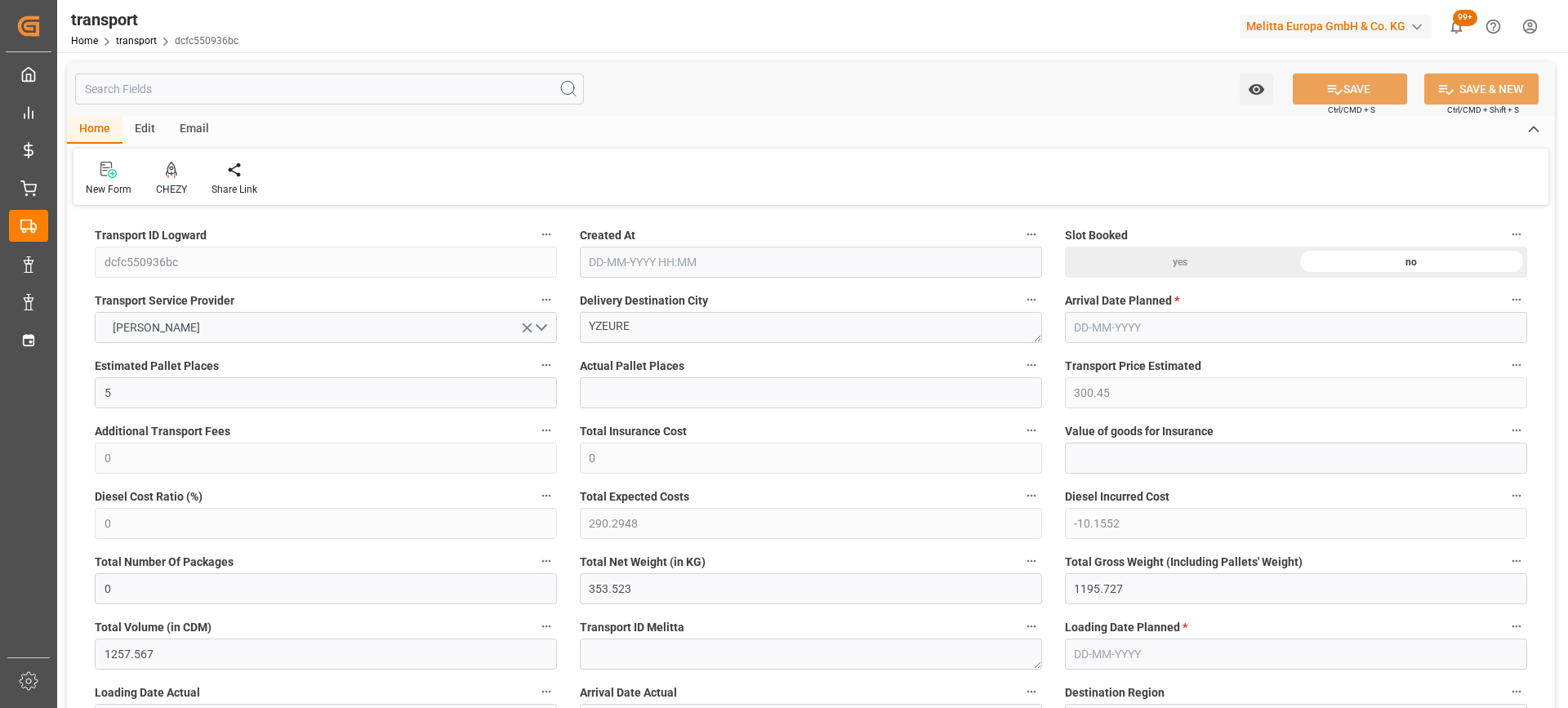
type input "22-09-2025 11:26"
type input "29-09-2025"
type input "[DATE]"
drag, startPoint x: 648, startPoint y: 339, endPoint x: 438, endPoint y: 339, distance: 210.0
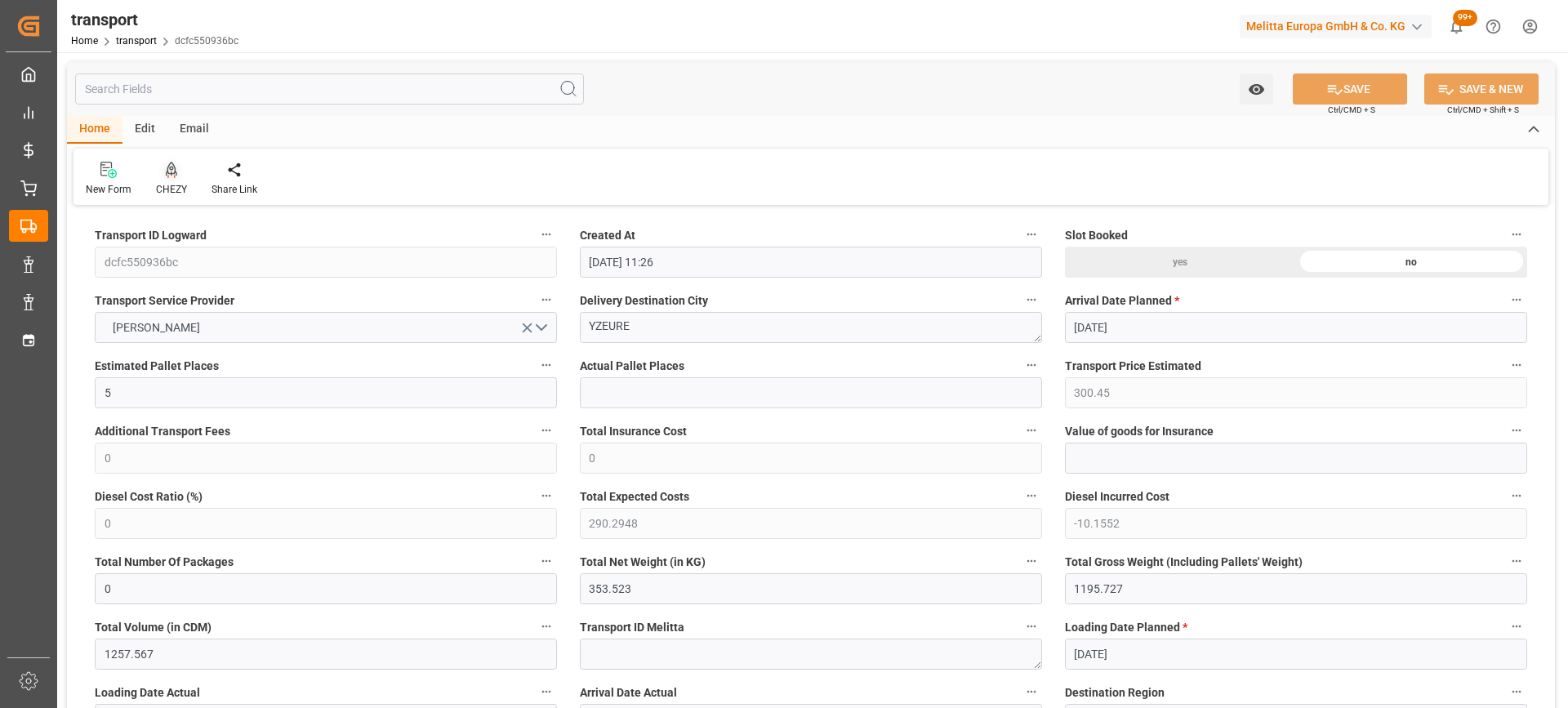
click at [171, 168] on icon at bounding box center [171, 170] width 12 height 16
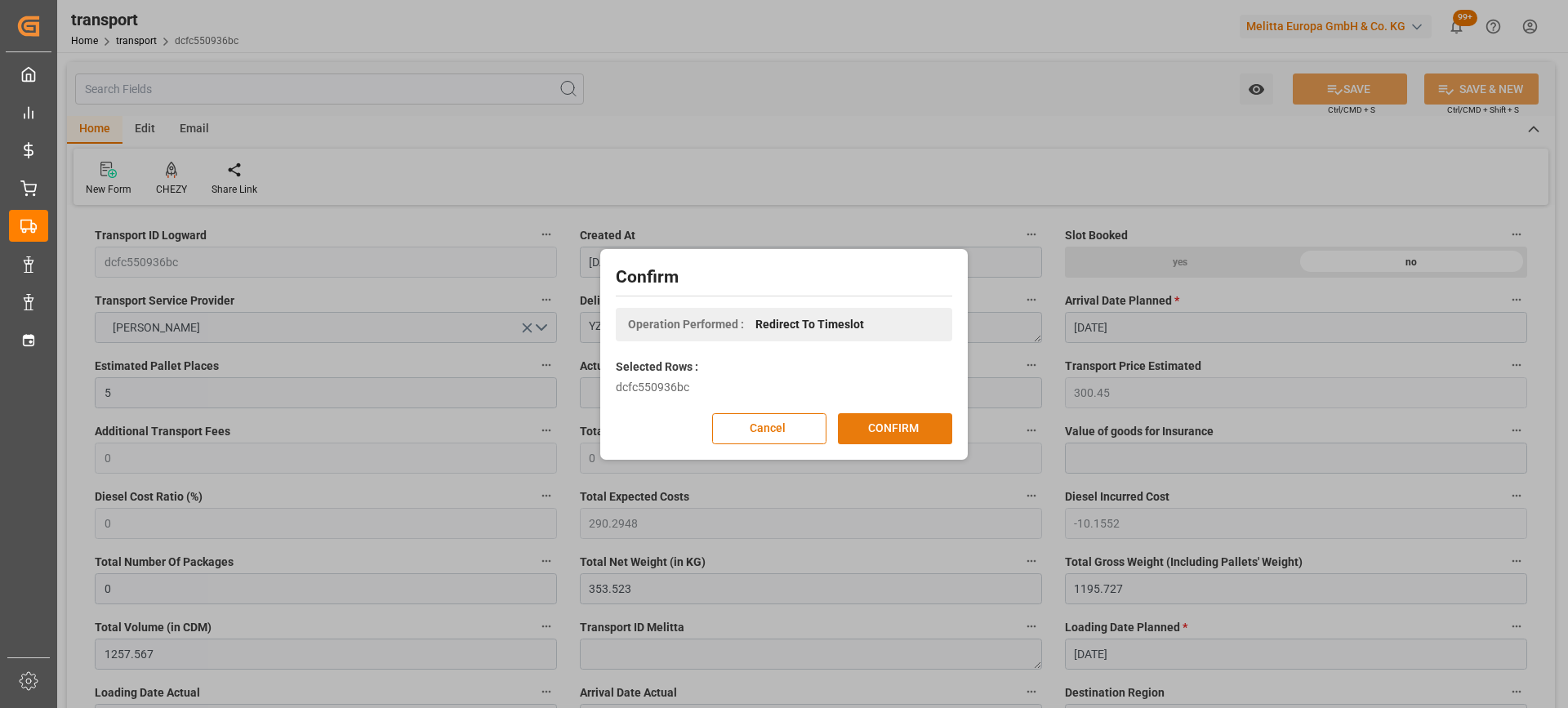
click at [894, 429] on button "CONFIRM" at bounding box center [895, 429] width 114 height 31
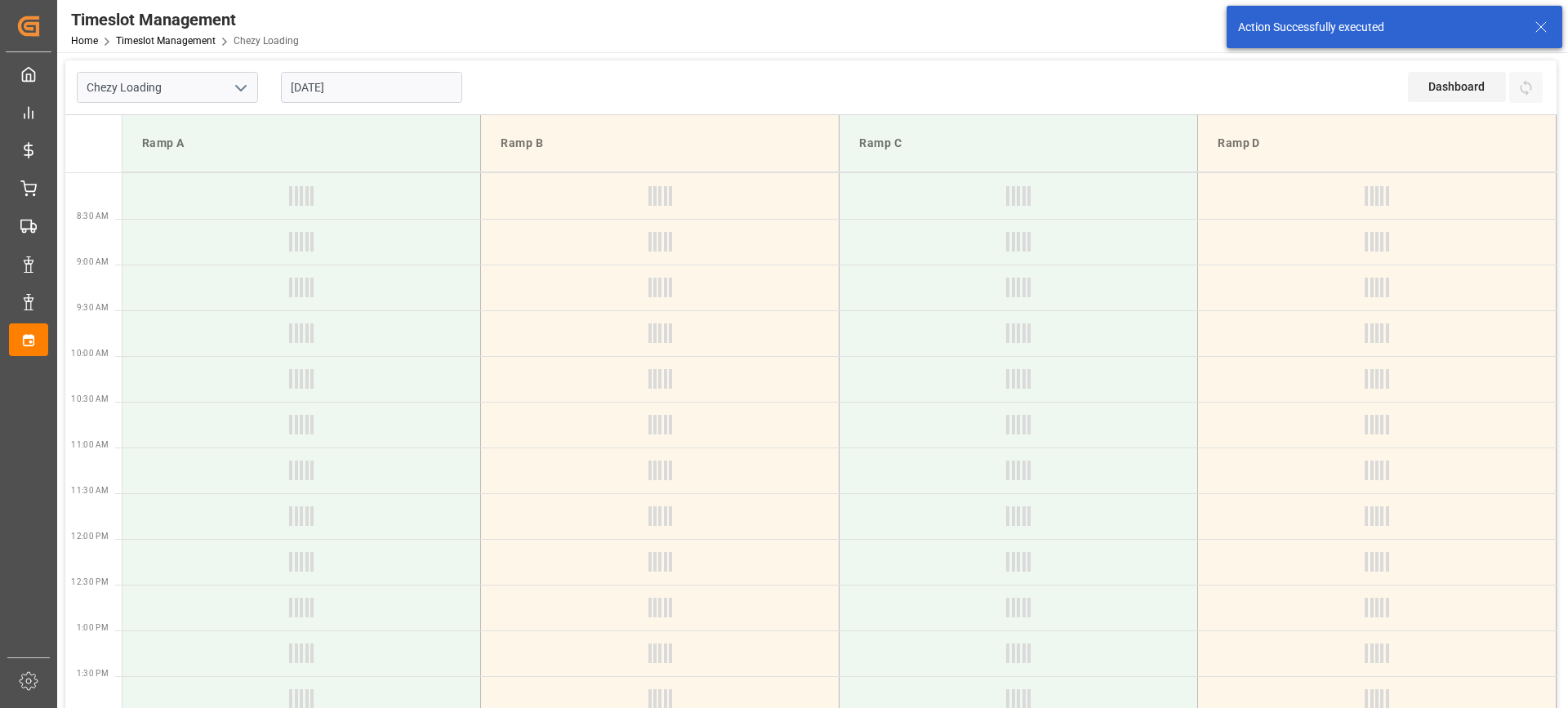
click at [377, 91] on input "[DATE]" at bounding box center [371, 87] width 181 height 31
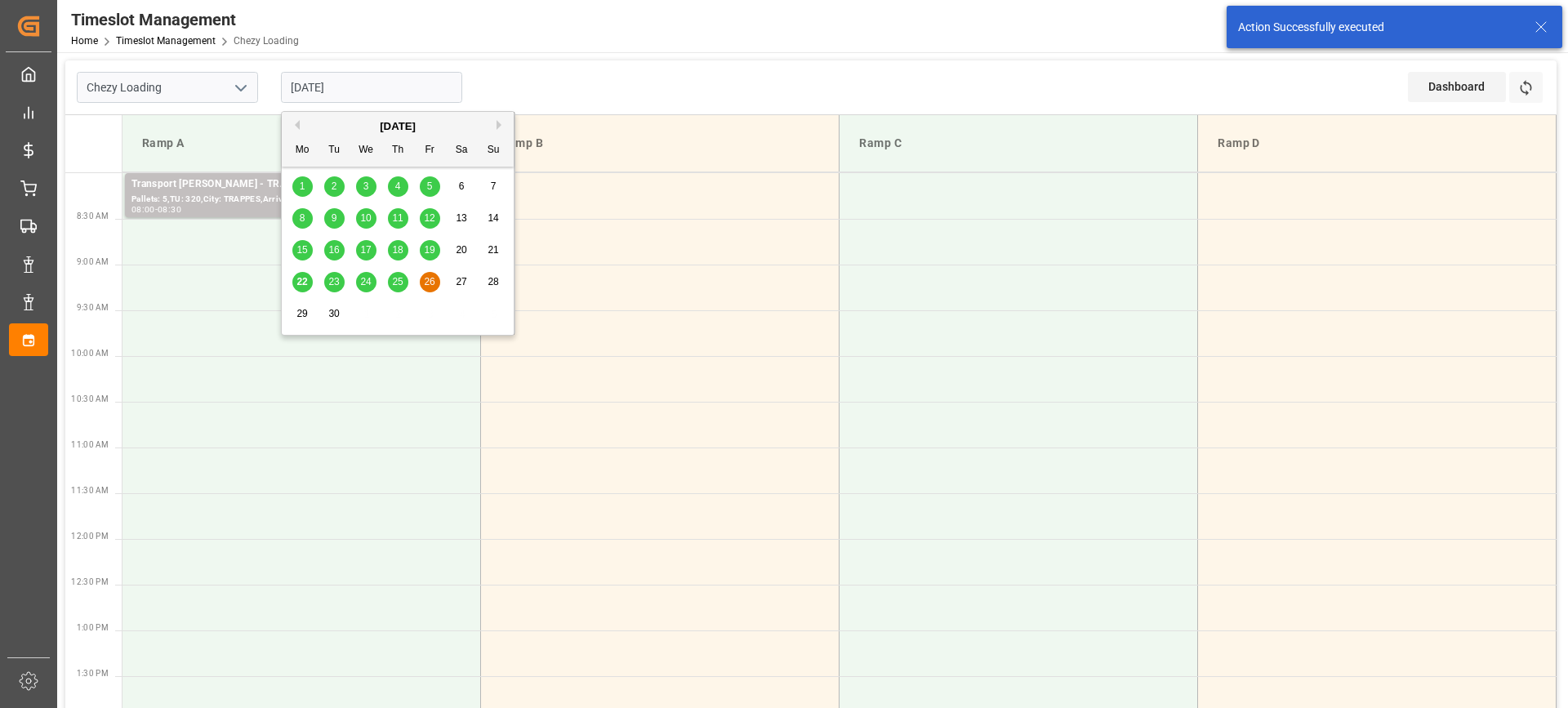
click at [396, 282] on span "25" at bounding box center [397, 281] width 11 height 12
type input "[DATE]"
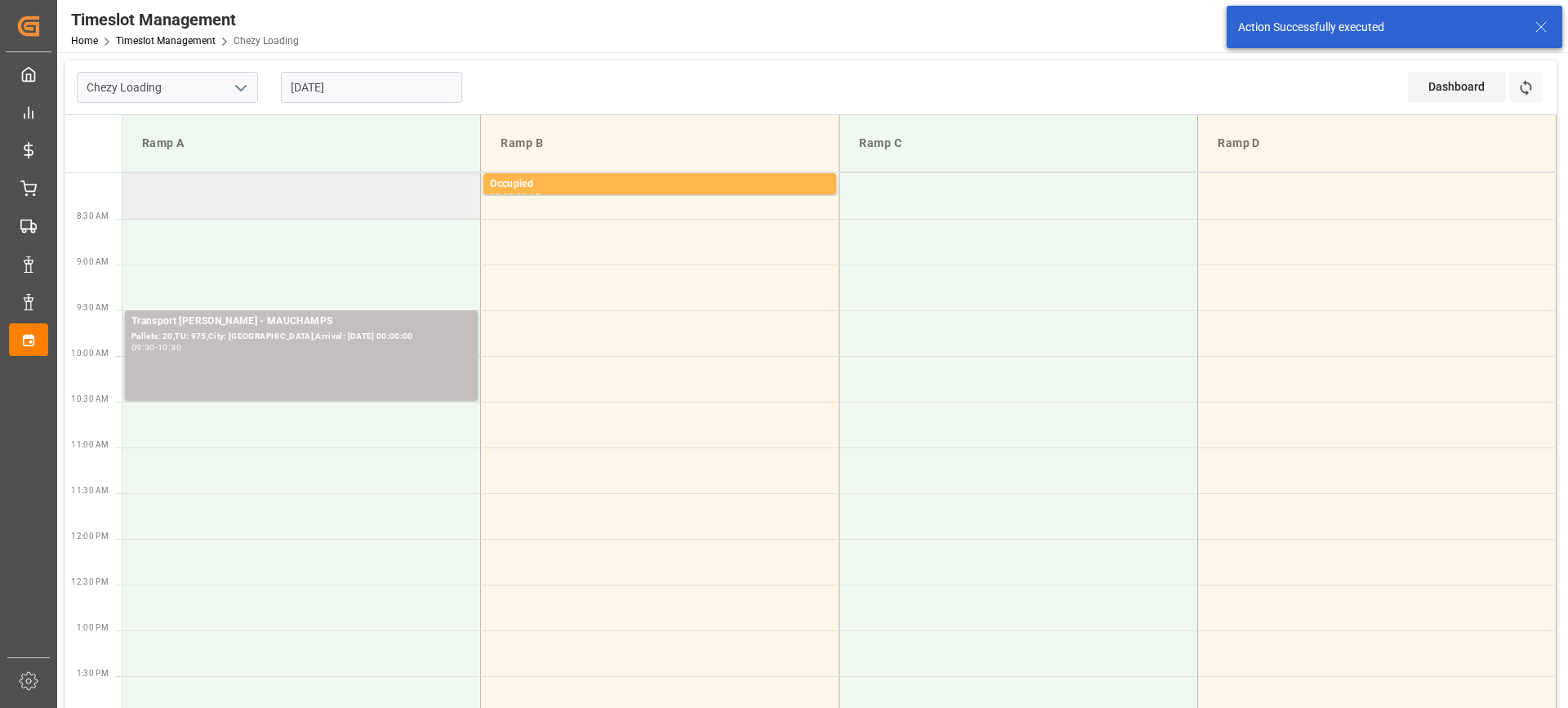
click at [368, 201] on td at bounding box center [301, 196] width 358 height 46
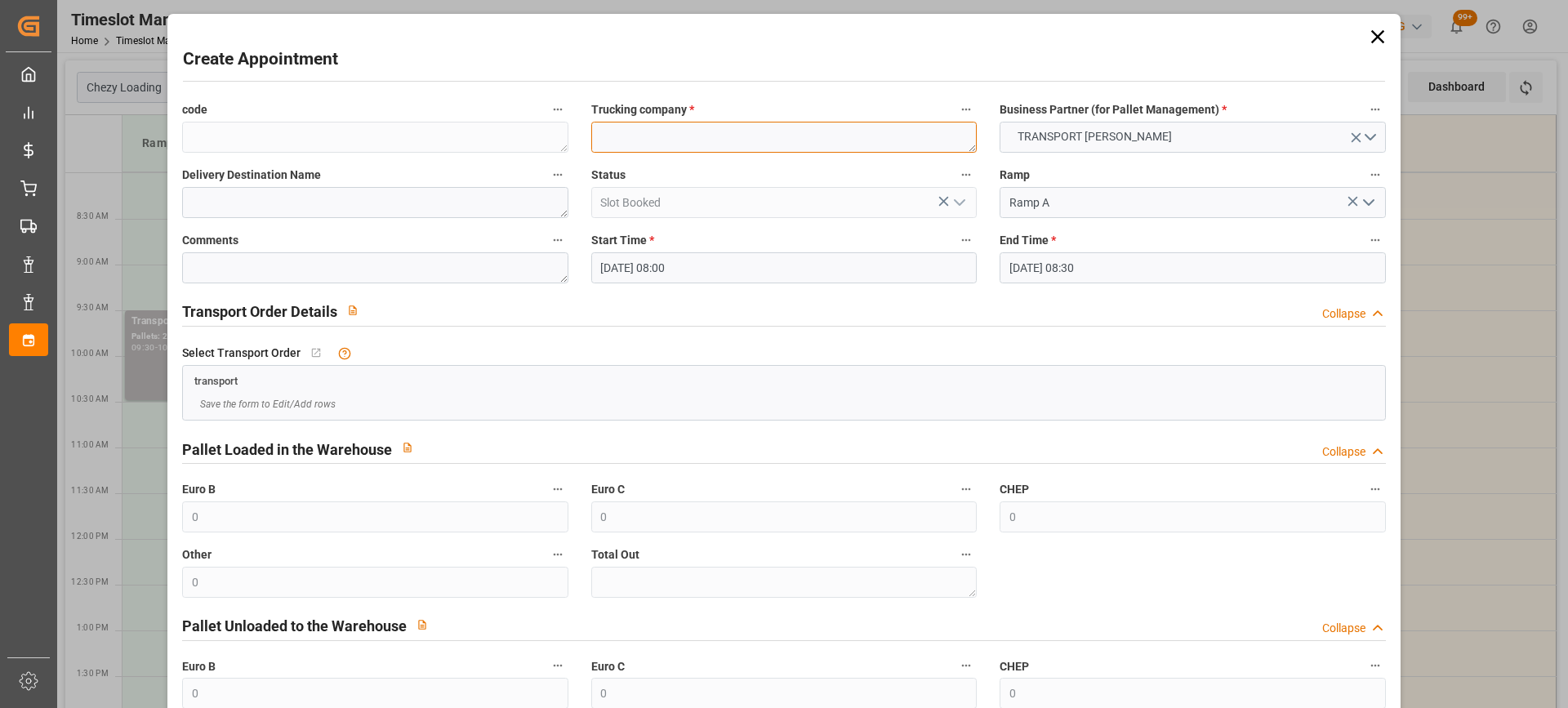
drag, startPoint x: 636, startPoint y: 146, endPoint x: 661, endPoint y: 139, distance: 26.0
paste textarea "YZEURE"
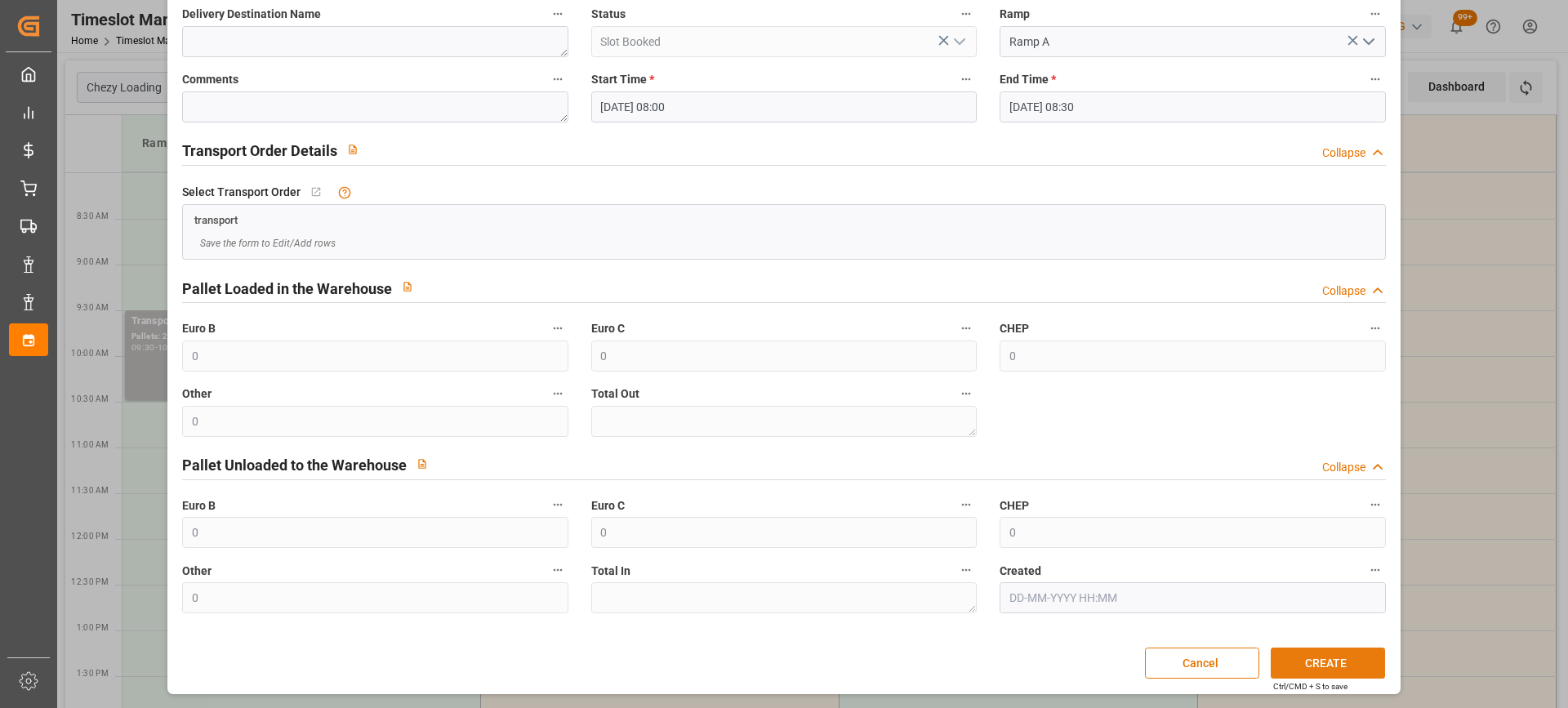
type textarea "YZEURE"
click at [1335, 662] on button "CREATE" at bounding box center [1328, 662] width 114 height 31
